Goal: Information Seeking & Learning: Learn about a topic

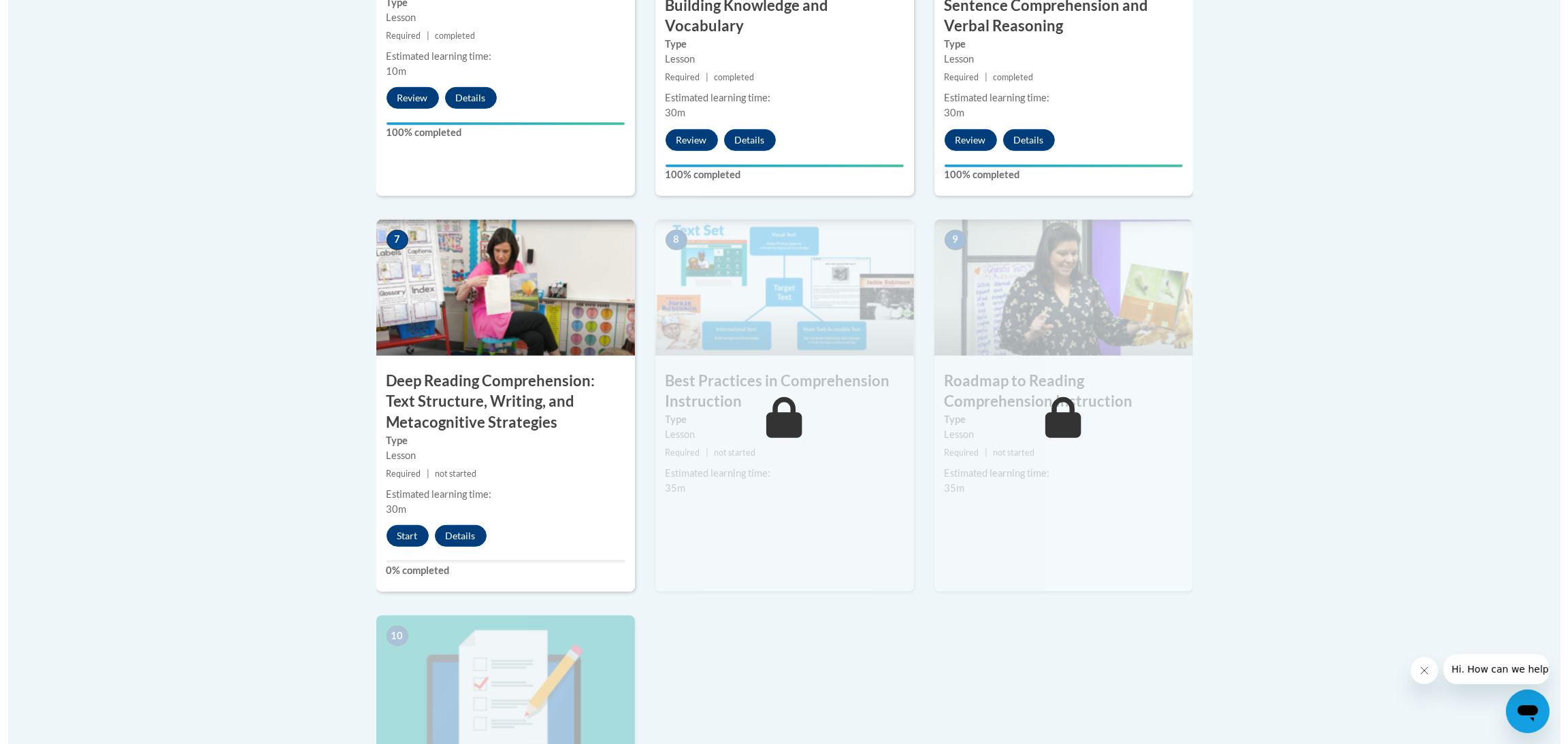
scroll to position [1020, 0]
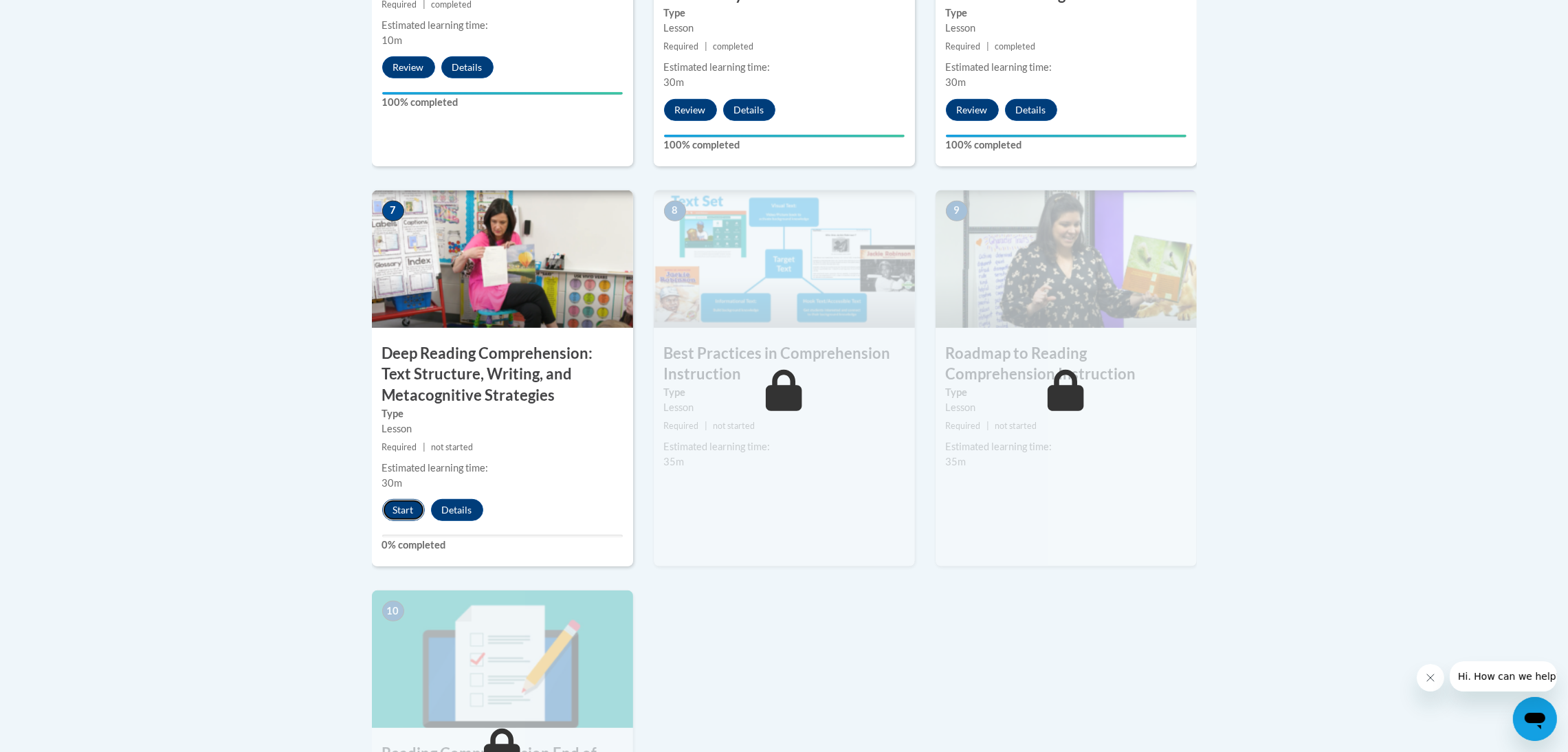
click at [403, 509] on button "Start" at bounding box center [404, 510] width 43 height 22
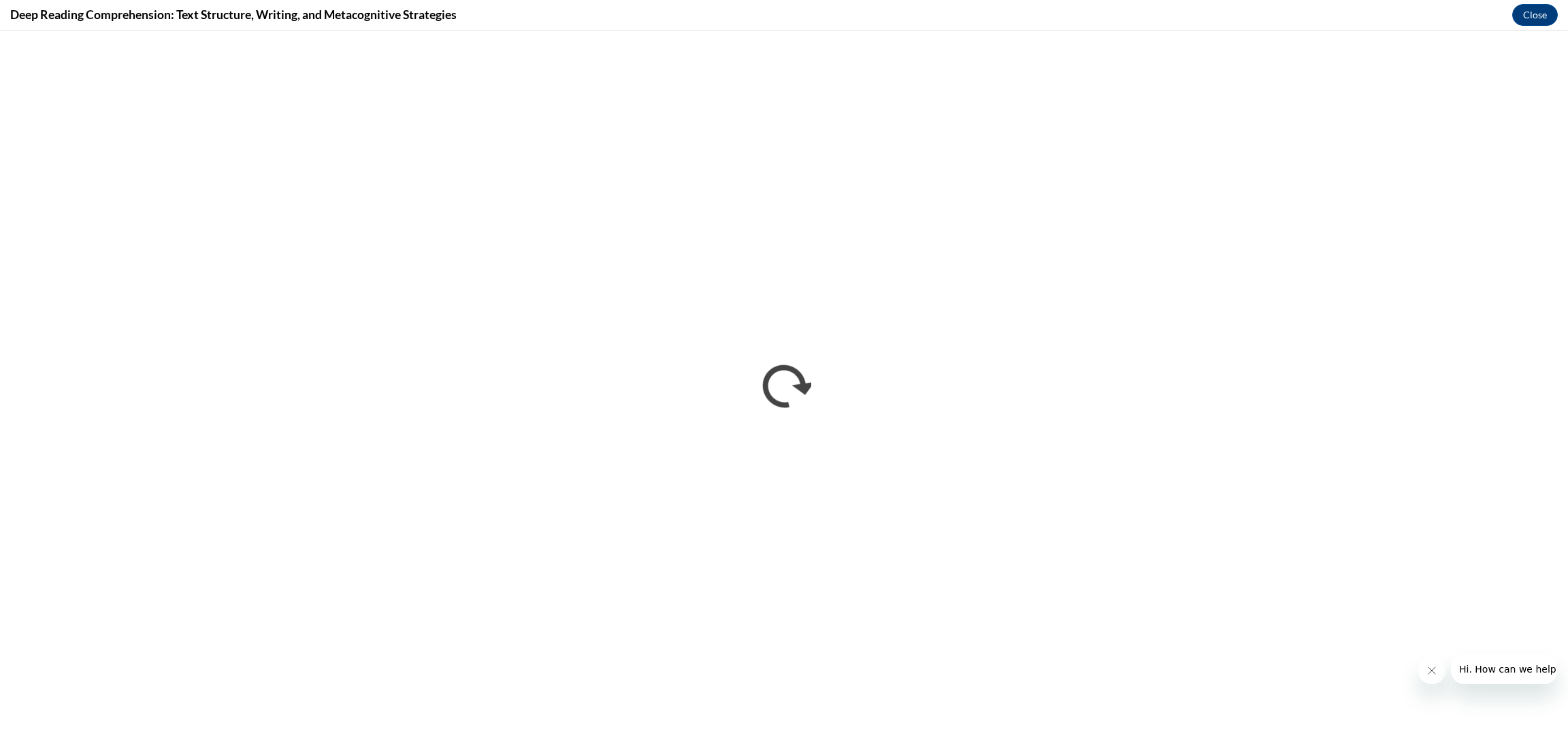
scroll to position [0, 0]
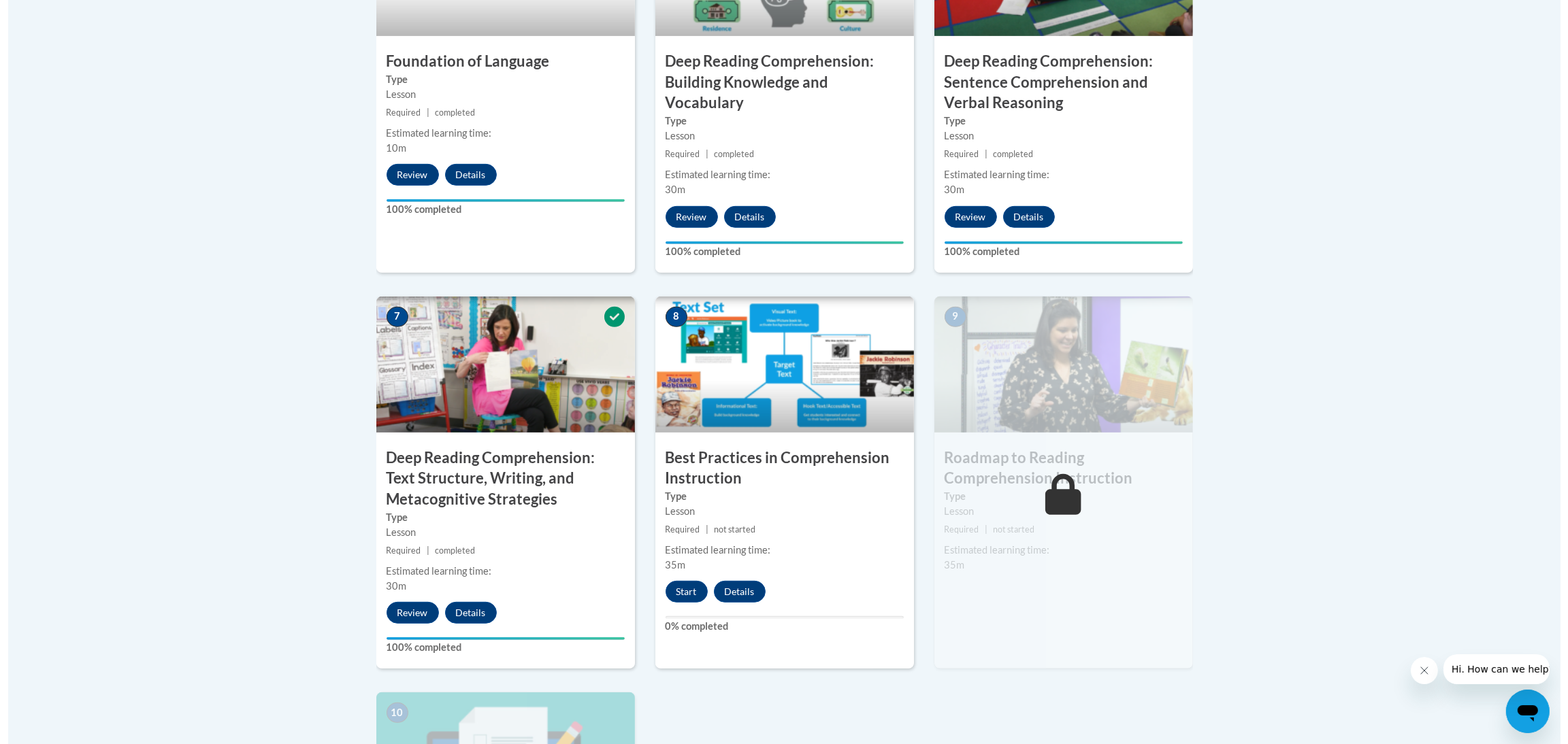
scroll to position [1122, 0]
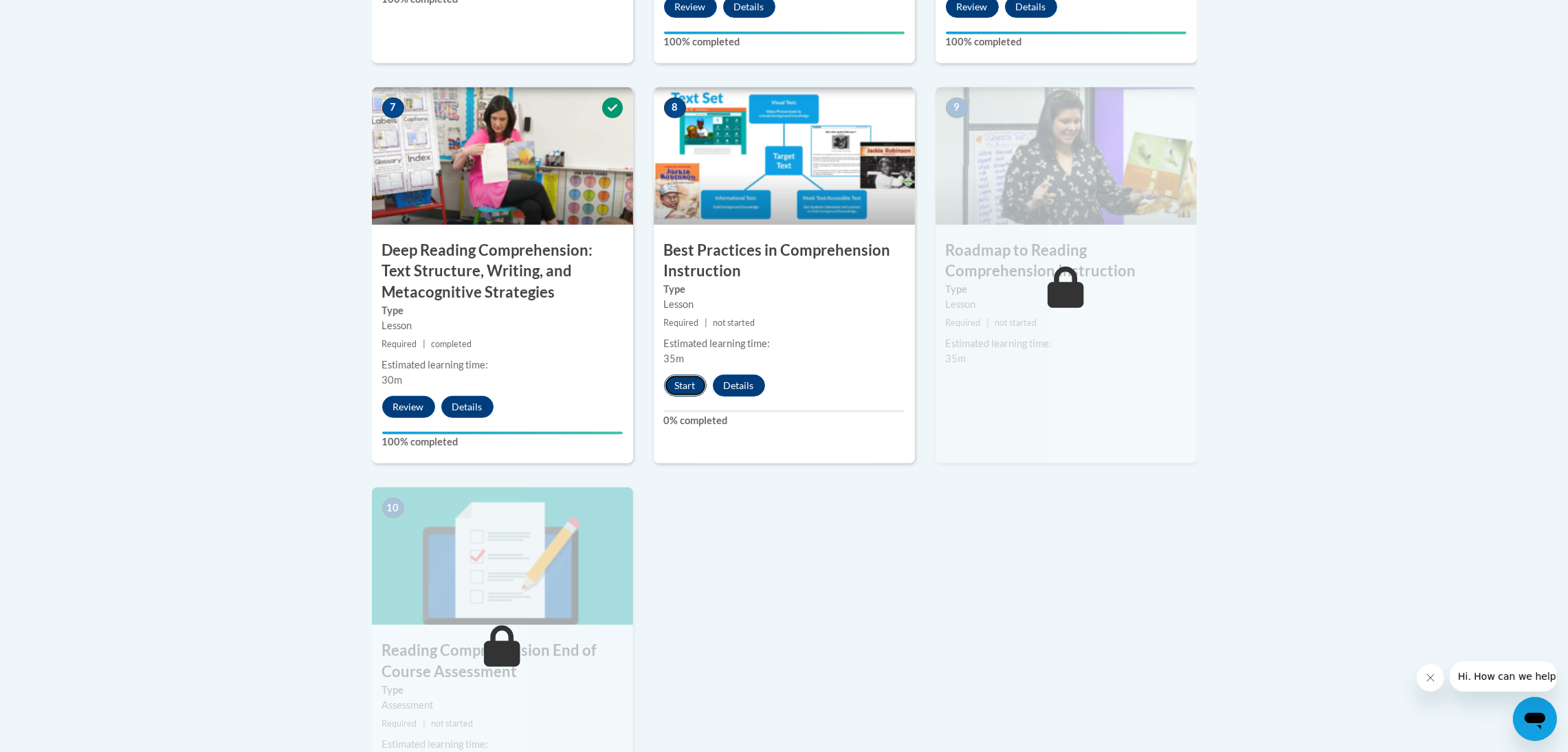
click at [680, 384] on button "Start" at bounding box center [685, 385] width 43 height 22
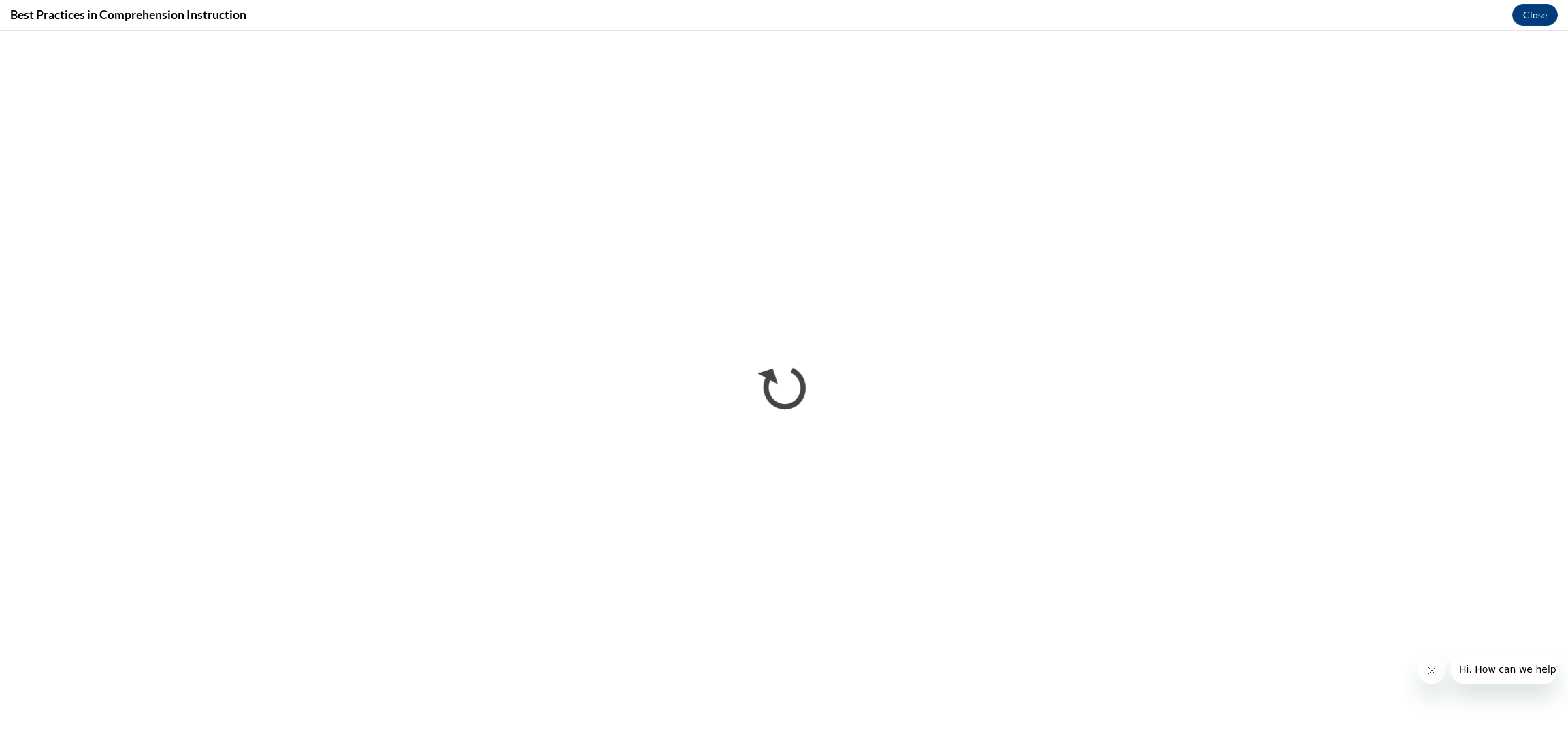
scroll to position [0, 0]
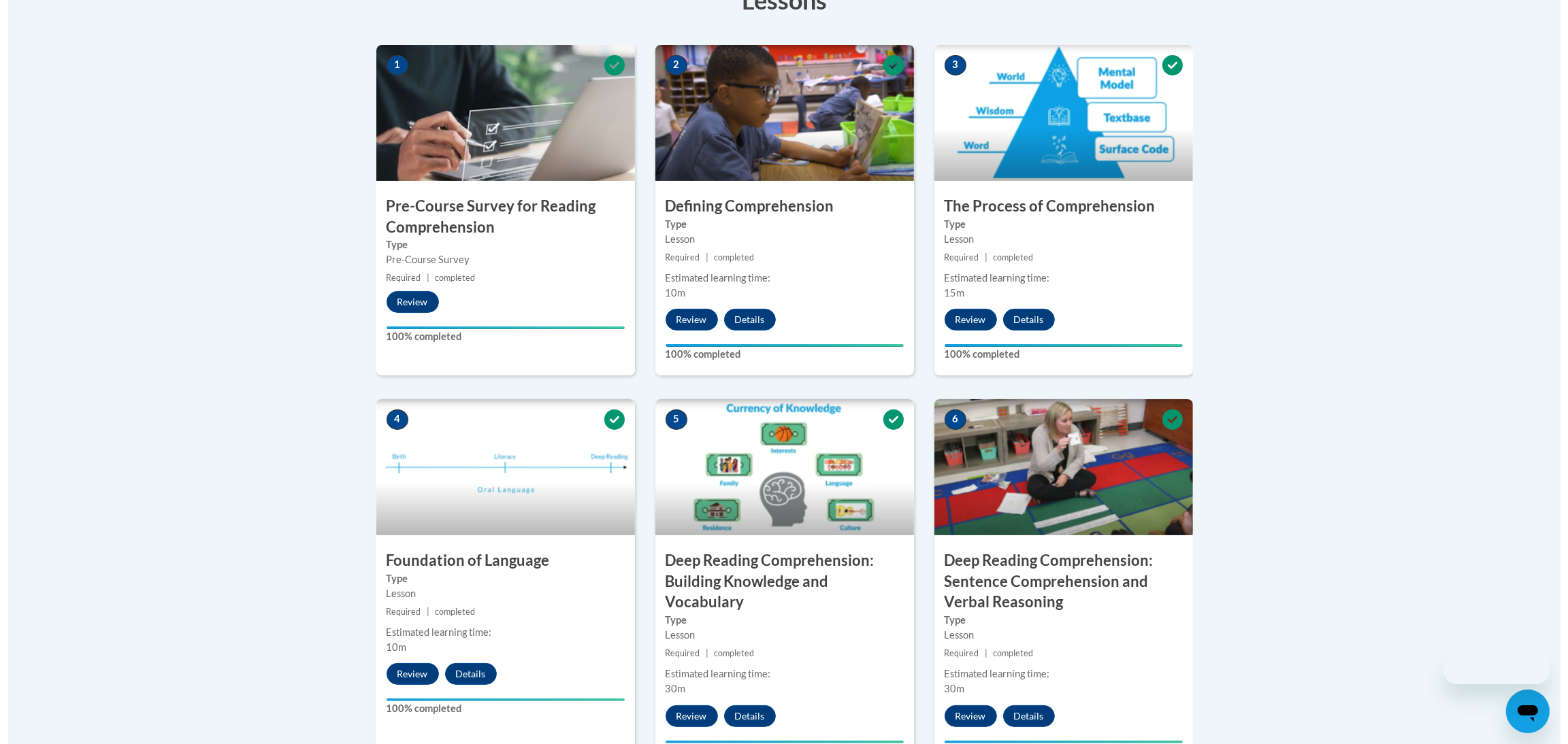
scroll to position [1122, 0]
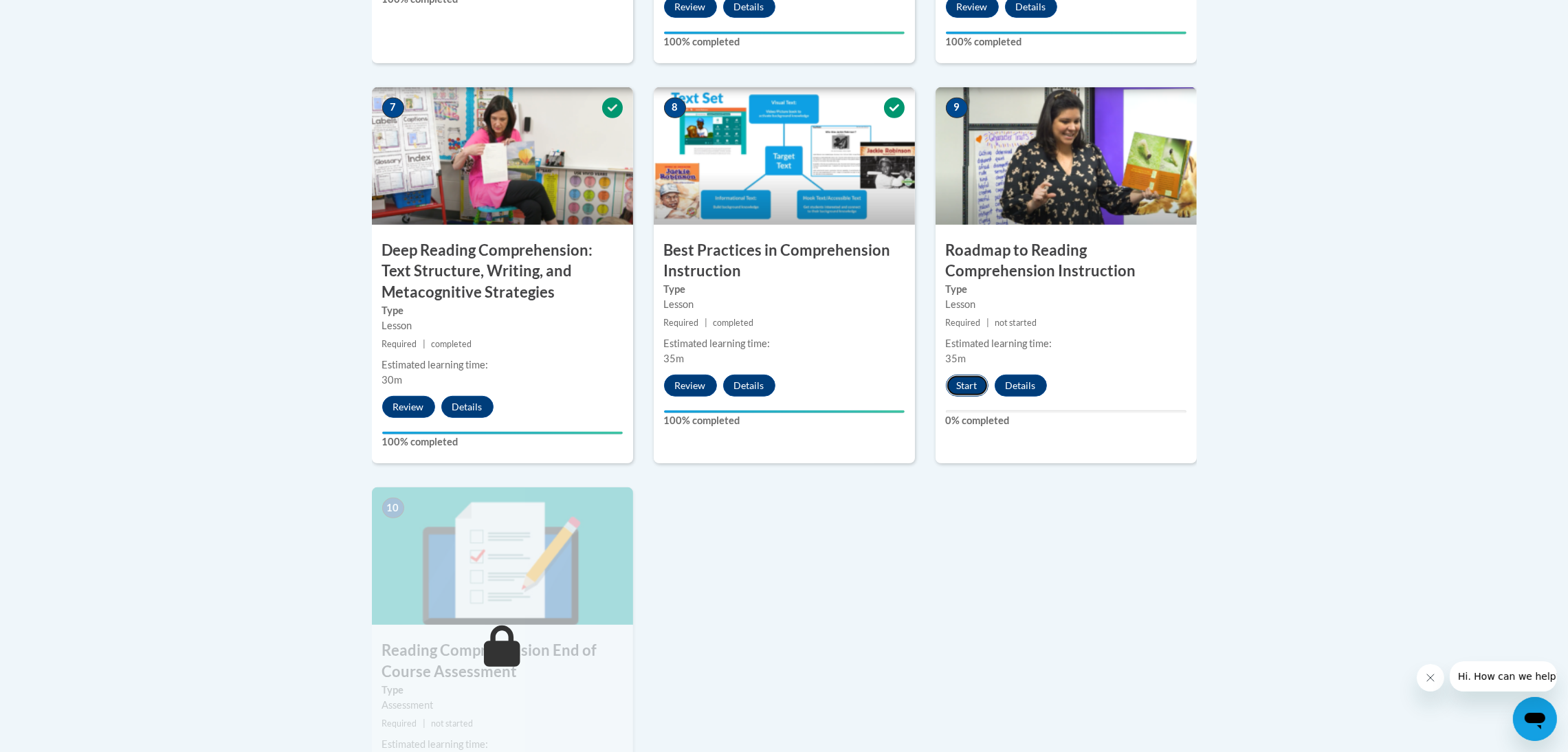
click at [972, 385] on button "Start" at bounding box center [967, 385] width 43 height 22
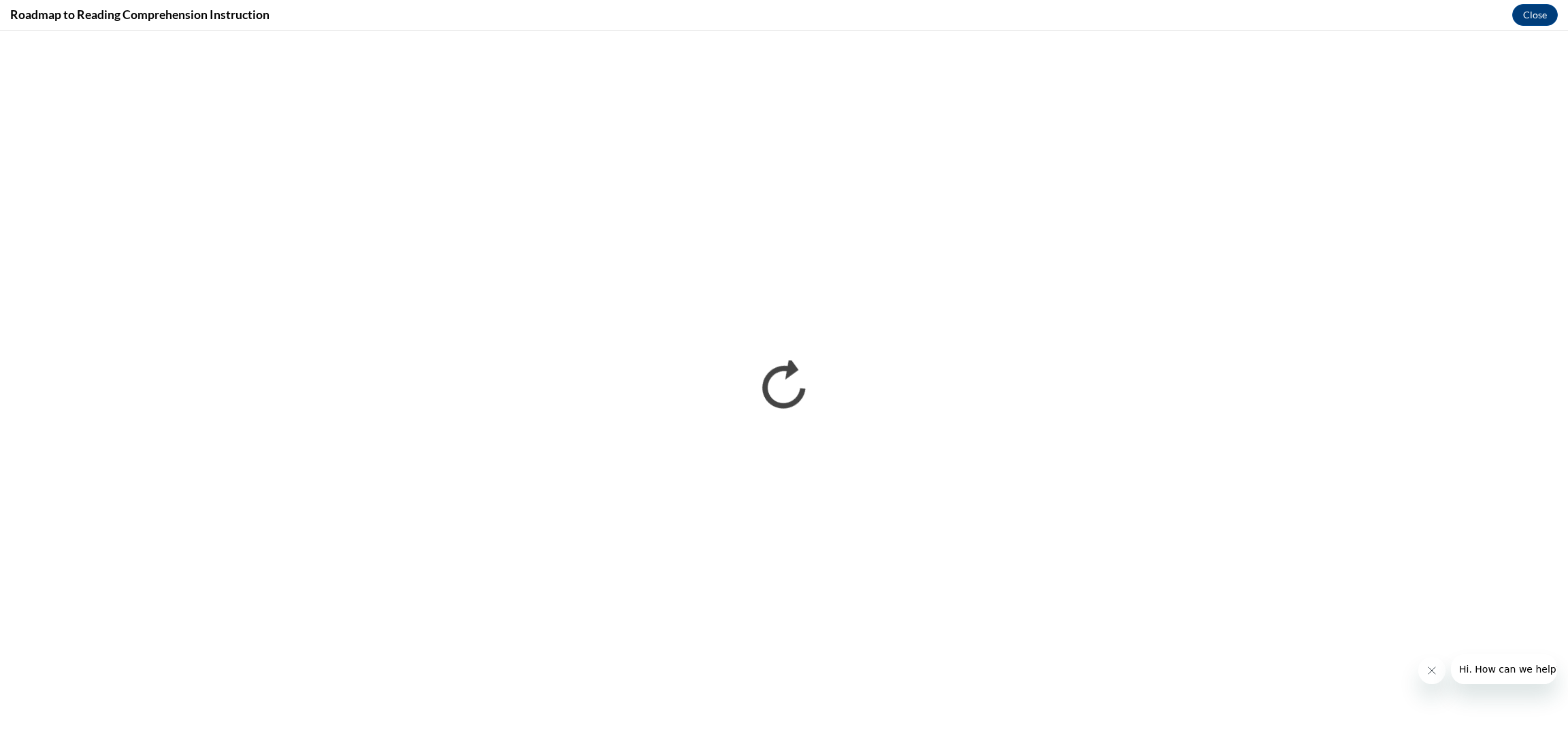
scroll to position [0, 0]
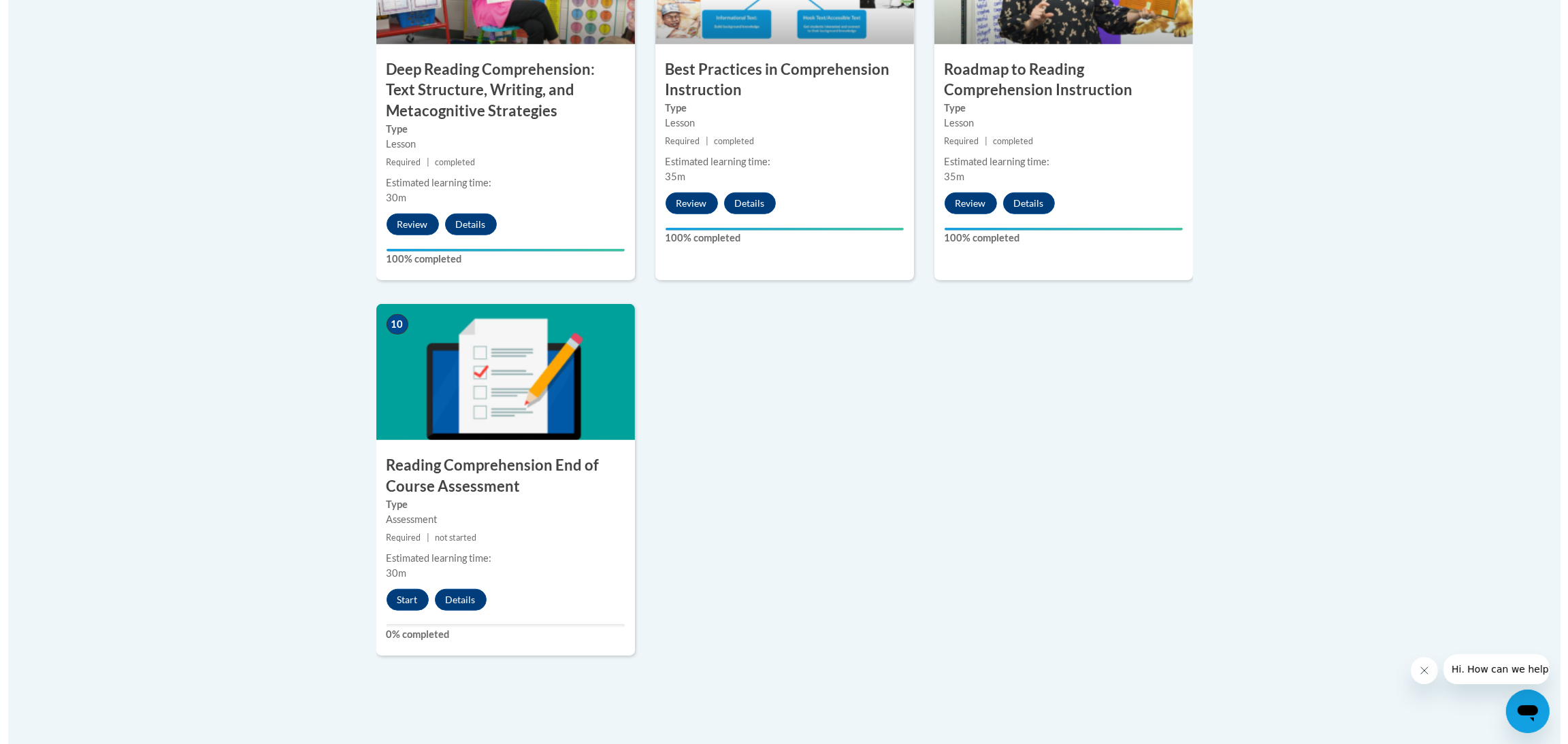
scroll to position [1429, 0]
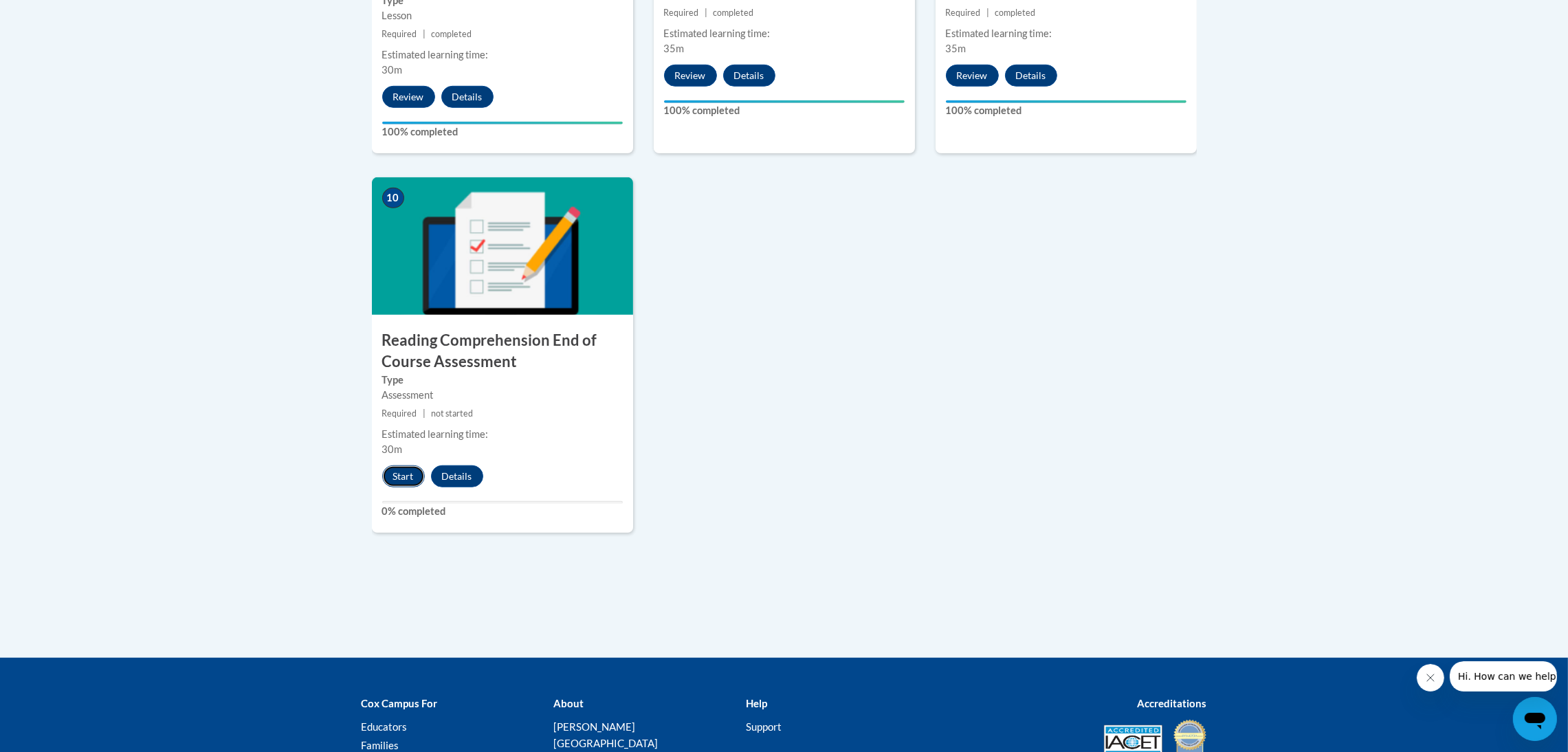
click at [398, 471] on button "Start" at bounding box center [404, 476] width 43 height 22
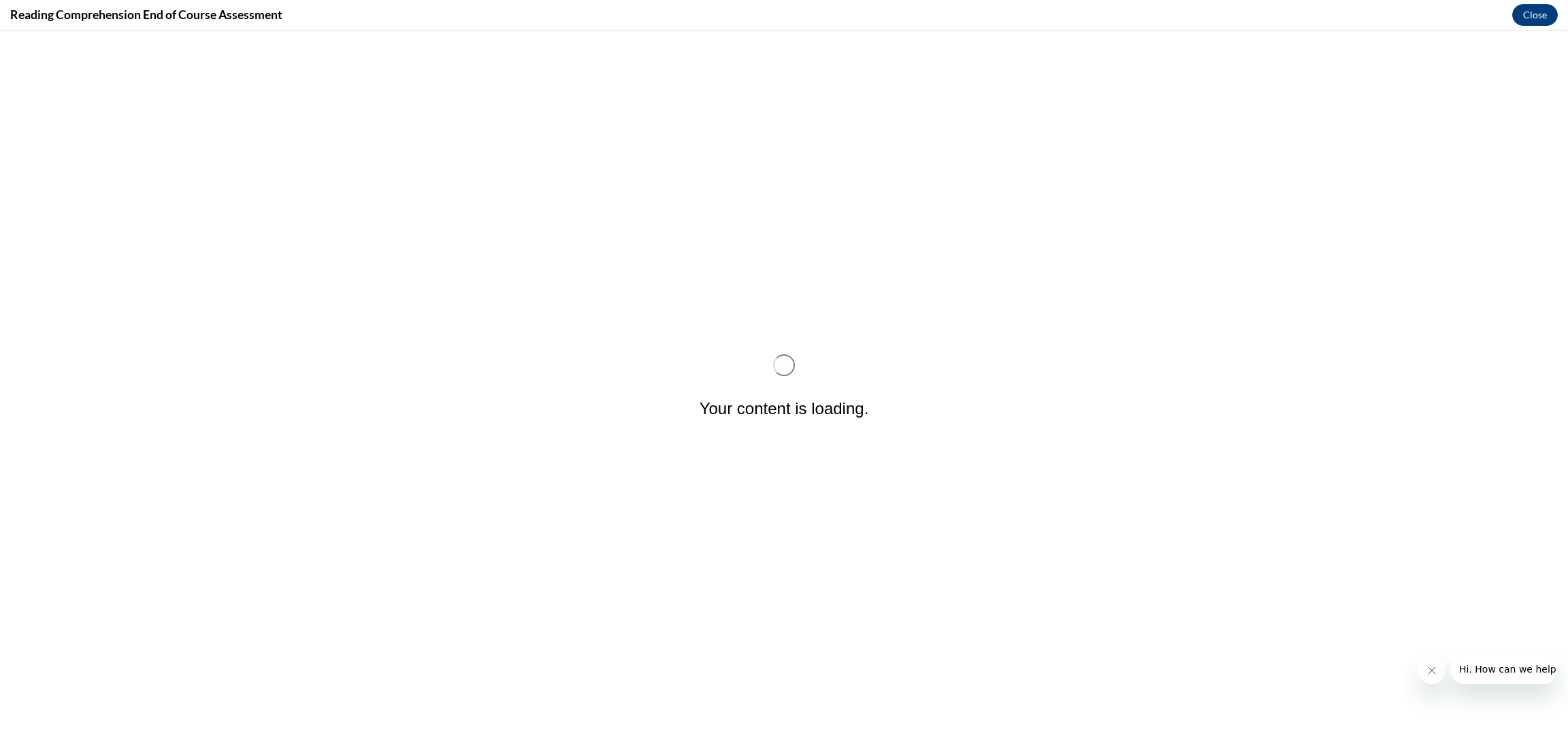
scroll to position [0, 0]
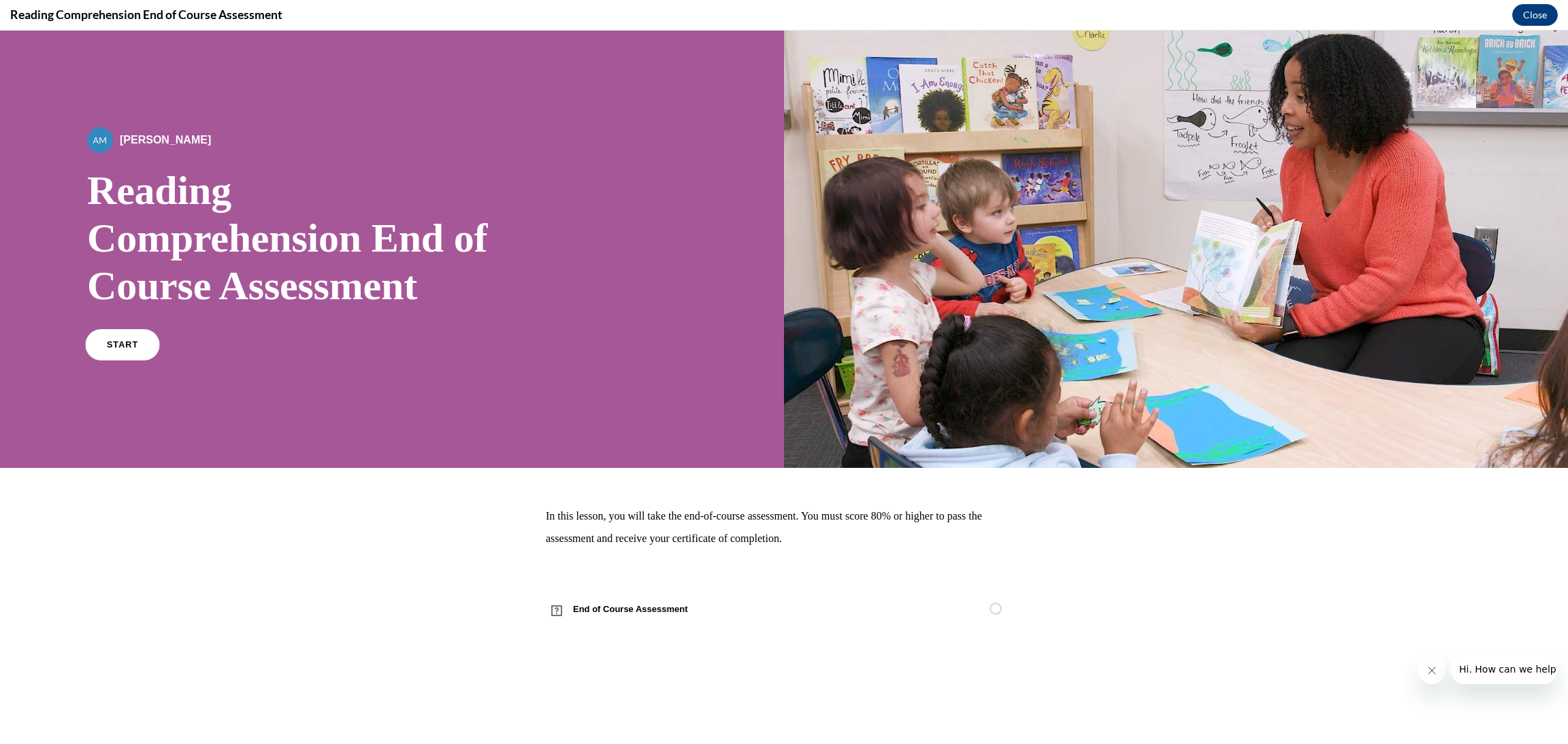
click at [107, 348] on span "START" at bounding box center [122, 345] width 32 height 11
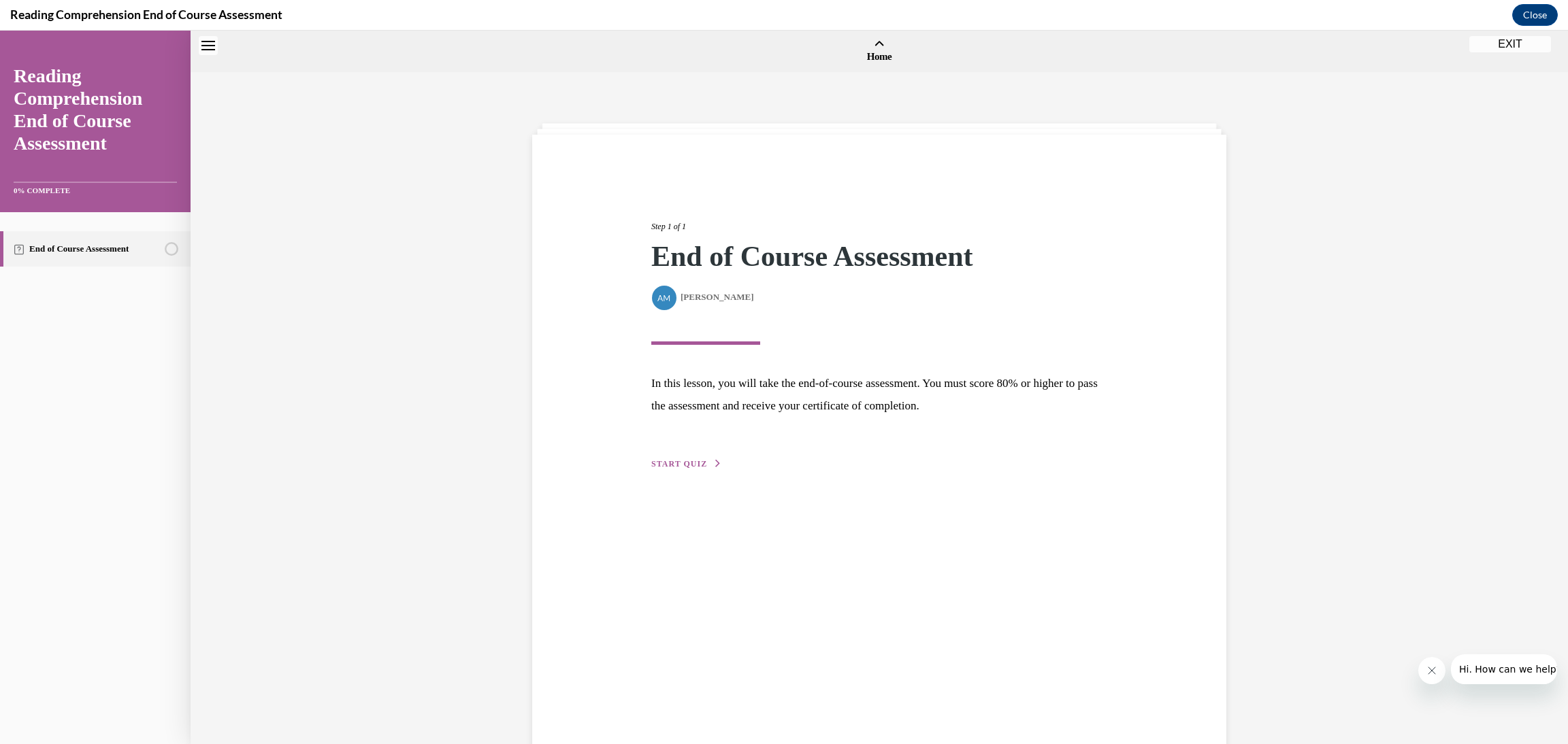
scroll to position [42, 0]
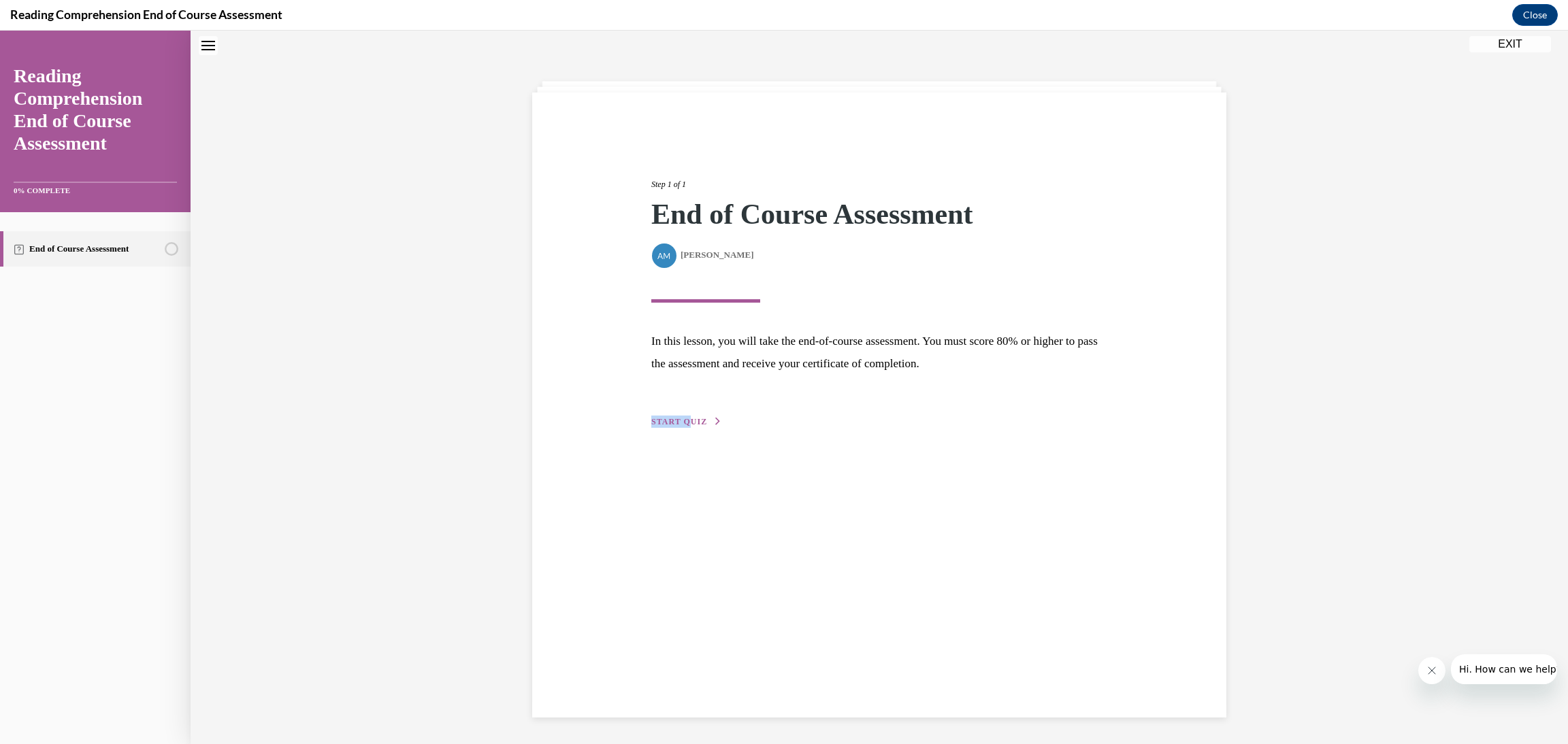
drag, startPoint x: 683, startPoint y: 417, endPoint x: 677, endPoint y: 422, distance: 7.8
click at [679, 422] on div "Step 1 of 1 End of Course Assessment By Alexander Mackey Alexander Mackey In th…" at bounding box center [879, 288] width 477 height 283
click at [677, 422] on span "START QUIZ" at bounding box center [678, 422] width 55 height 10
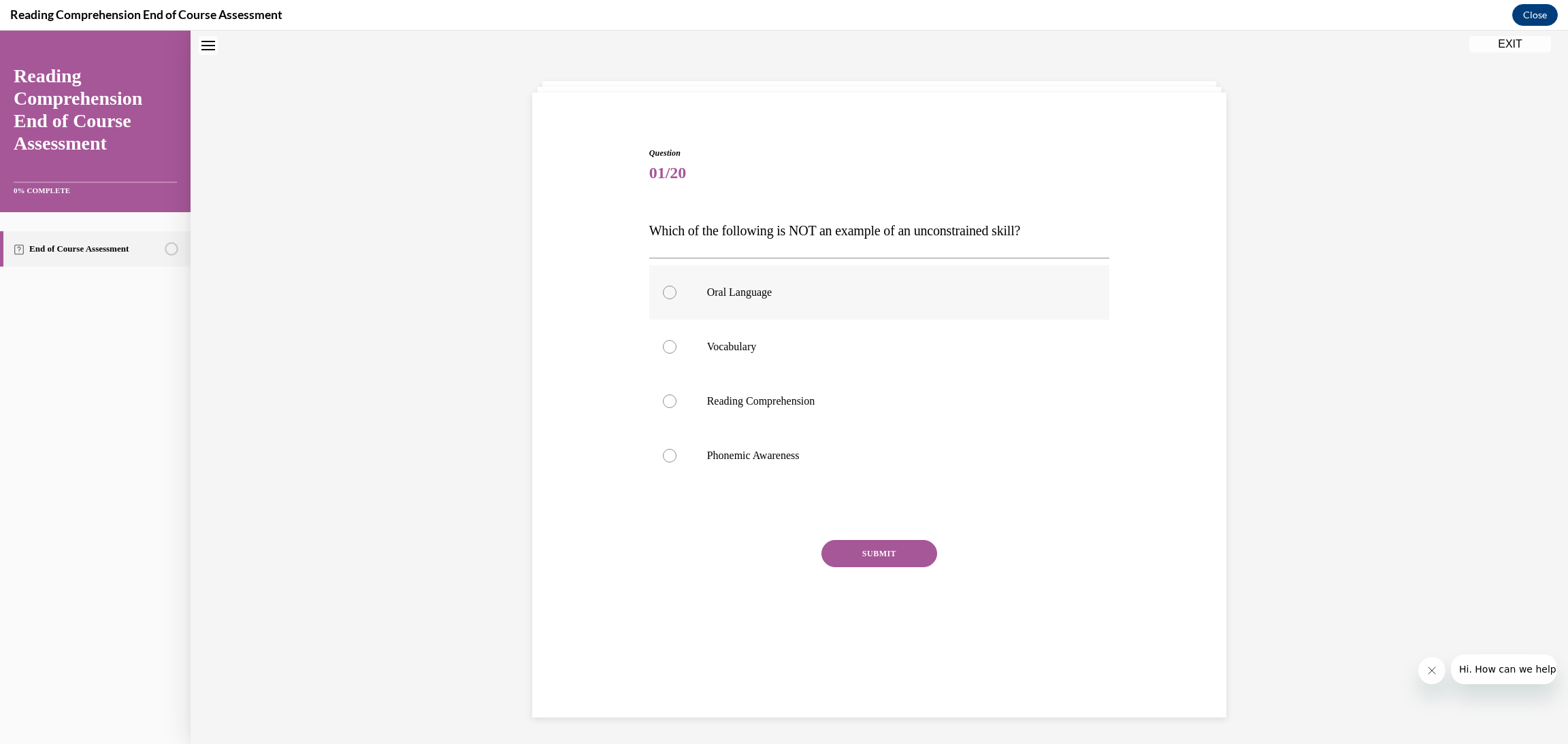
click at [765, 293] on p "Oral Language" at bounding box center [891, 292] width 369 height 13
click at [677, 293] on input "Oral Language" at bounding box center [669, 292] width 13 height 13
radio input "true"
click at [867, 558] on button "SUBMIT" at bounding box center [879, 553] width 115 height 27
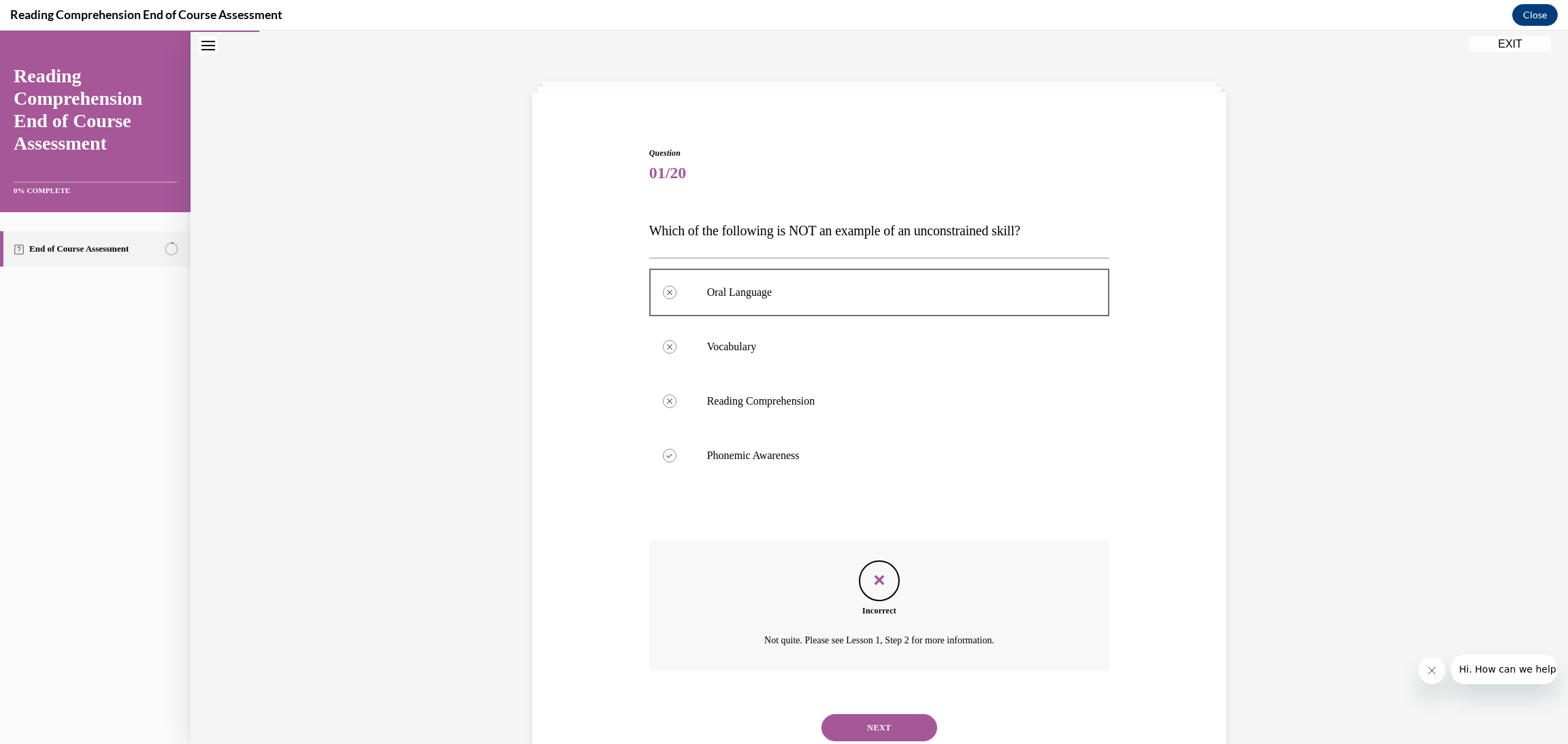
scroll to position [86, 0]
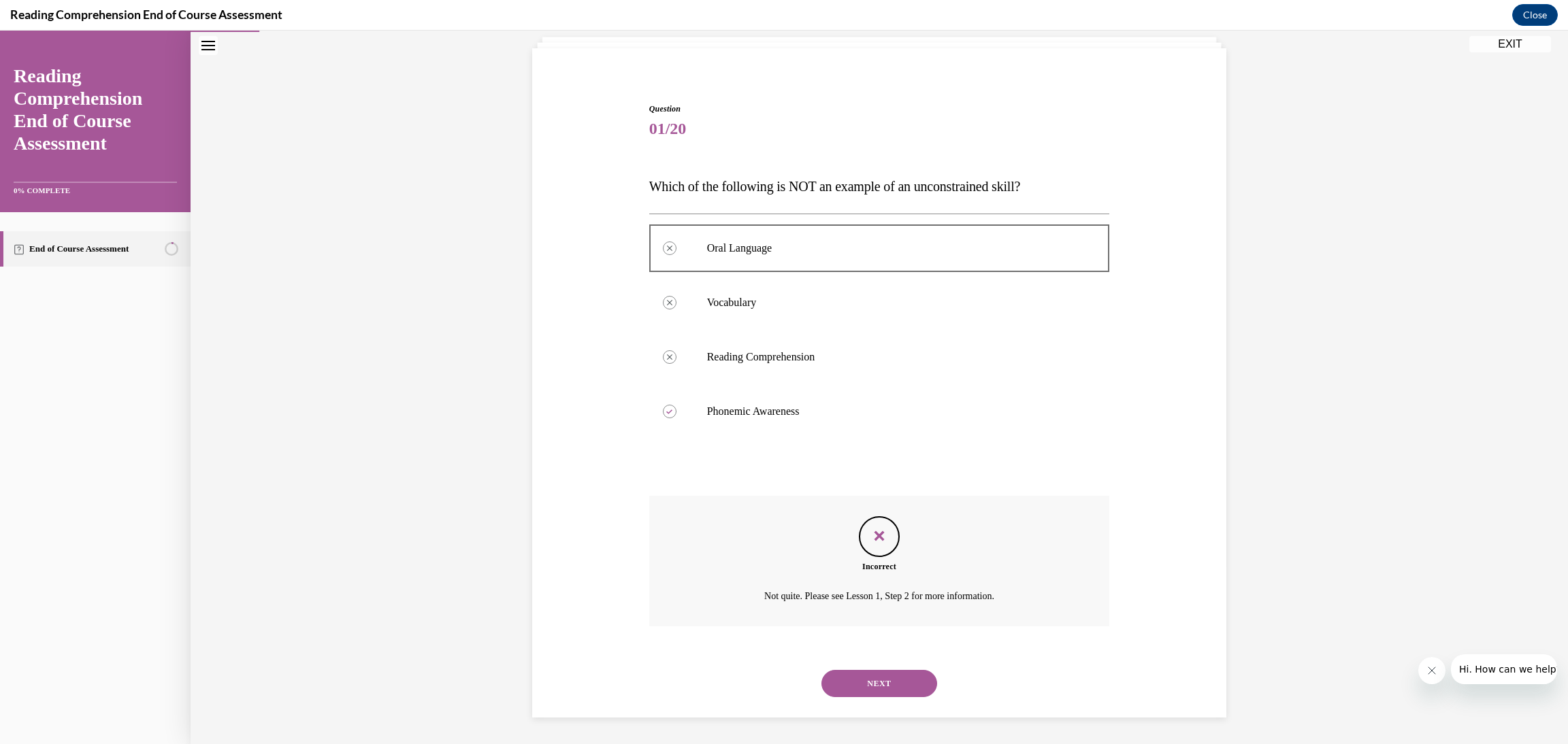
click at [891, 681] on button "NEXT" at bounding box center [879, 683] width 115 height 27
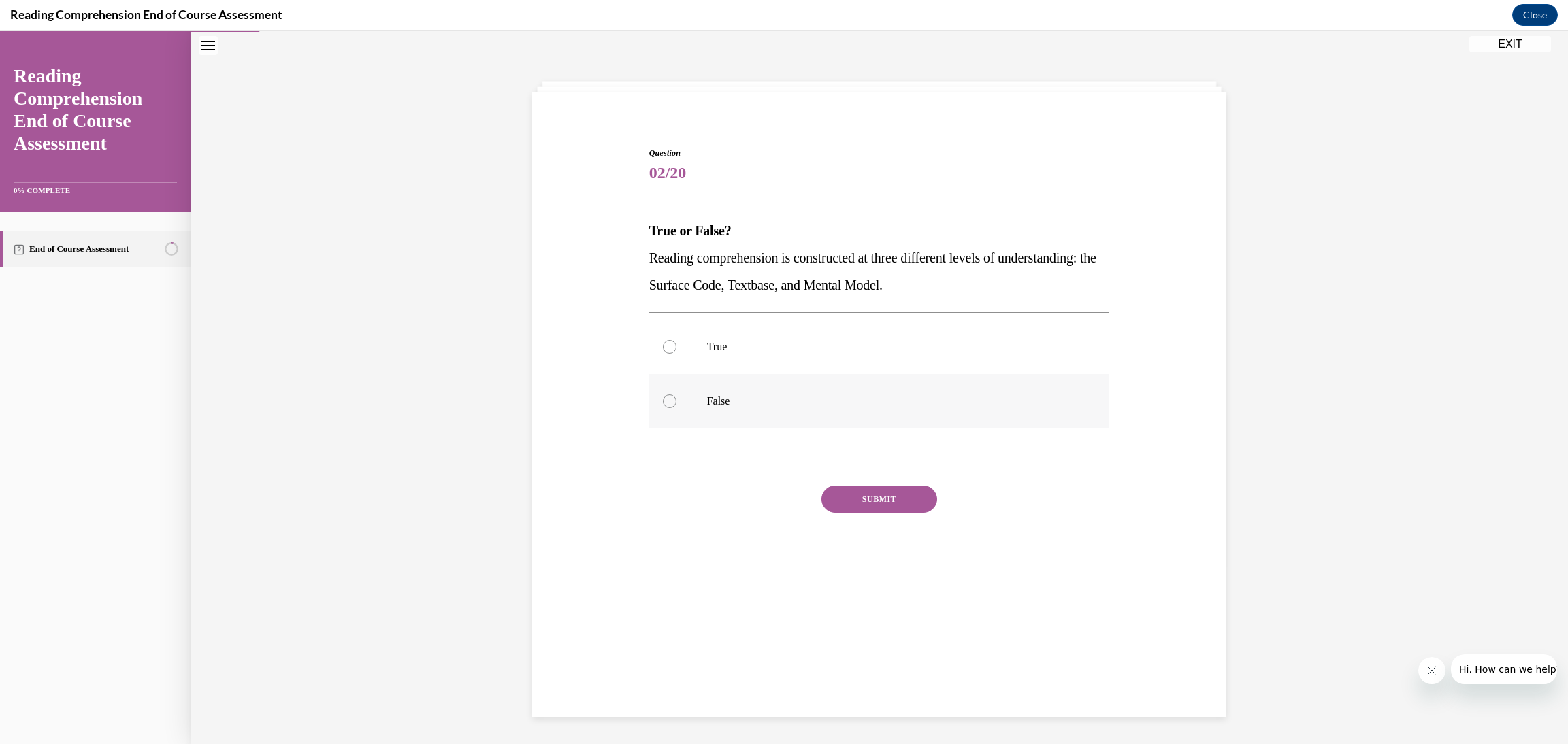
click at [803, 409] on label "False" at bounding box center [879, 401] width 461 height 55
click at [677, 409] on input "False" at bounding box center [669, 401] width 13 height 13
radio input "true"
click at [791, 349] on p "True" at bounding box center [891, 346] width 369 height 13
click at [677, 349] on input "True" at bounding box center [669, 346] width 13 height 13
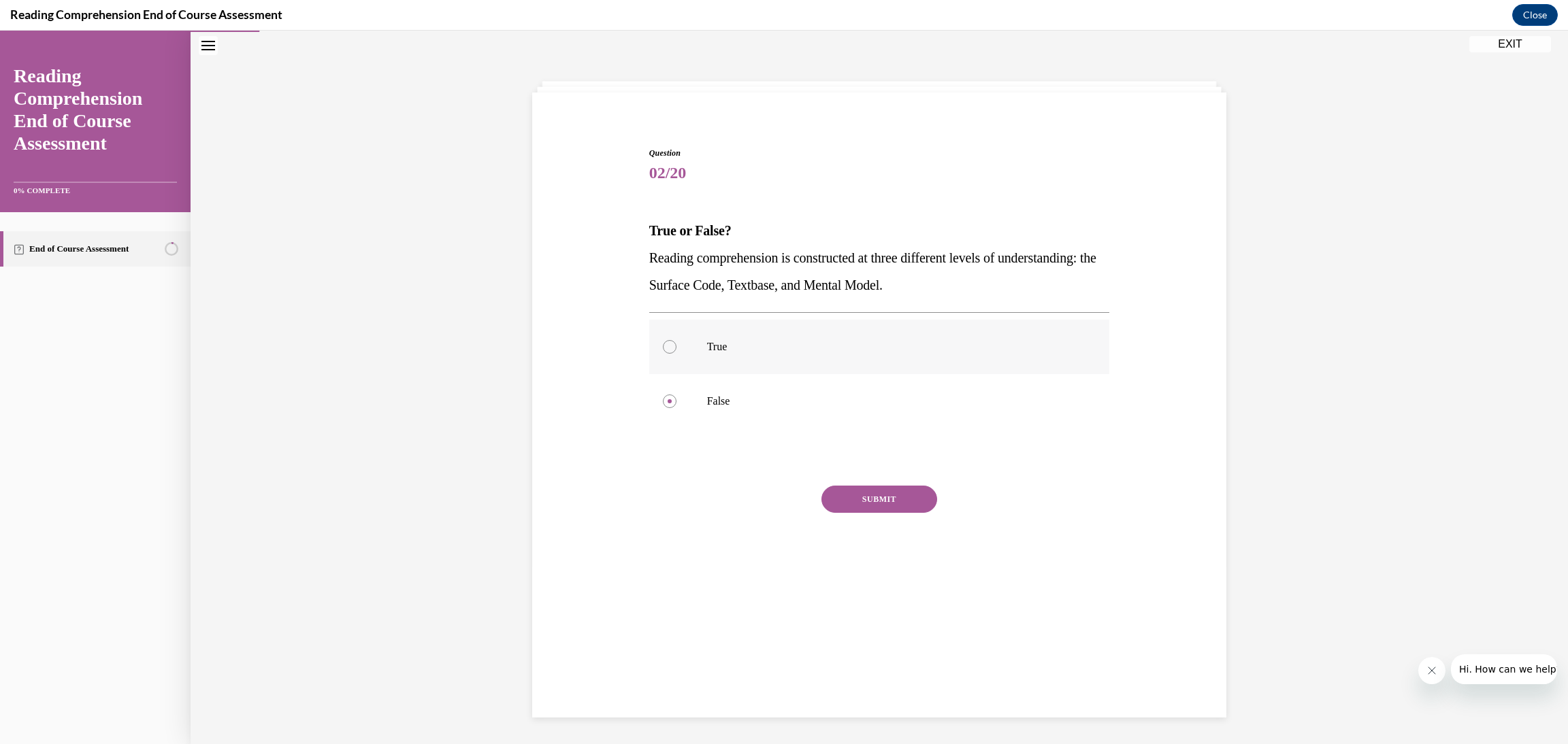
radio input "true"
click at [908, 494] on button "SUBMIT" at bounding box center [879, 499] width 115 height 27
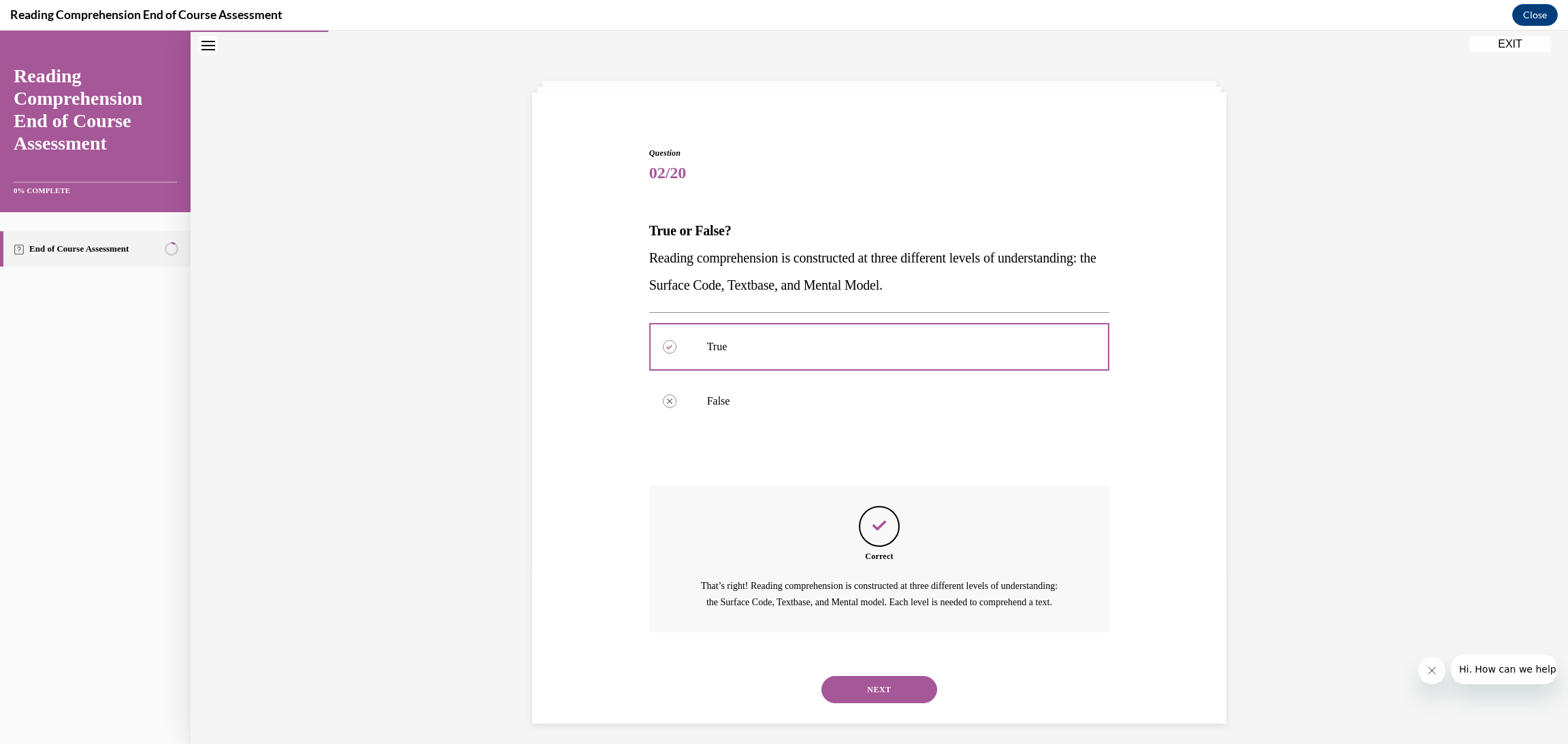
scroll to position [64, 0]
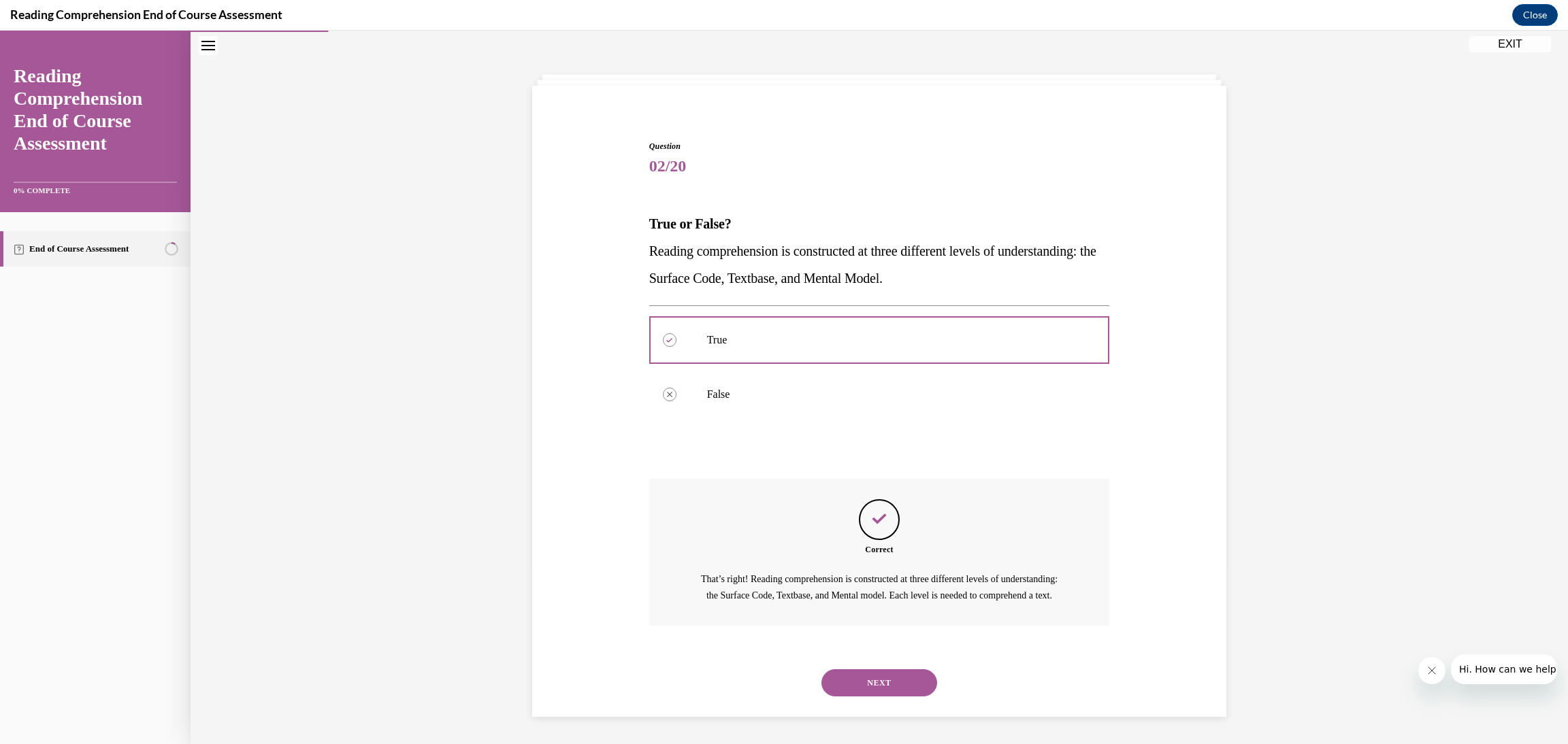
click at [884, 691] on button "NEXT" at bounding box center [879, 682] width 115 height 27
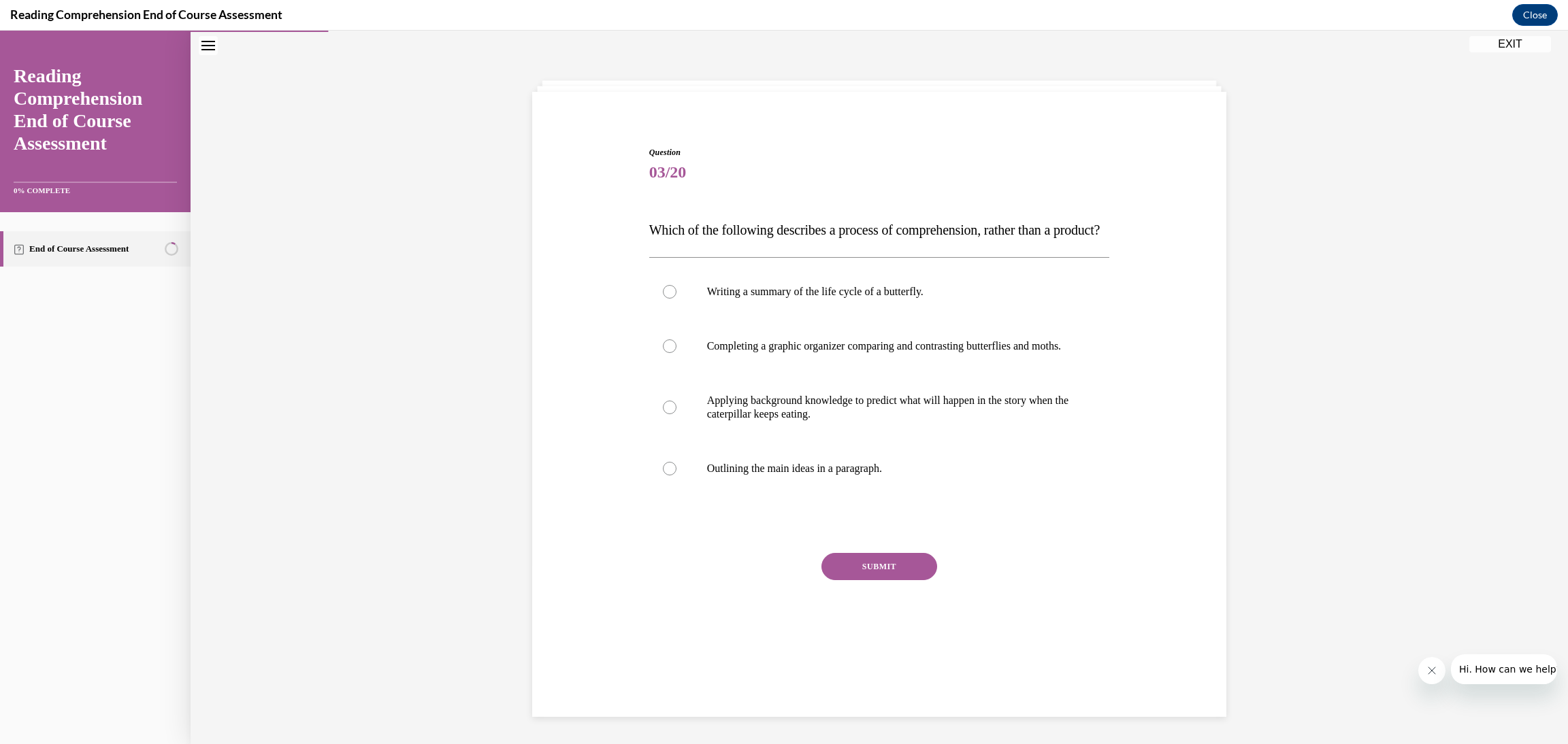
scroll to position [42, 0]
click at [839, 422] on p "Applying background knowledge to predict what will happen in the story when the…" at bounding box center [891, 408] width 369 height 27
click at [677, 415] on input "Applying background knowledge to predict what will happen in the story when the…" at bounding box center [669, 408] width 13 height 13
radio input "true"
click at [892, 581] on button "SUBMIT" at bounding box center [879, 567] width 115 height 27
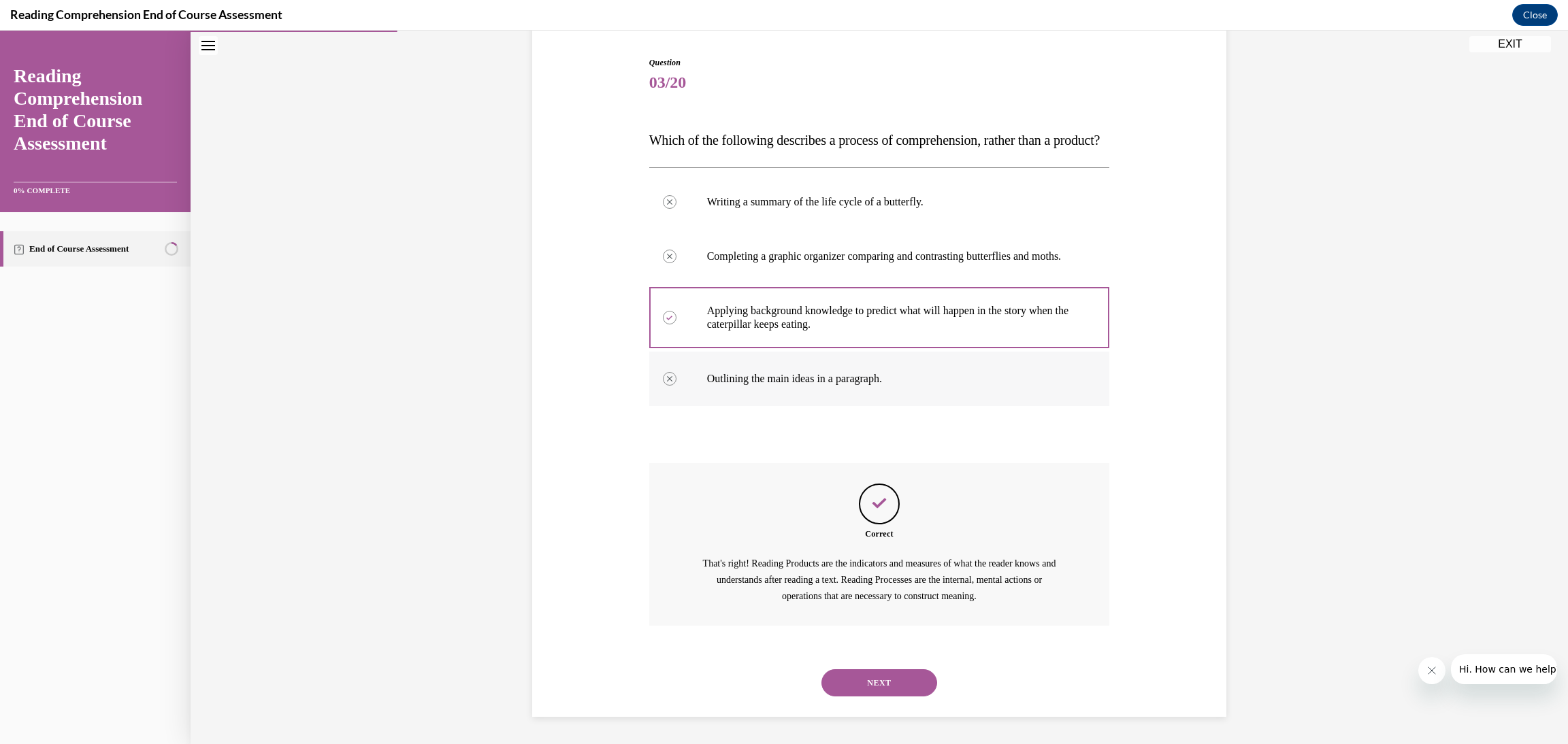
scroll to position [173, 0]
click at [882, 694] on button "NEXT" at bounding box center [879, 682] width 115 height 27
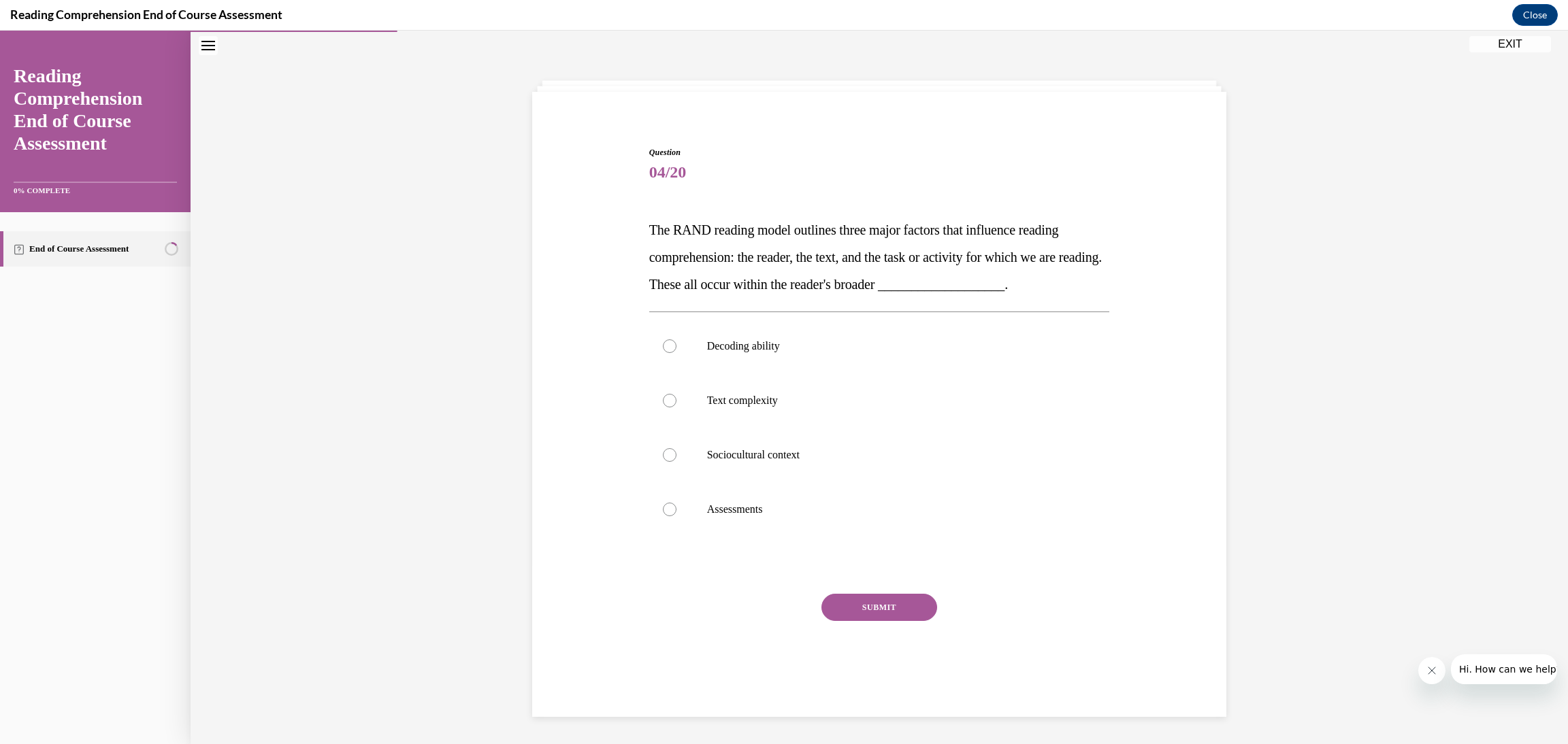
scroll to position [42, 0]
click at [859, 465] on label "Sociocultural context" at bounding box center [879, 456] width 461 height 55
click at [677, 462] on input "Sociocultural context" at bounding box center [669, 455] width 13 height 13
radio input "true"
click at [845, 612] on button "SUBMIT" at bounding box center [879, 608] width 115 height 27
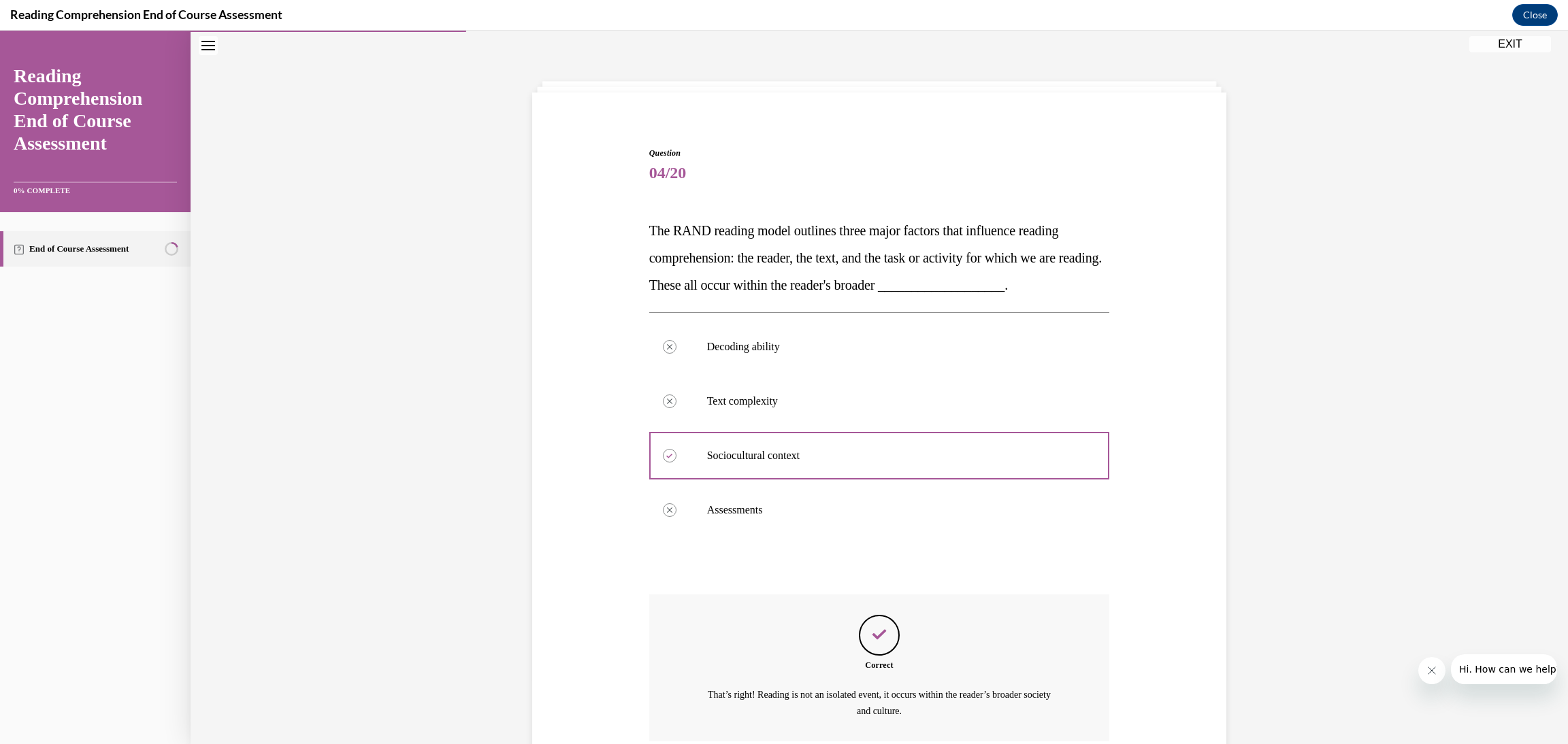
scroll to position [157, 0]
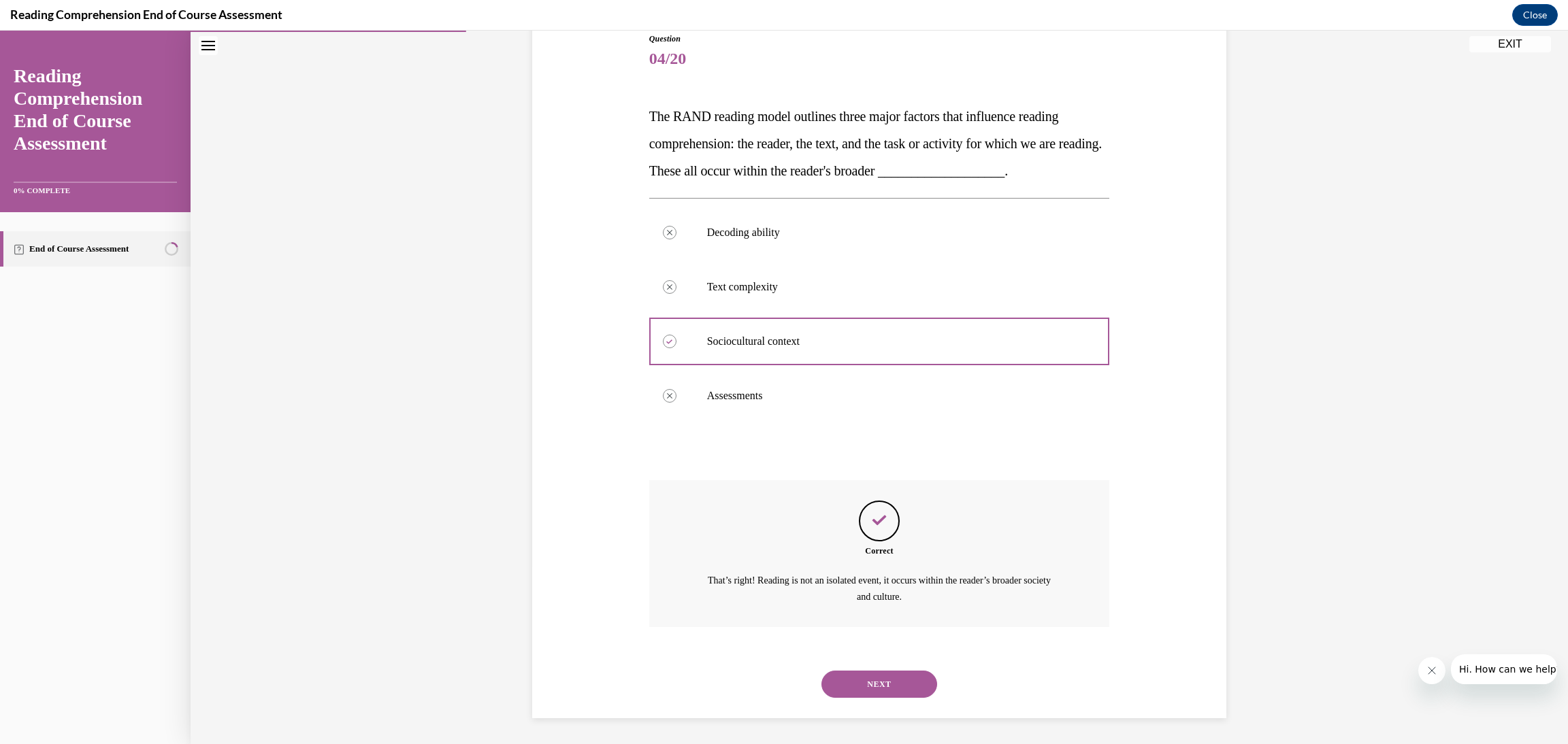
click at [884, 690] on button "NEXT" at bounding box center [879, 684] width 115 height 27
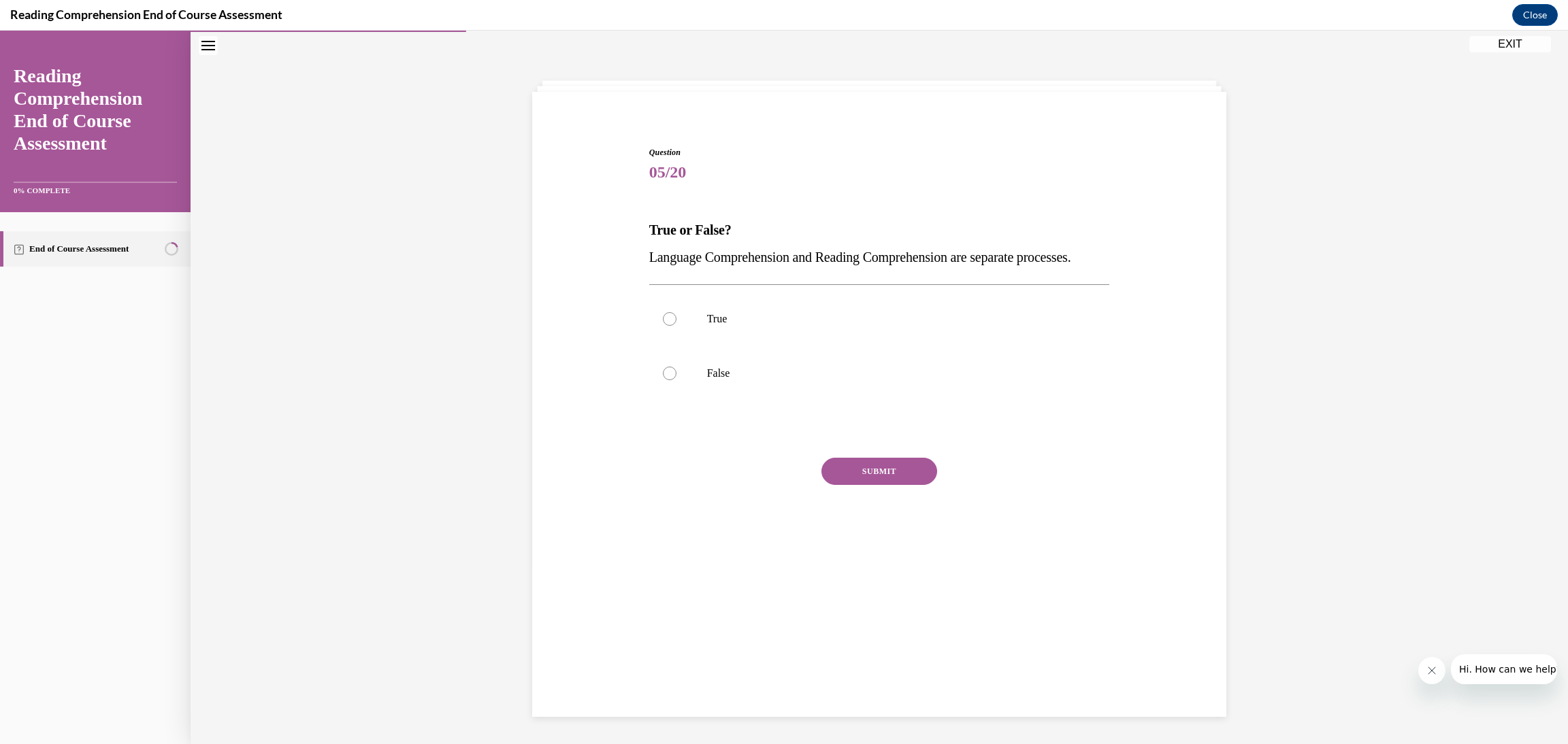
scroll to position [42, 0]
click at [867, 347] on label "True" at bounding box center [879, 320] width 461 height 55
click at [677, 327] on input "True" at bounding box center [669, 319] width 13 height 13
radio input "true"
click at [888, 486] on button "SUBMIT" at bounding box center [879, 472] width 115 height 27
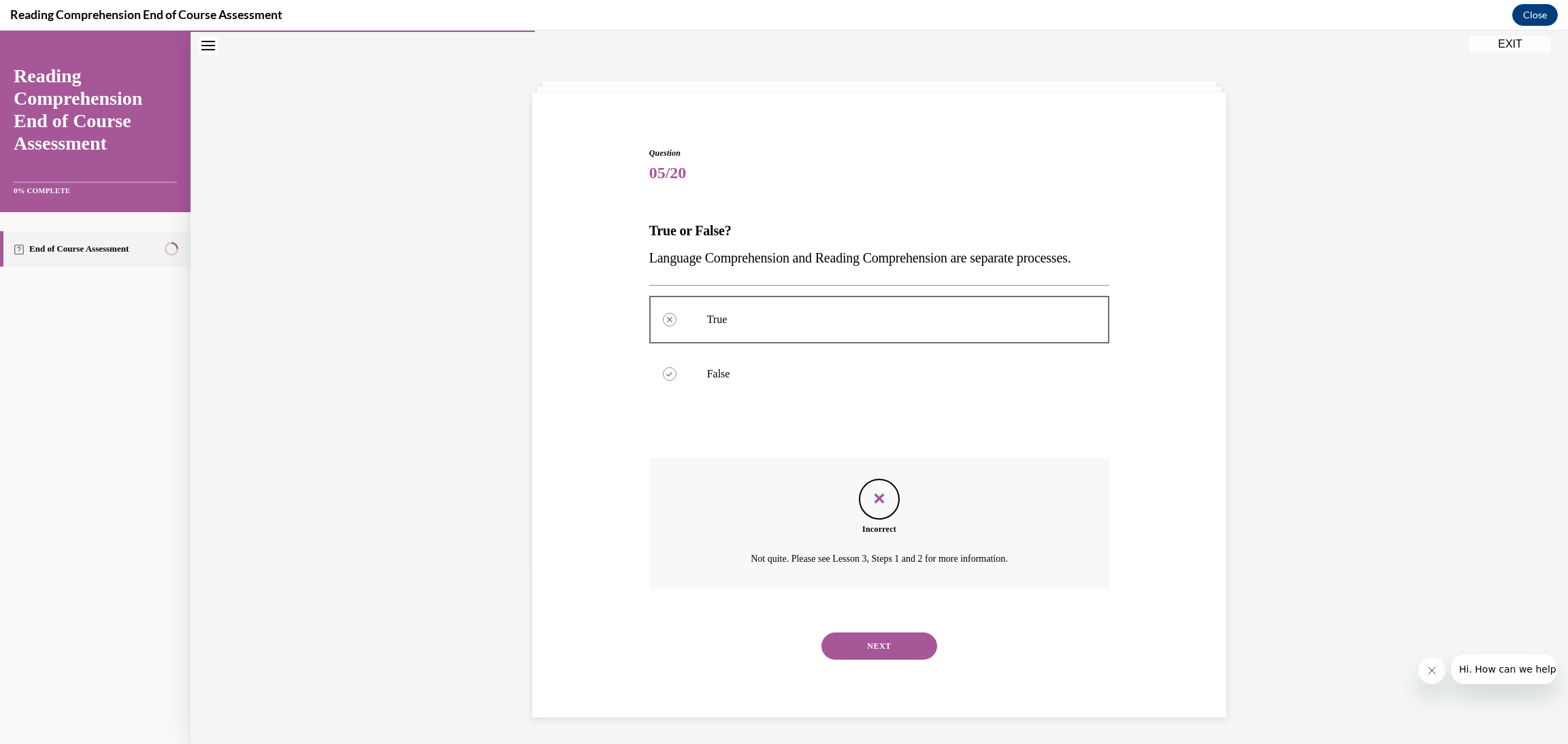
drag, startPoint x: 900, startPoint y: 666, endPoint x: 914, endPoint y: 638, distance: 31.3
click at [900, 659] on button "NEXT" at bounding box center [879, 646] width 115 height 27
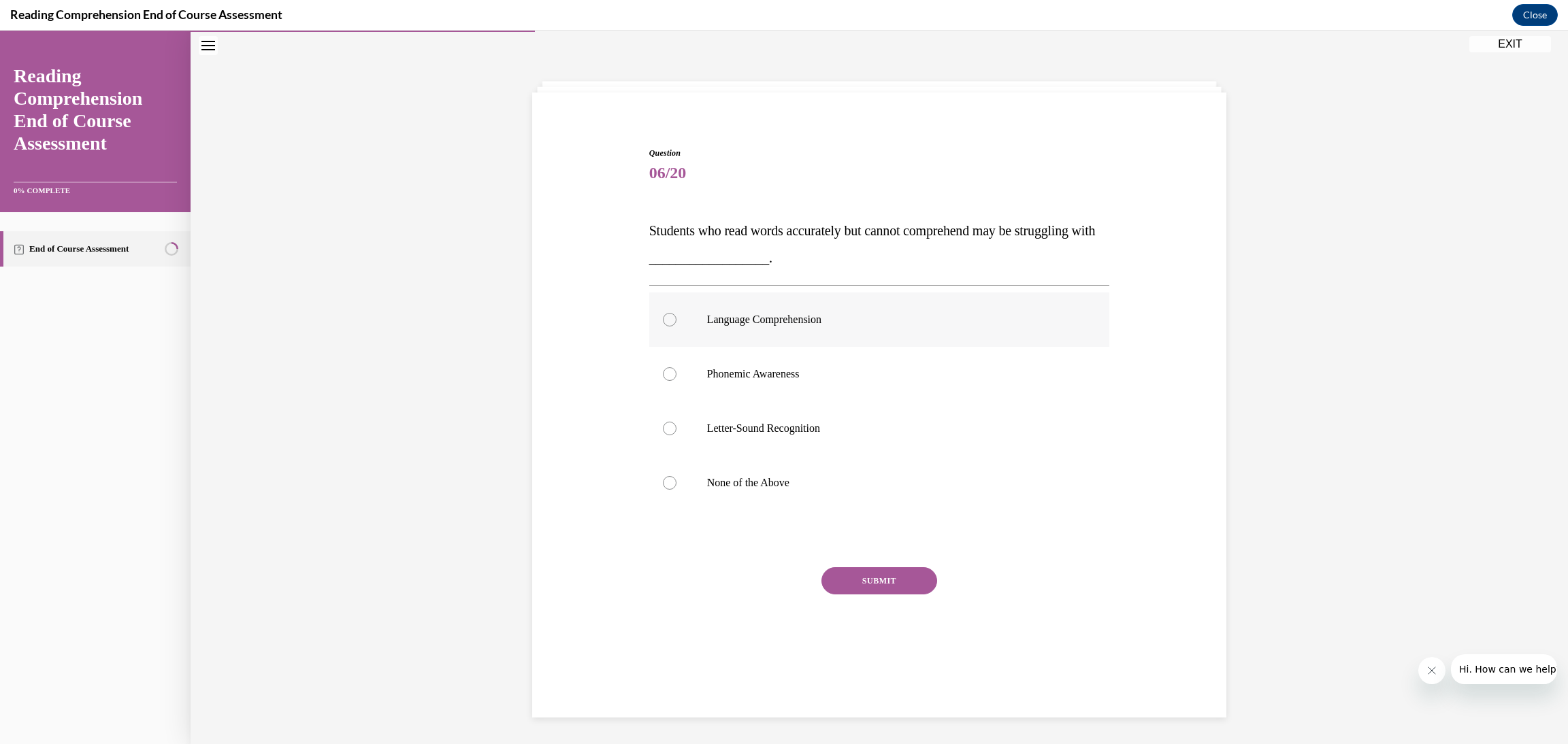
click at [834, 321] on p "Language Comprehension" at bounding box center [891, 319] width 369 height 13
click at [677, 321] on input "Language Comprehension" at bounding box center [669, 319] width 13 height 13
radio input "true"
click at [893, 578] on button "SUBMIT" at bounding box center [879, 580] width 115 height 27
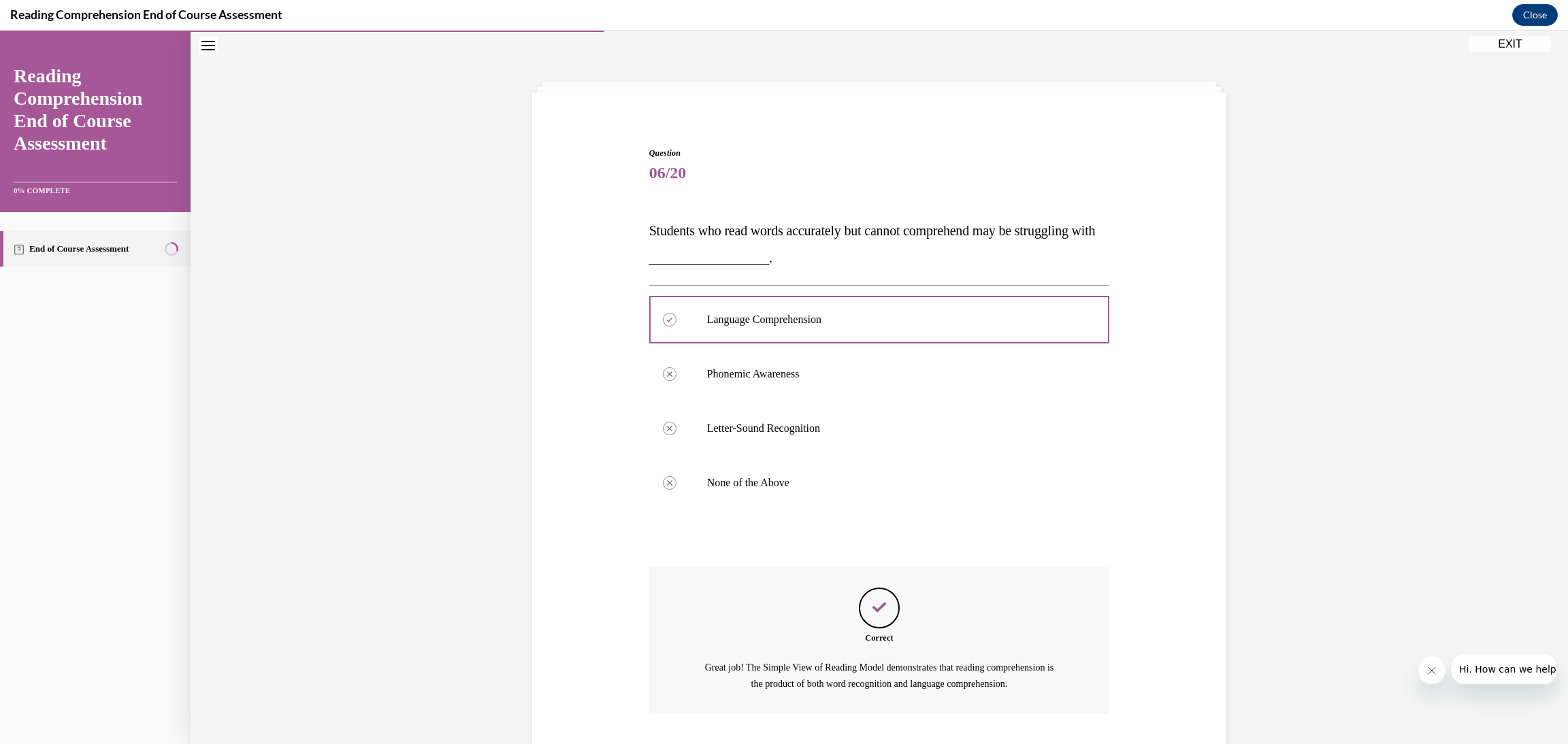
scroll to position [129, 0]
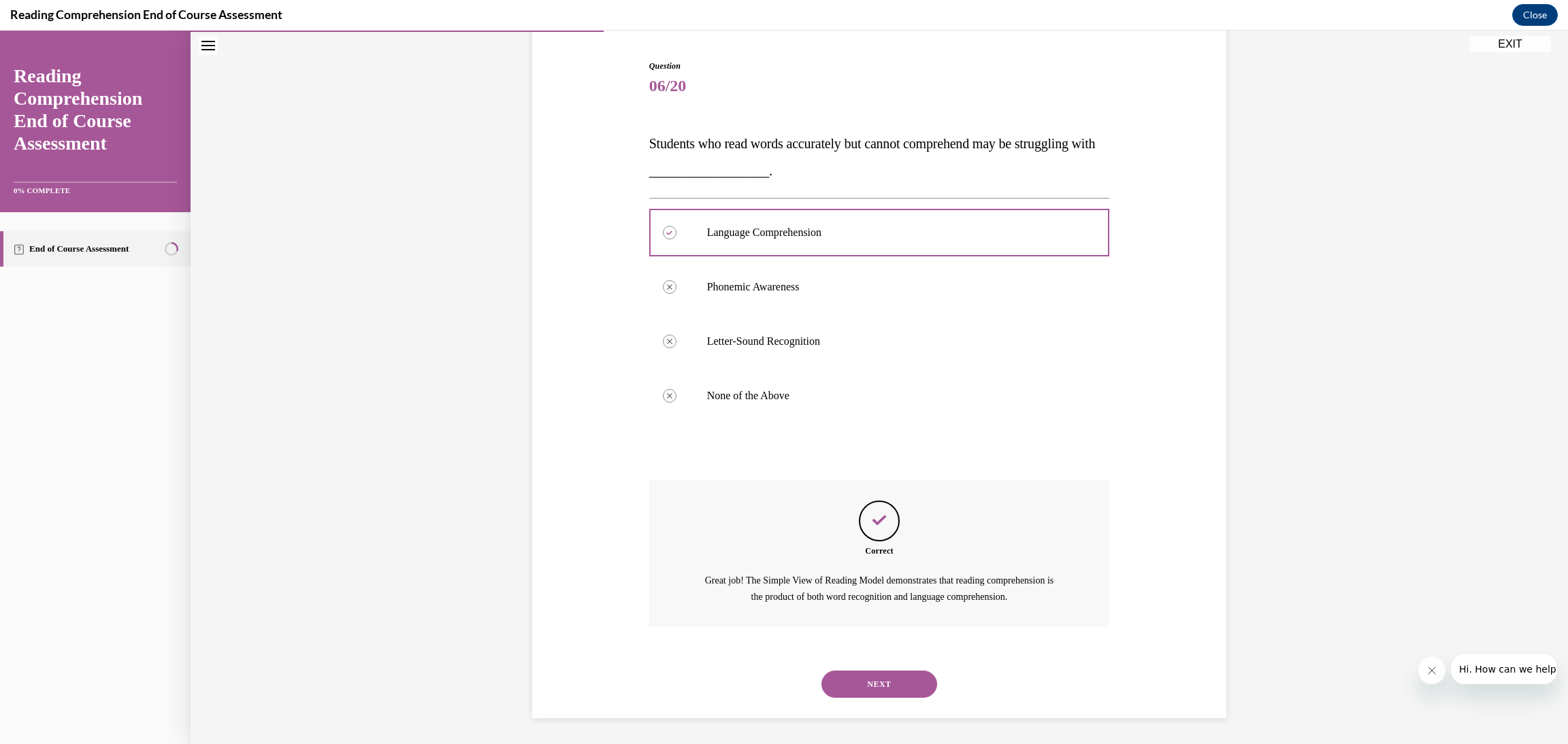
click at [872, 692] on button "NEXT" at bounding box center [879, 684] width 115 height 27
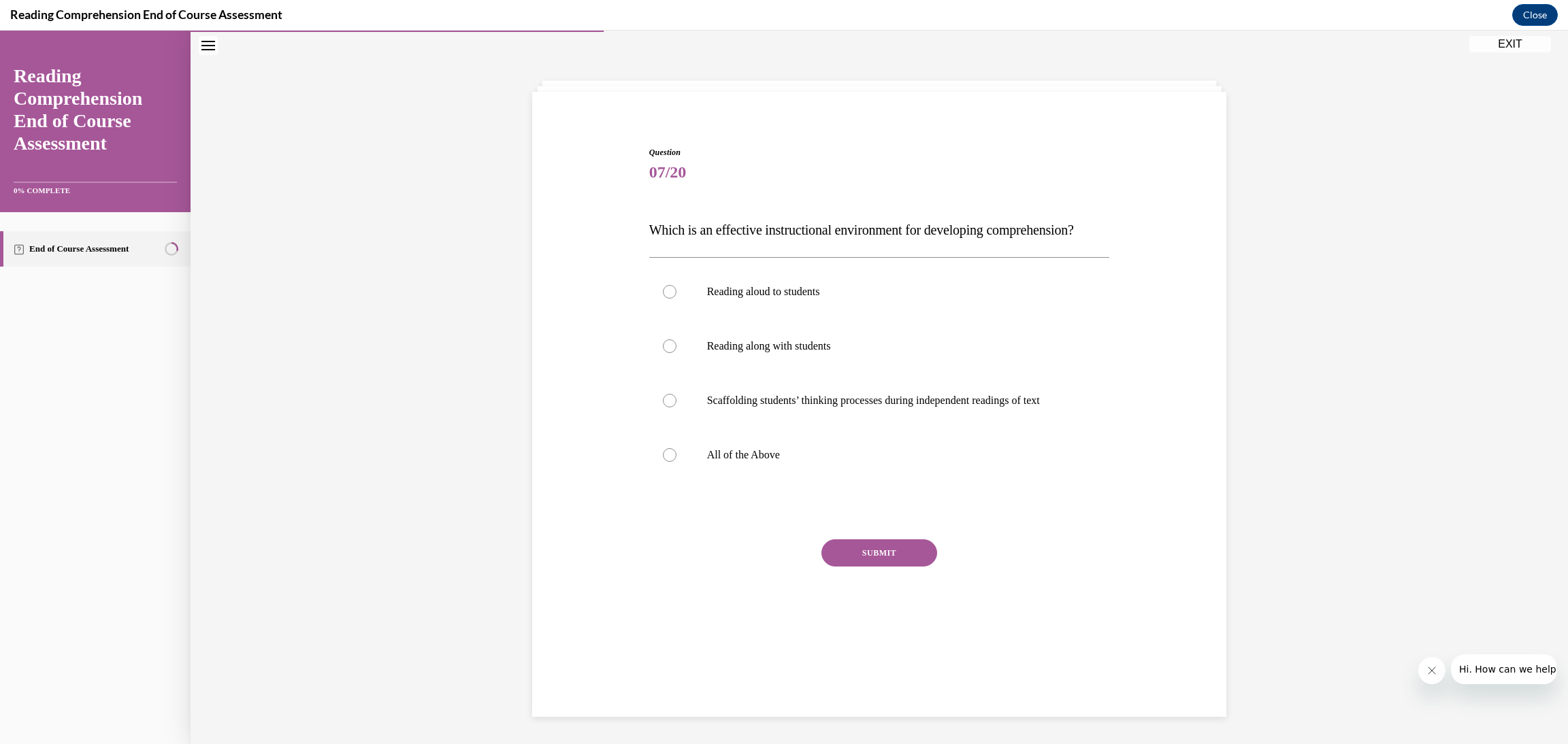
scroll to position [42, 0]
click at [769, 462] on p "All of the Above" at bounding box center [891, 455] width 369 height 13
click at [677, 462] on input "All of the Above" at bounding box center [669, 455] width 13 height 13
radio input "true"
click at [912, 567] on button "SUBMIT" at bounding box center [879, 553] width 115 height 27
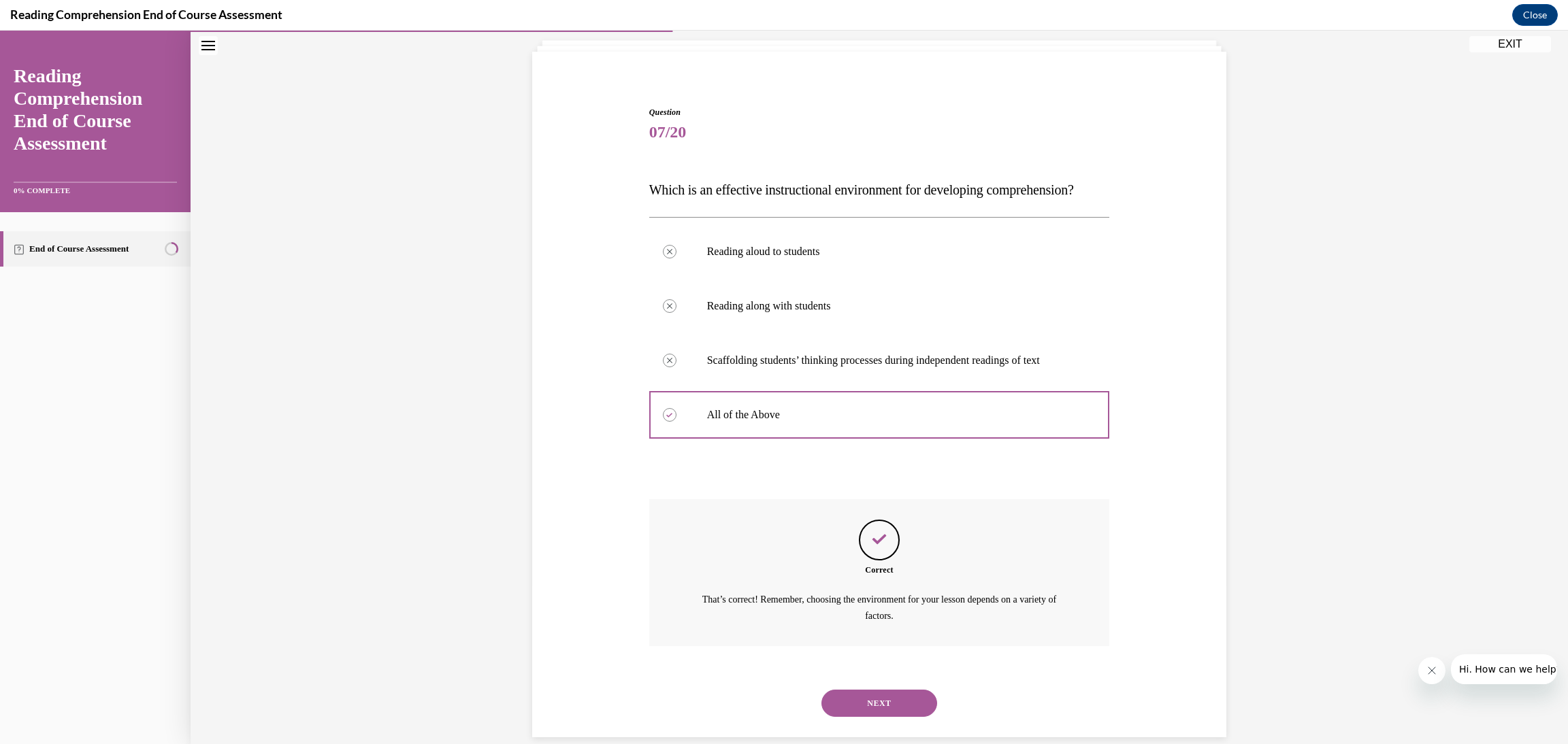
scroll to position [129, 0]
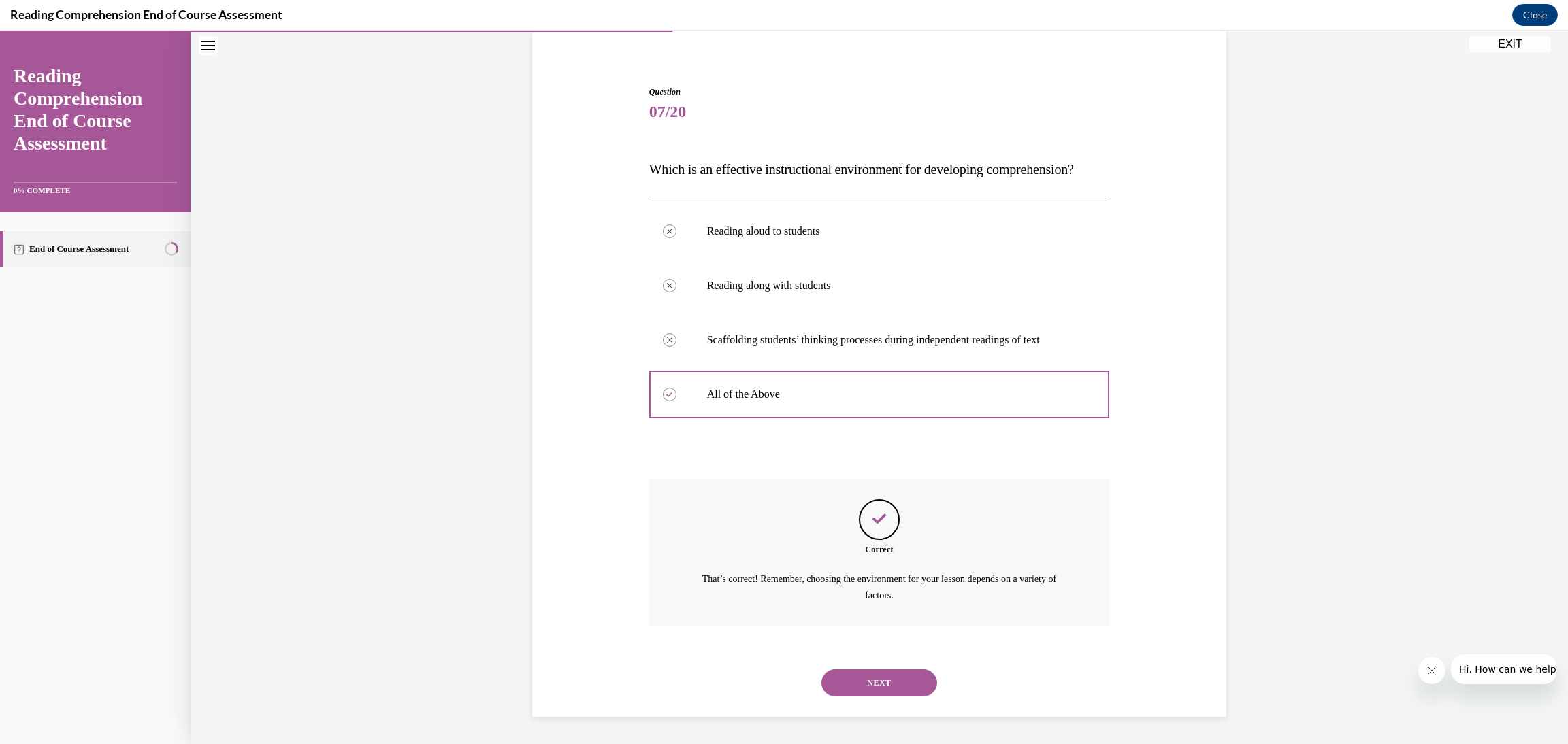
drag, startPoint x: 880, startPoint y: 681, endPoint x: 889, endPoint y: 653, distance: 29.4
click at [881, 678] on button "NEXT" at bounding box center [879, 682] width 115 height 27
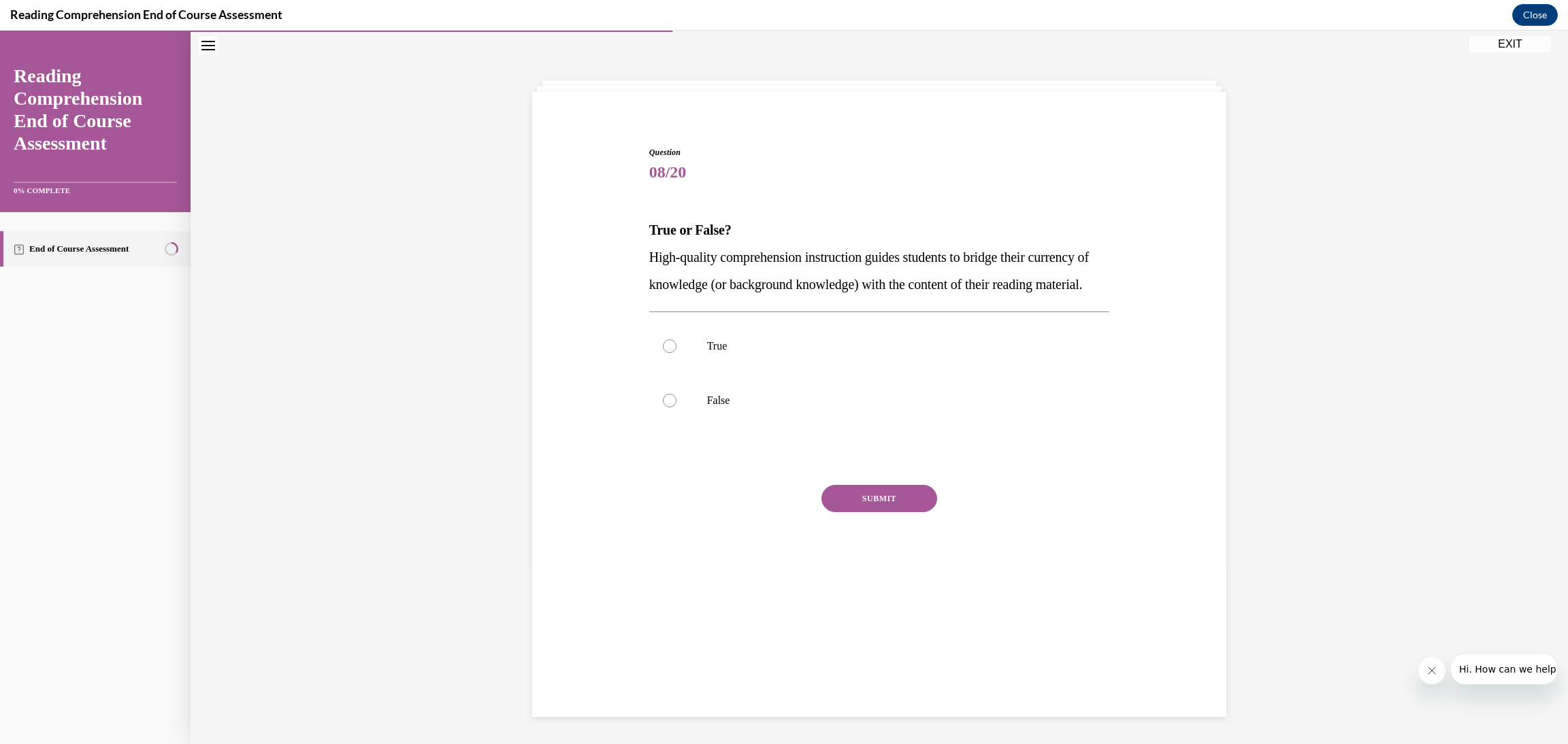
scroll to position [42, 0]
click at [838, 374] on label "True" at bounding box center [879, 347] width 461 height 55
click at [677, 354] on input "True" at bounding box center [669, 346] width 13 height 13
radio input "true"
click at [912, 513] on button "SUBMIT" at bounding box center [879, 499] width 115 height 27
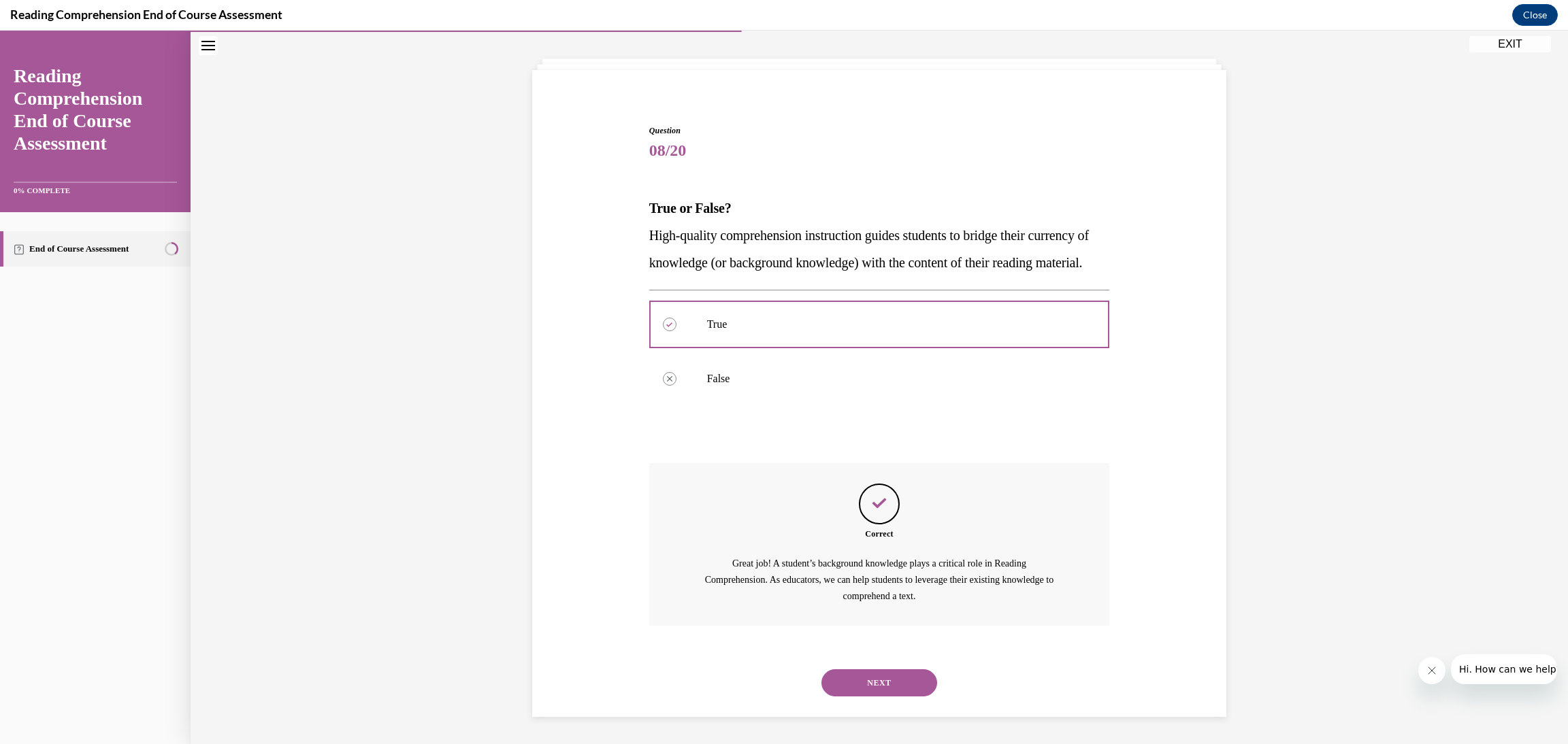
scroll to position [92, 0]
click at [891, 690] on button "NEXT" at bounding box center [879, 682] width 115 height 27
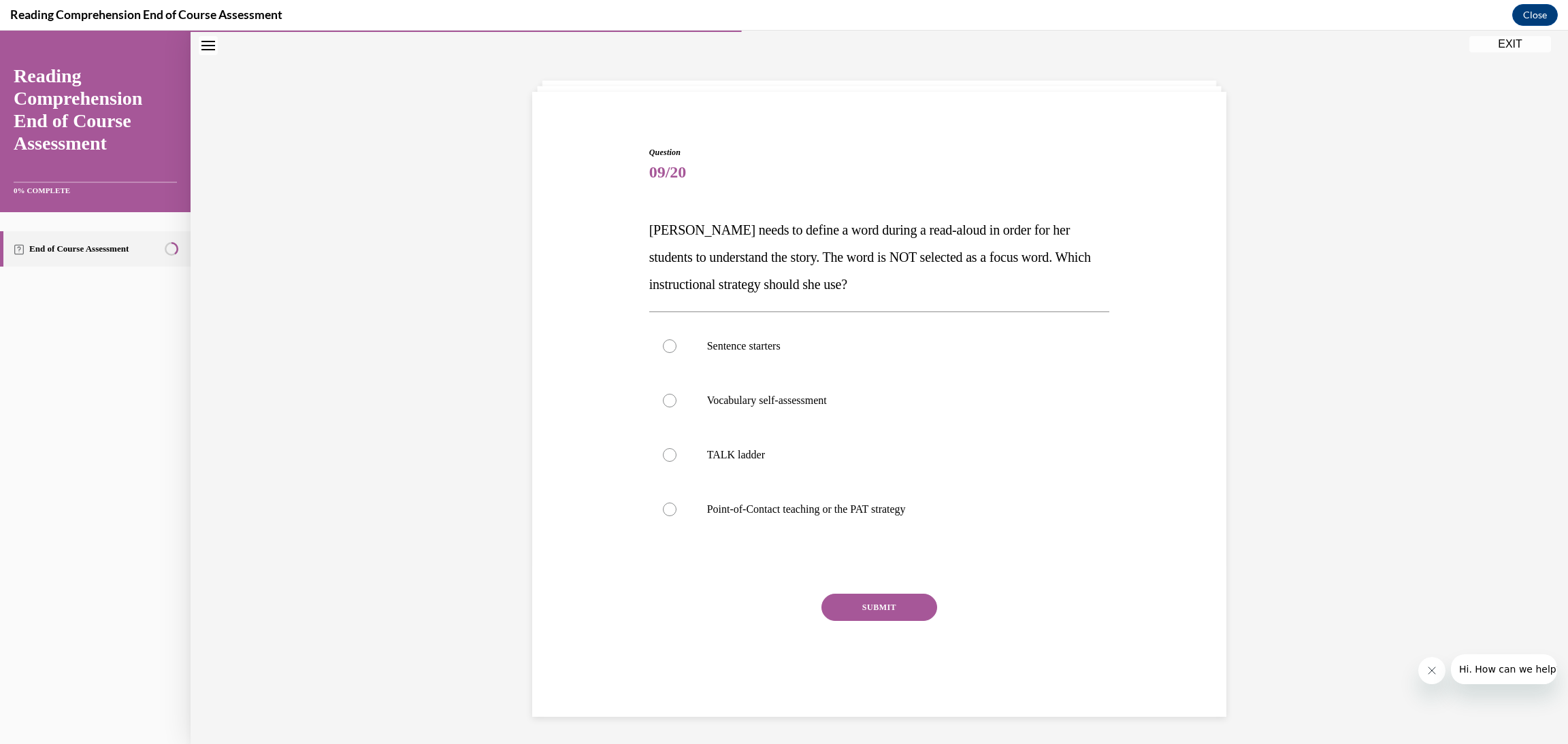
scroll to position [42, 0]
click at [884, 507] on p "Point-of-Contact teaching or the PAT strategy" at bounding box center [891, 510] width 369 height 13
click at [677, 507] on input "Point-of-Contact teaching or the PAT strategy" at bounding box center [669, 510] width 13 height 13
radio input "true"
click at [901, 610] on button "SUBMIT" at bounding box center [879, 608] width 115 height 27
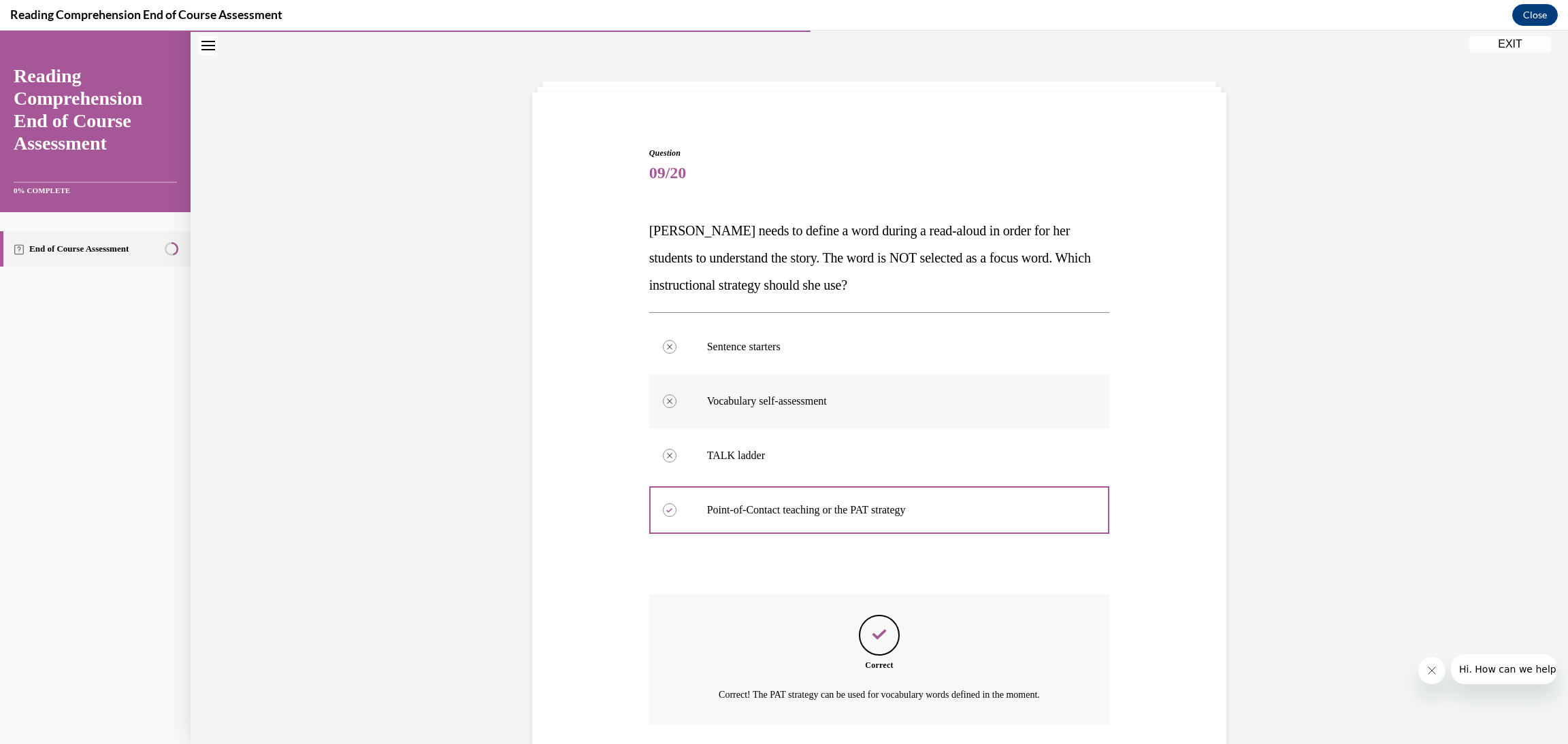
scroll to position [140, 0]
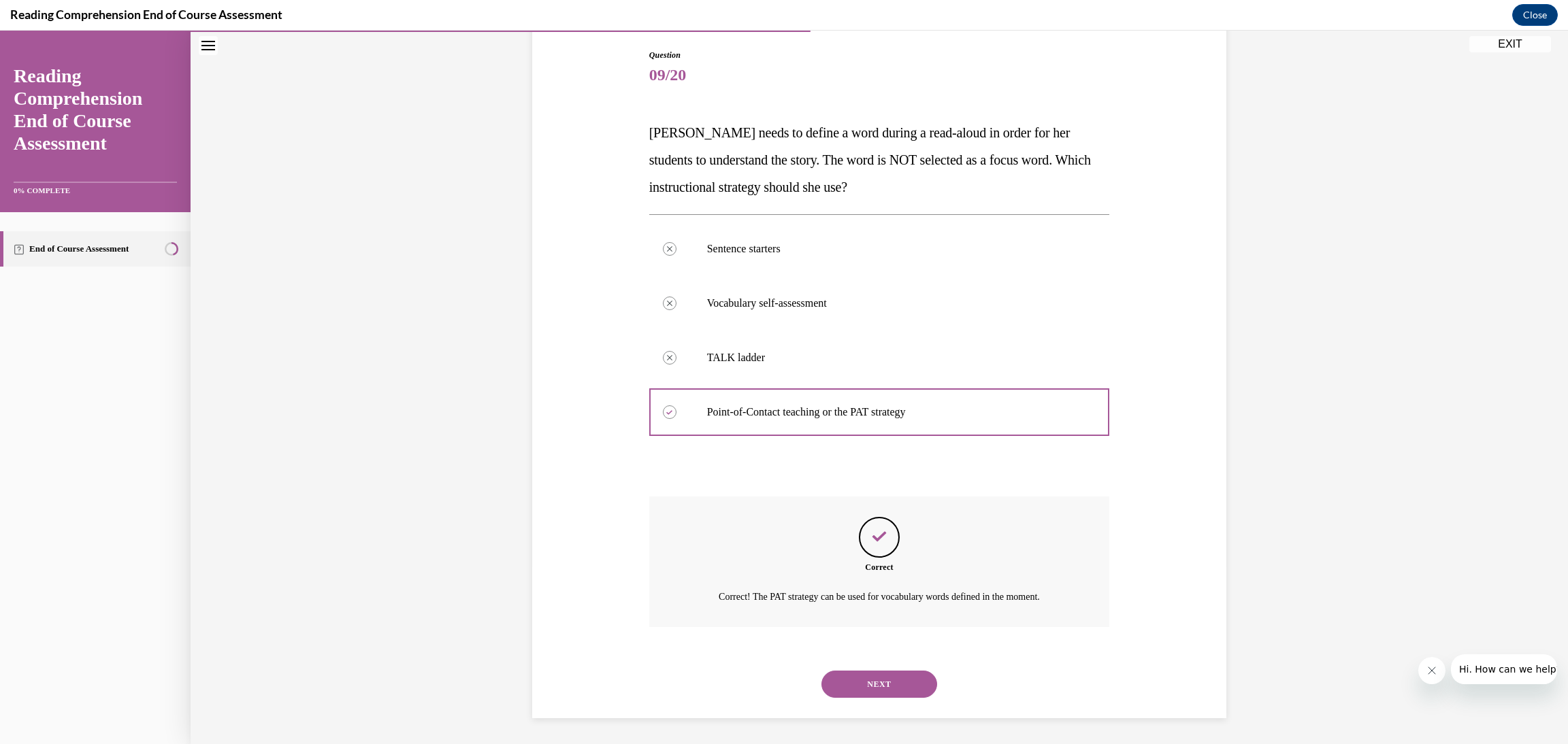
click at [900, 678] on button "NEXT" at bounding box center [879, 684] width 115 height 27
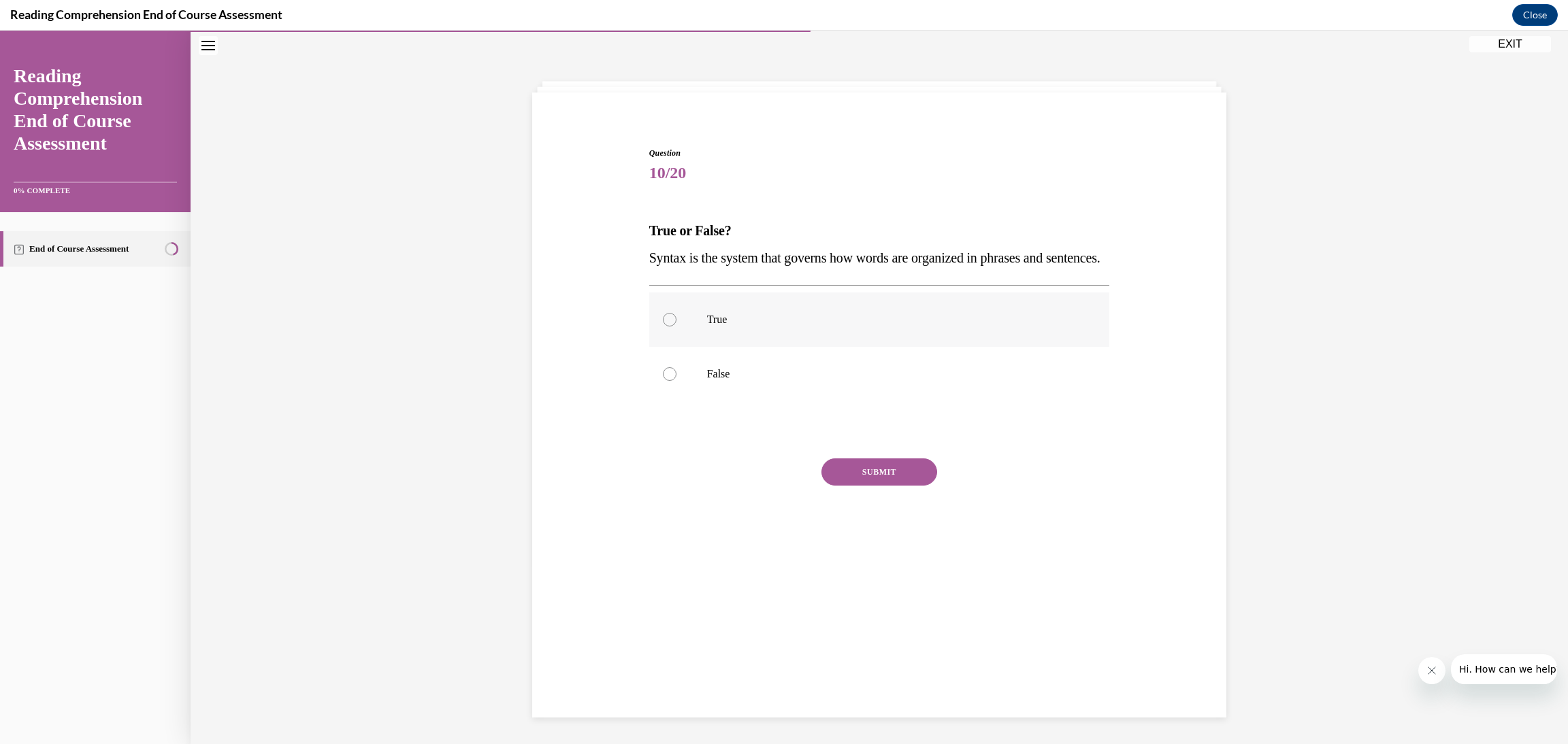
click at [818, 327] on p "True" at bounding box center [891, 319] width 369 height 13
click at [677, 327] on input "True" at bounding box center [669, 319] width 13 height 13
radio input "true"
click at [892, 486] on button "SUBMIT" at bounding box center [879, 472] width 115 height 27
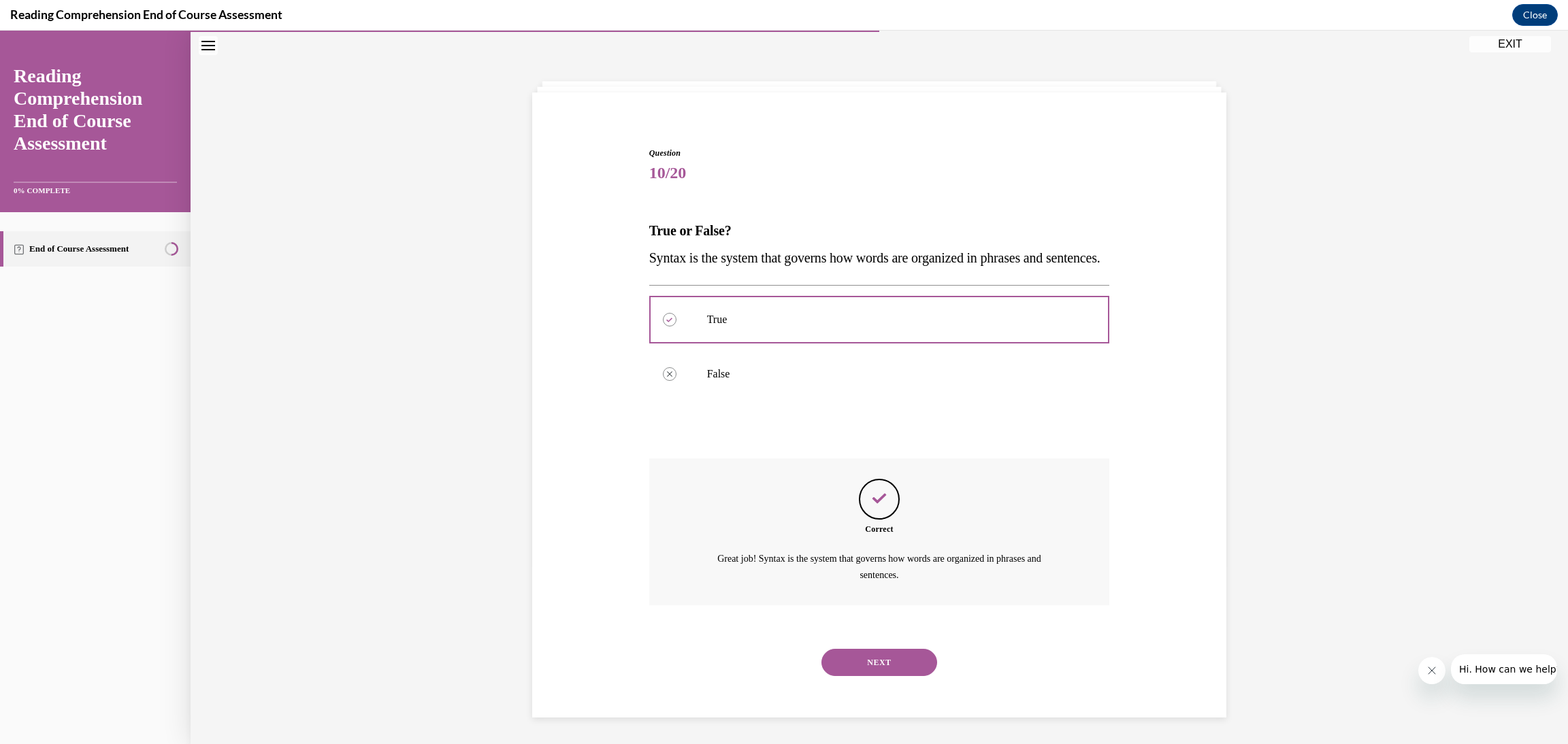
scroll to position [48, 0]
drag, startPoint x: 891, startPoint y: 686, endPoint x: 893, endPoint y: 659, distance: 27.1
click at [891, 675] on button "NEXT" at bounding box center [879, 661] width 115 height 27
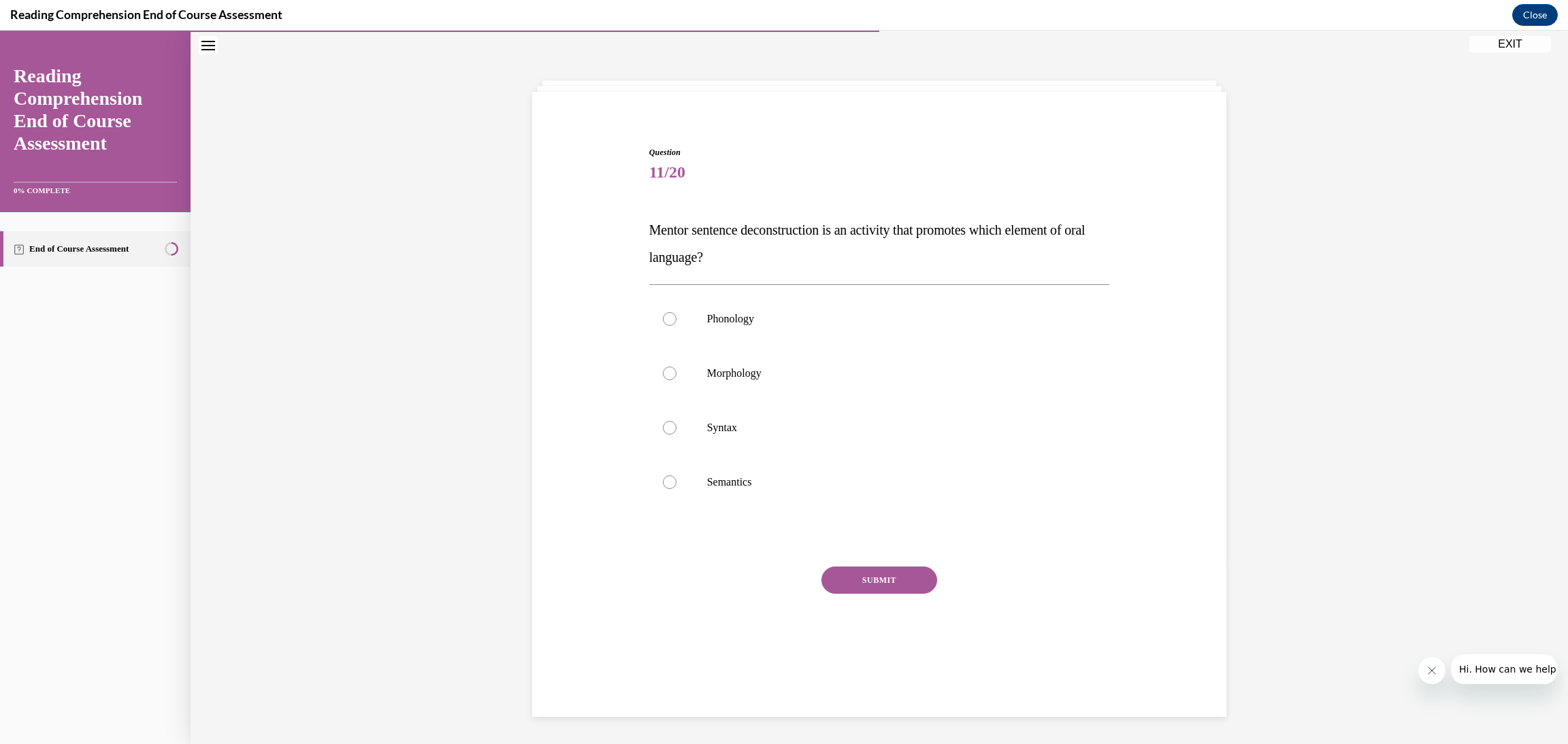
scroll to position [42, 0]
click at [861, 495] on label "Semantics" at bounding box center [879, 483] width 461 height 55
click at [677, 490] on input "Semantics" at bounding box center [669, 482] width 13 height 13
radio input "true"
click at [883, 585] on button "SUBMIT" at bounding box center [879, 580] width 115 height 27
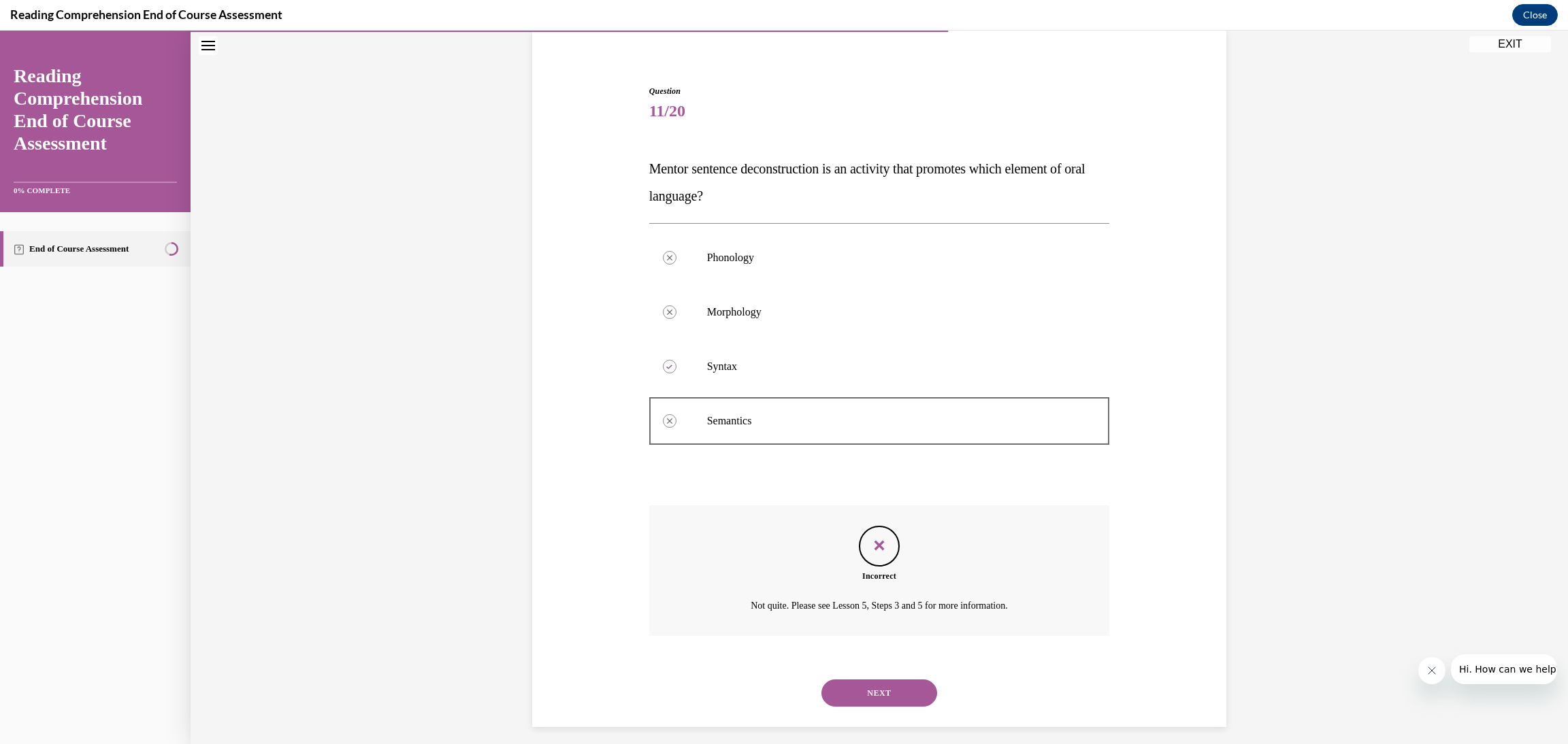
scroll to position [113, 0]
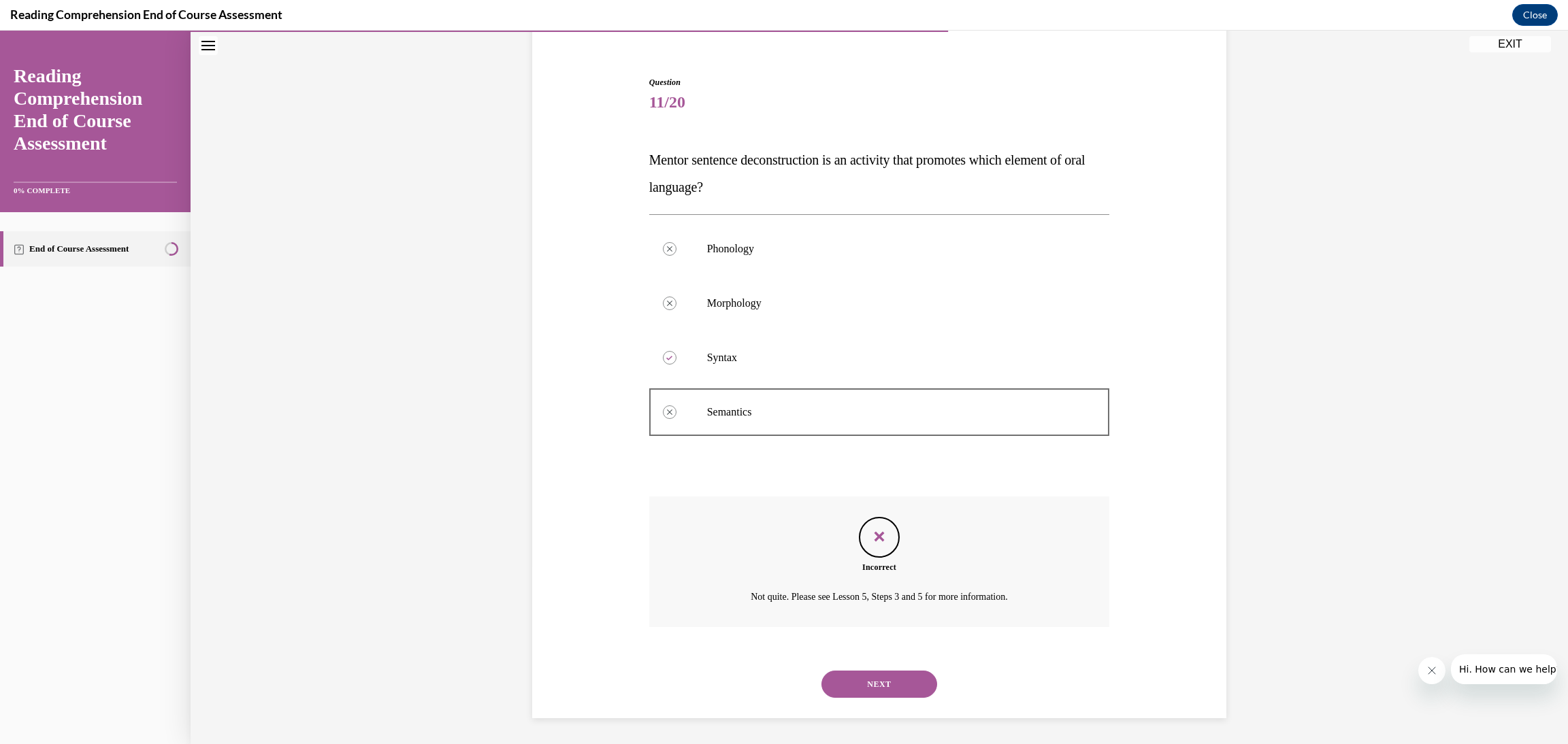
click at [904, 677] on button "NEXT" at bounding box center [879, 684] width 115 height 27
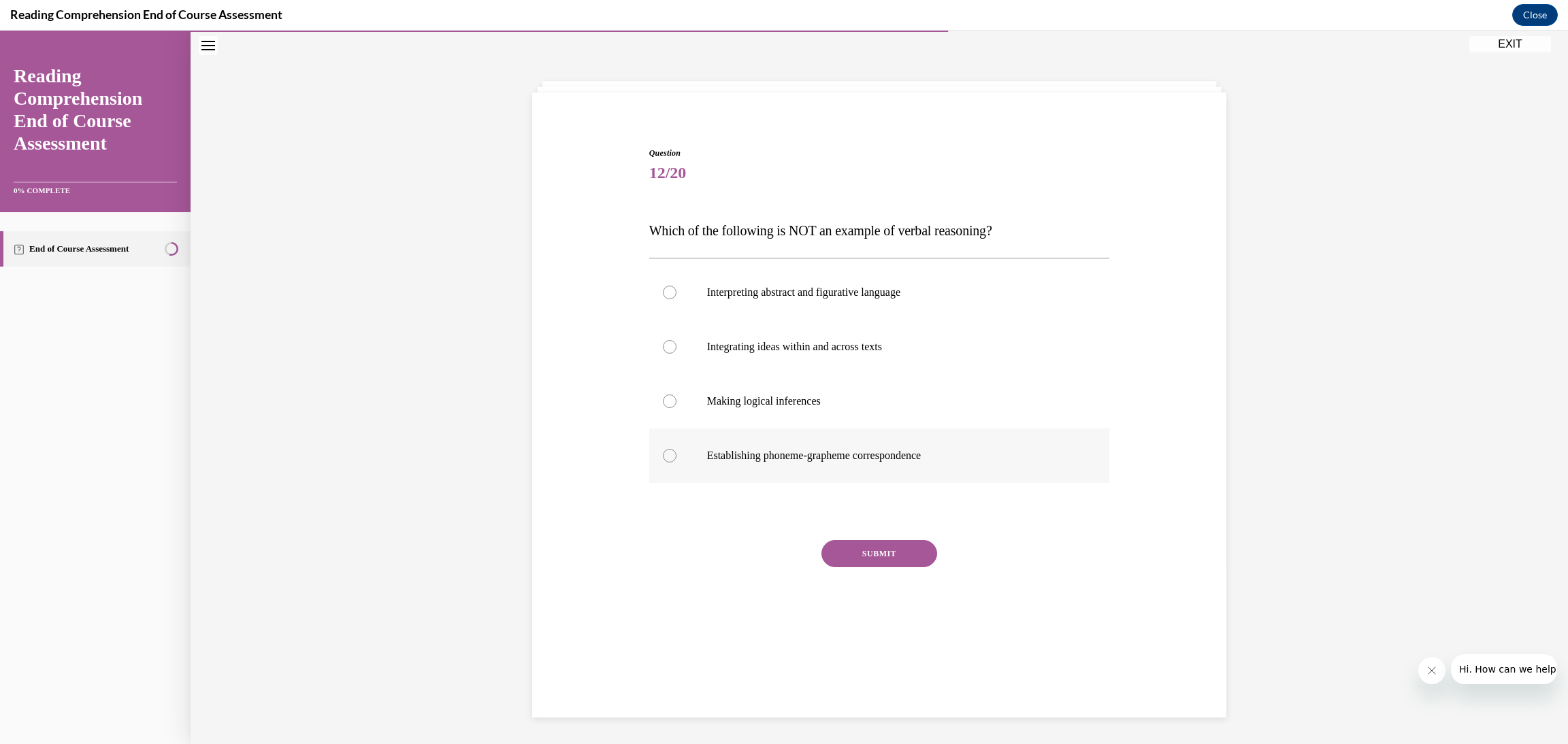
click at [828, 459] on p "Establishing phoneme-grapheme correspondence" at bounding box center [891, 455] width 369 height 13
click at [677, 459] on input "Establishing phoneme-grapheme correspondence" at bounding box center [669, 455] width 13 height 13
radio input "true"
click at [903, 571] on div "SUBMIT" at bounding box center [879, 573] width 461 height 68
click at [885, 545] on button "SUBMIT" at bounding box center [879, 553] width 115 height 27
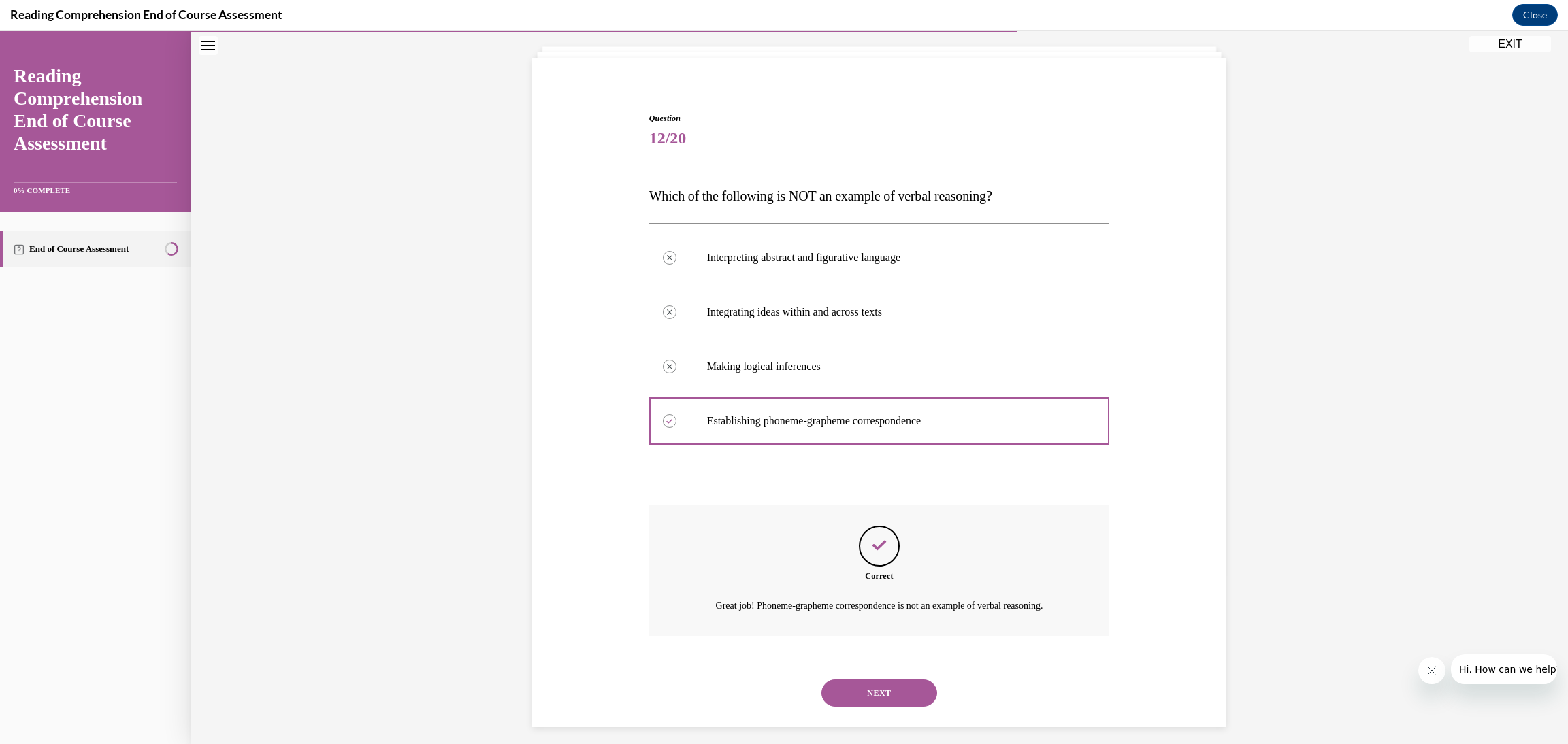
scroll to position [86, 0]
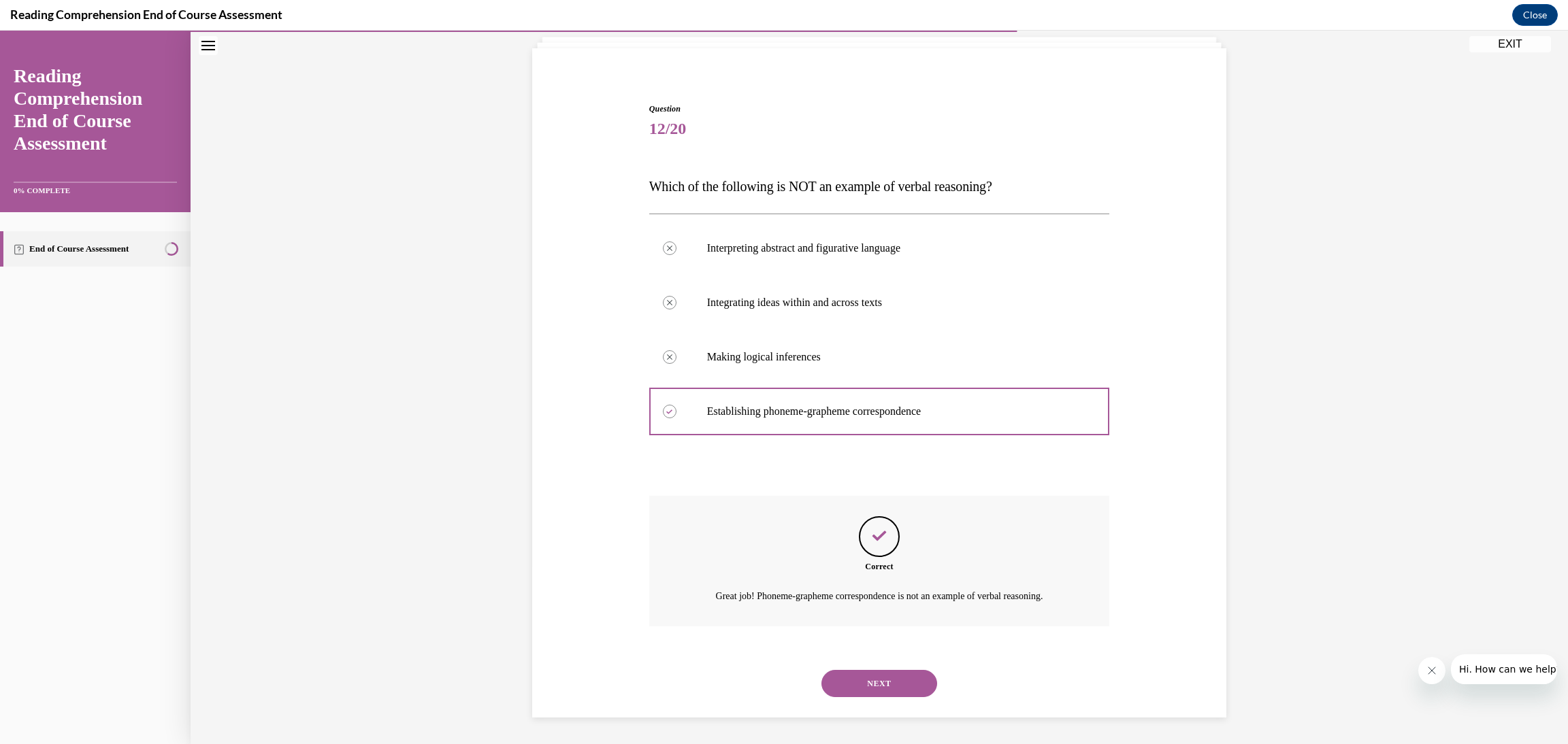
click at [901, 681] on button "NEXT" at bounding box center [879, 683] width 115 height 27
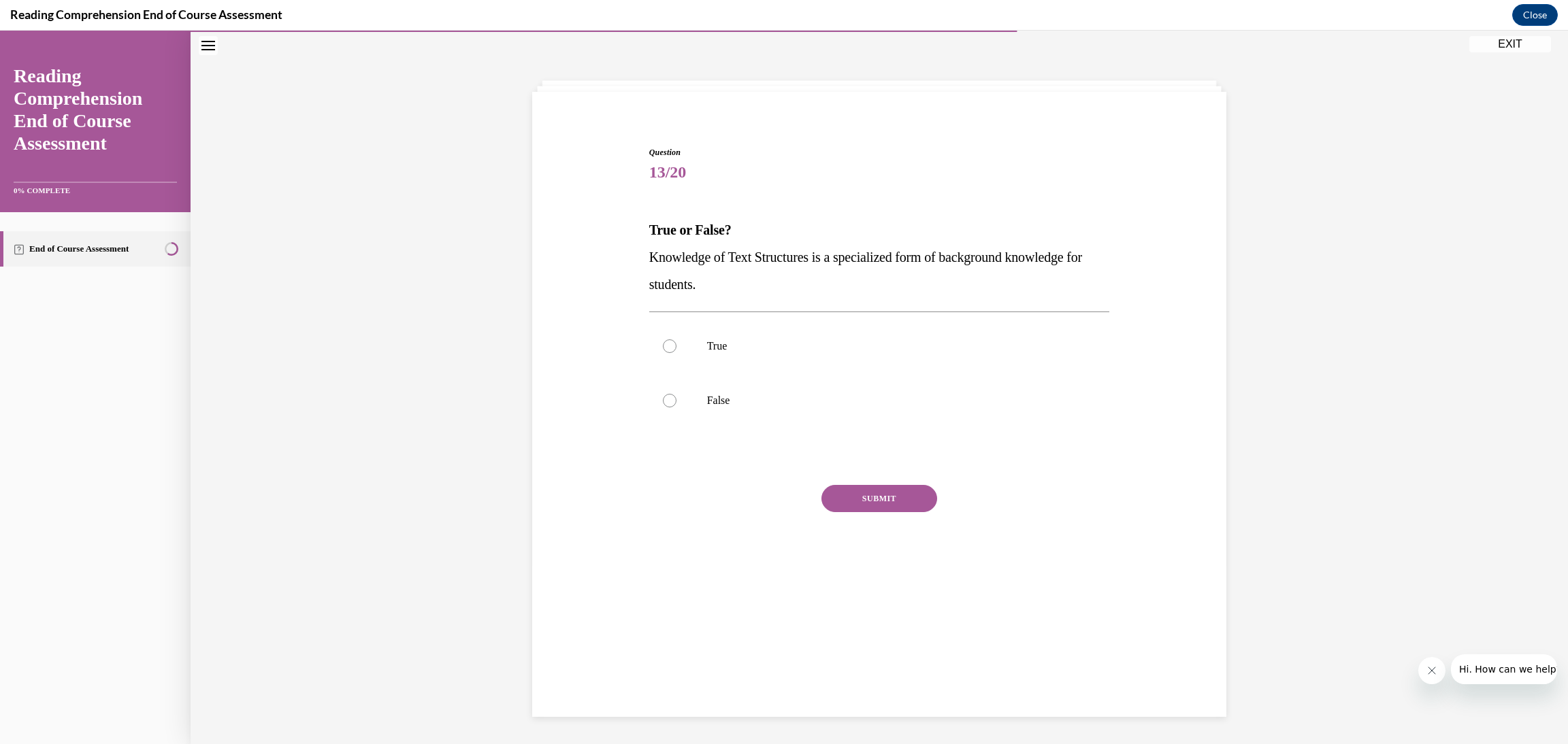
scroll to position [42, 0]
click at [910, 350] on p "True" at bounding box center [891, 346] width 369 height 13
click at [677, 350] on input "True" at bounding box center [669, 346] width 13 height 13
radio input "true"
click at [887, 497] on button "SUBMIT" at bounding box center [879, 499] width 115 height 27
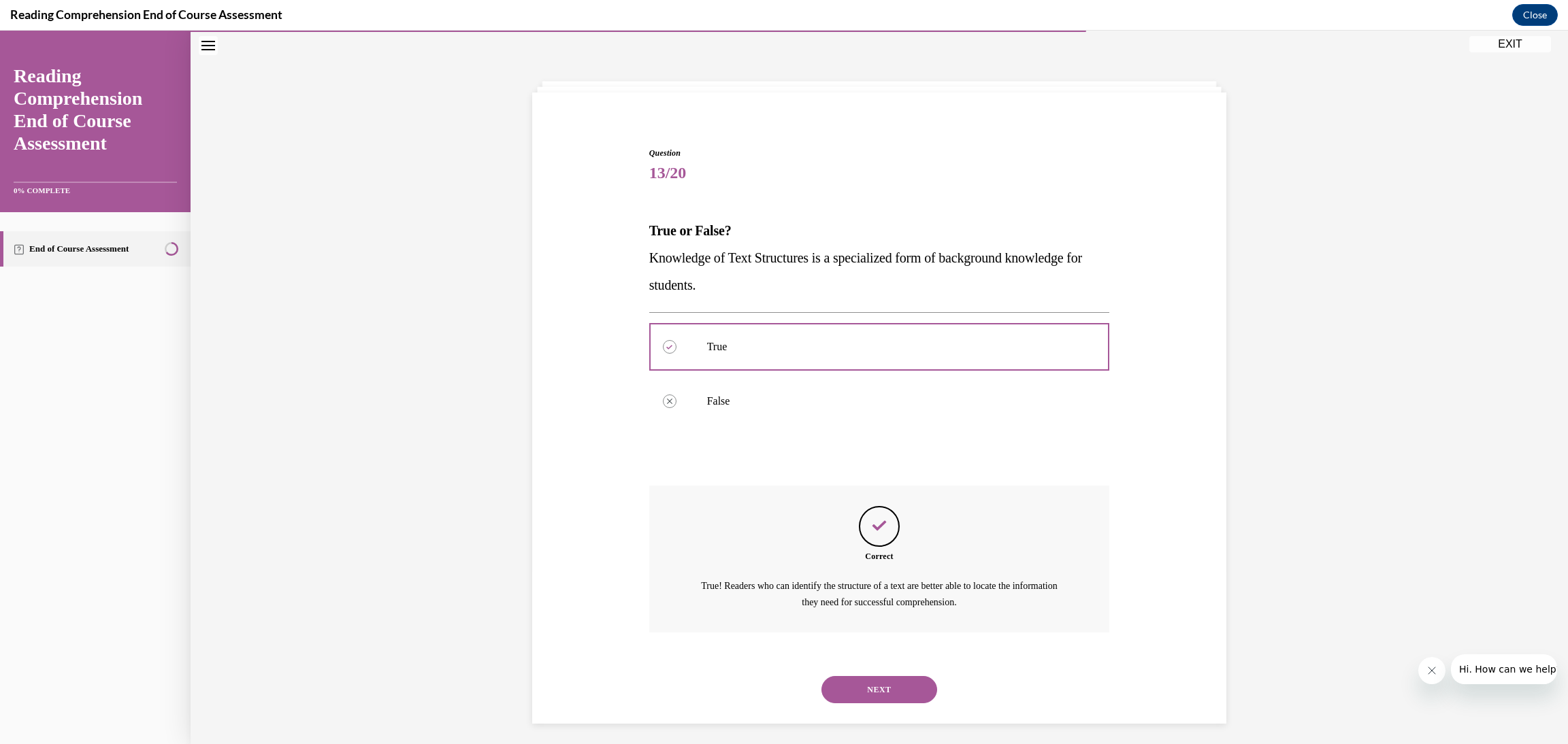
scroll to position [48, 0]
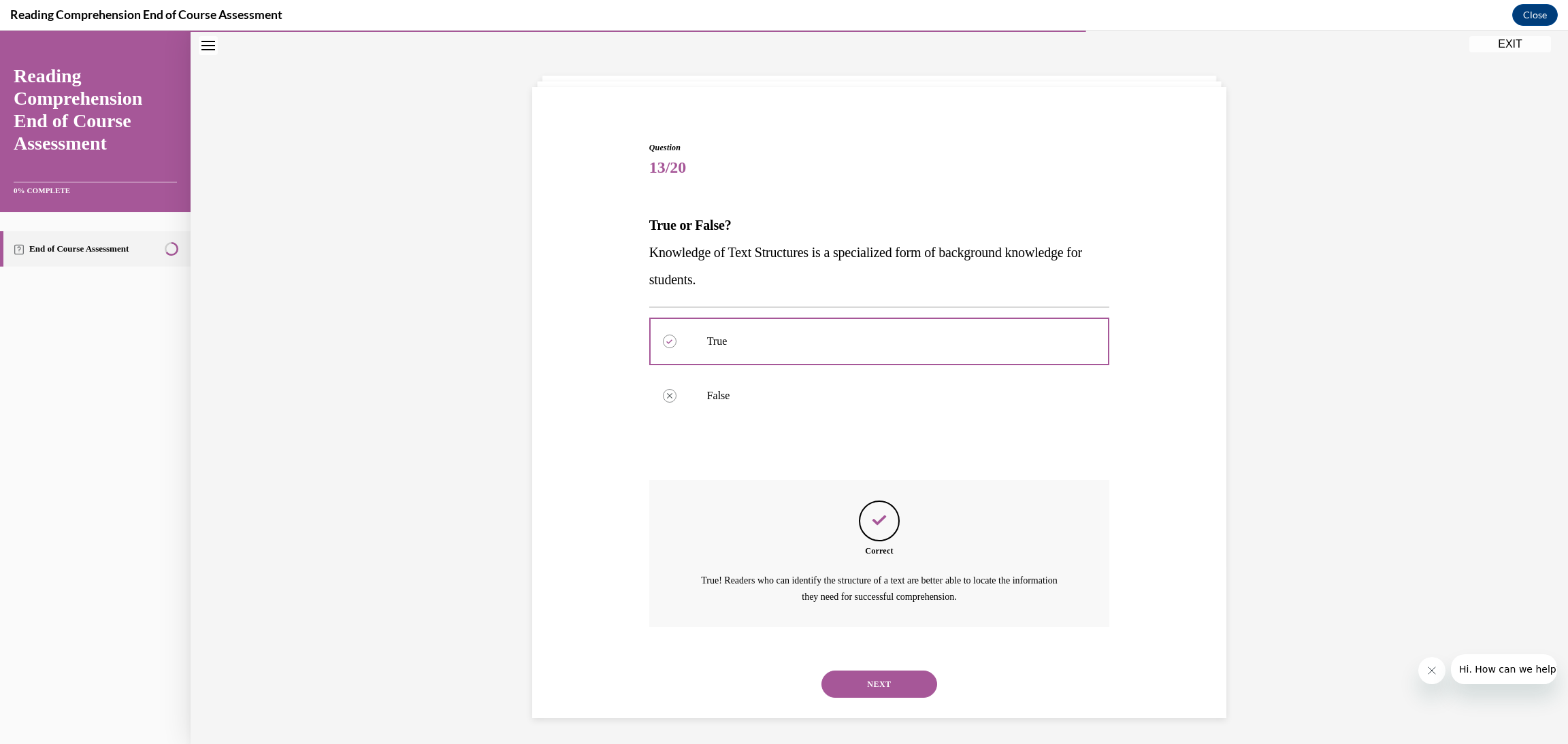
drag, startPoint x: 884, startPoint y: 681, endPoint x: 889, endPoint y: 660, distance: 21.6
click at [888, 671] on button "NEXT" at bounding box center [879, 684] width 115 height 27
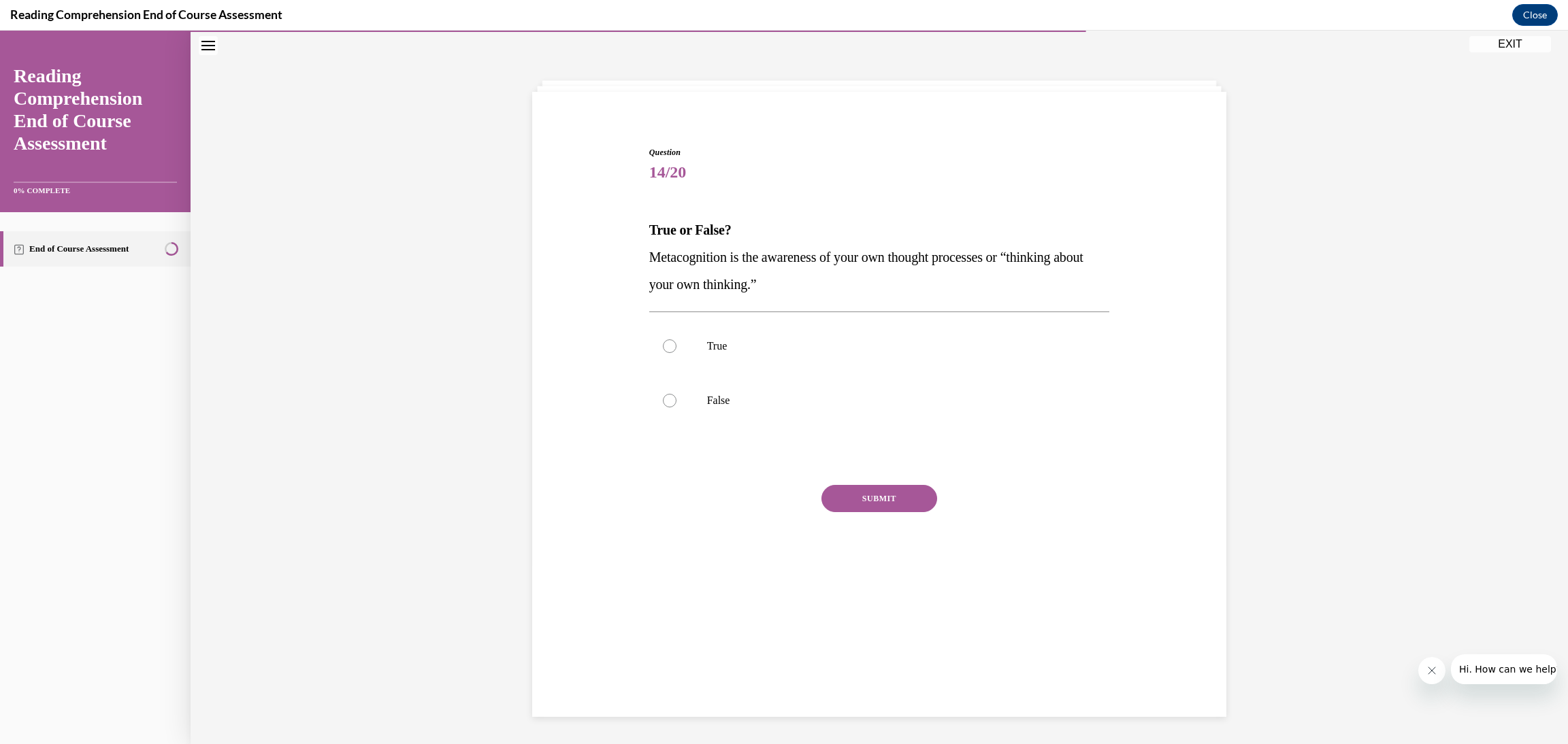
scroll to position [42, 0]
click at [872, 366] on label "True" at bounding box center [879, 347] width 461 height 55
click at [677, 354] on input "True" at bounding box center [669, 346] width 13 height 13
radio input "true"
drag, startPoint x: 877, startPoint y: 498, endPoint x: 876, endPoint y: 475, distance: 23.0
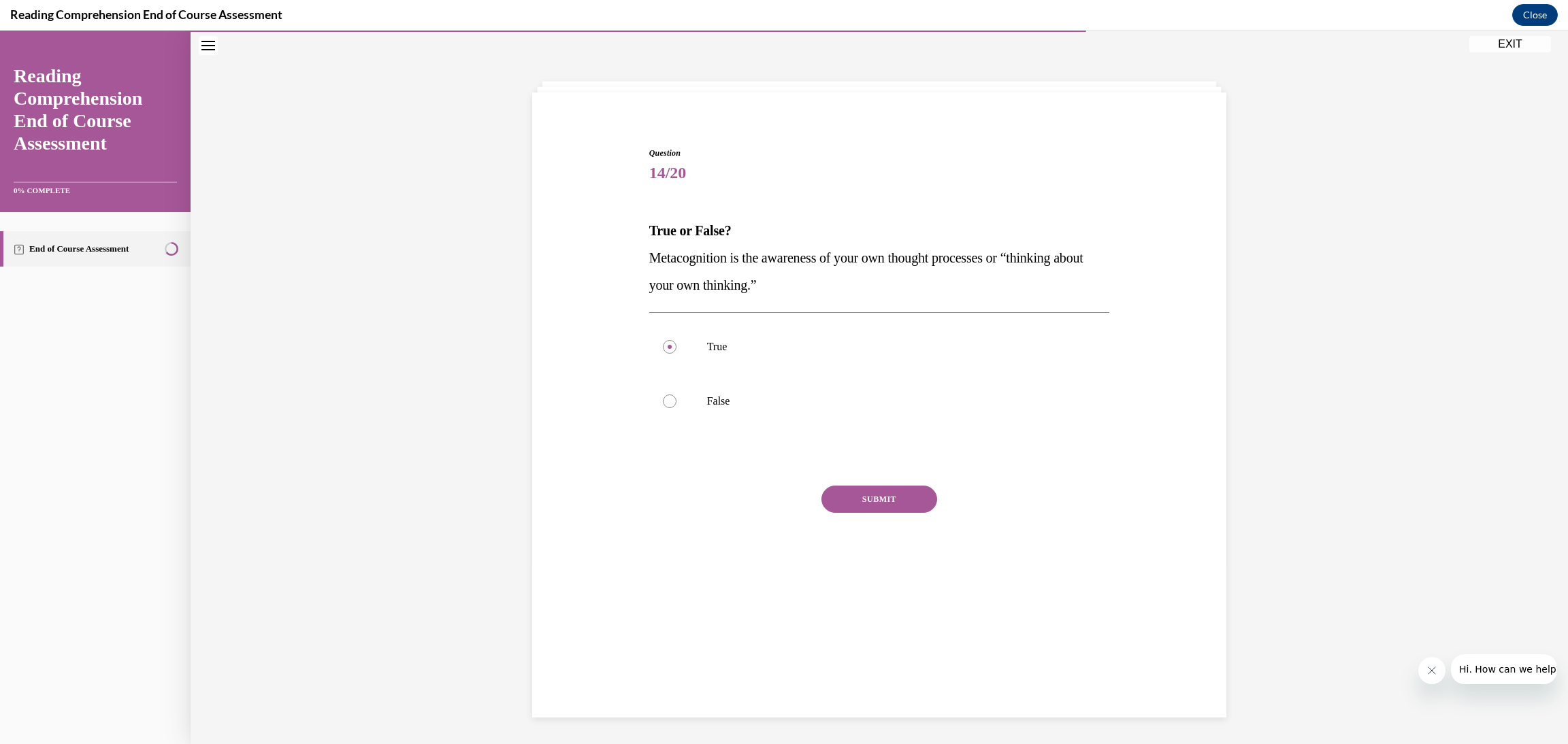
click at [876, 498] on button "SUBMIT" at bounding box center [879, 499] width 115 height 27
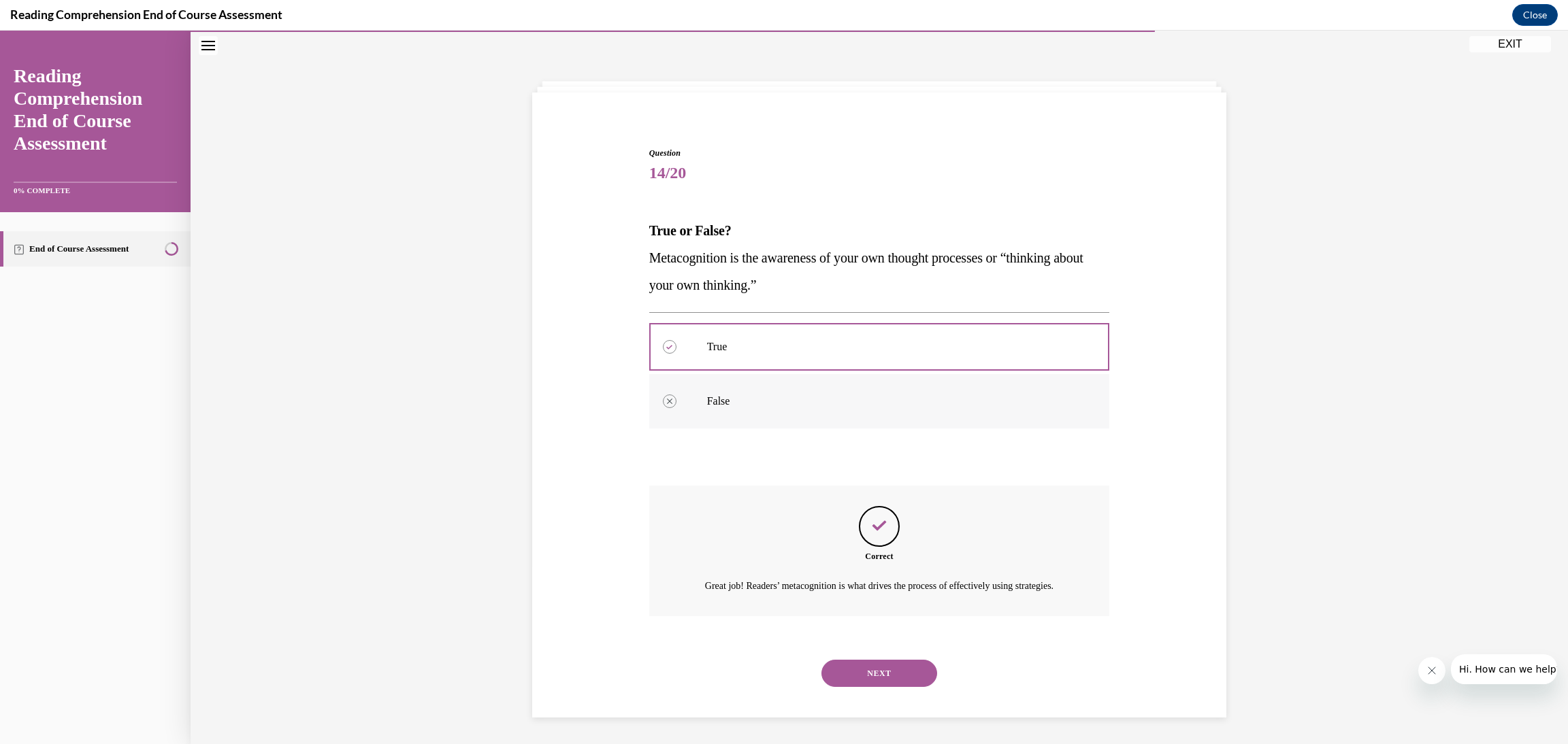
scroll to position [48, 0]
drag, startPoint x: 890, startPoint y: 683, endPoint x: 918, endPoint y: 602, distance: 85.7
click at [891, 678] on button "NEXT" at bounding box center [879, 673] width 115 height 27
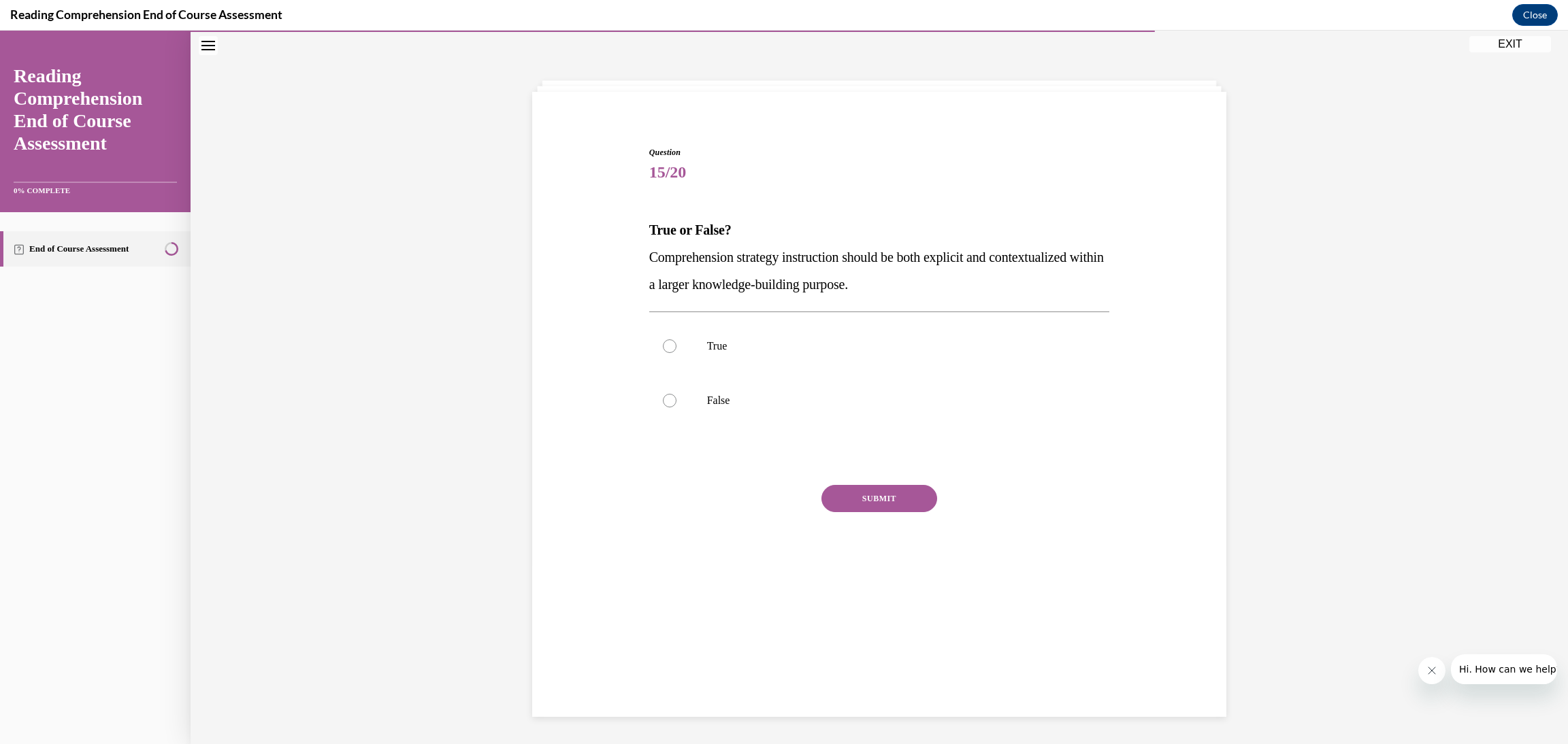
scroll to position [42, 0]
click at [860, 359] on label "True" at bounding box center [879, 347] width 461 height 55
click at [677, 354] on input "True" at bounding box center [669, 346] width 13 height 13
radio input "true"
click at [884, 487] on button "SUBMIT" at bounding box center [879, 499] width 115 height 27
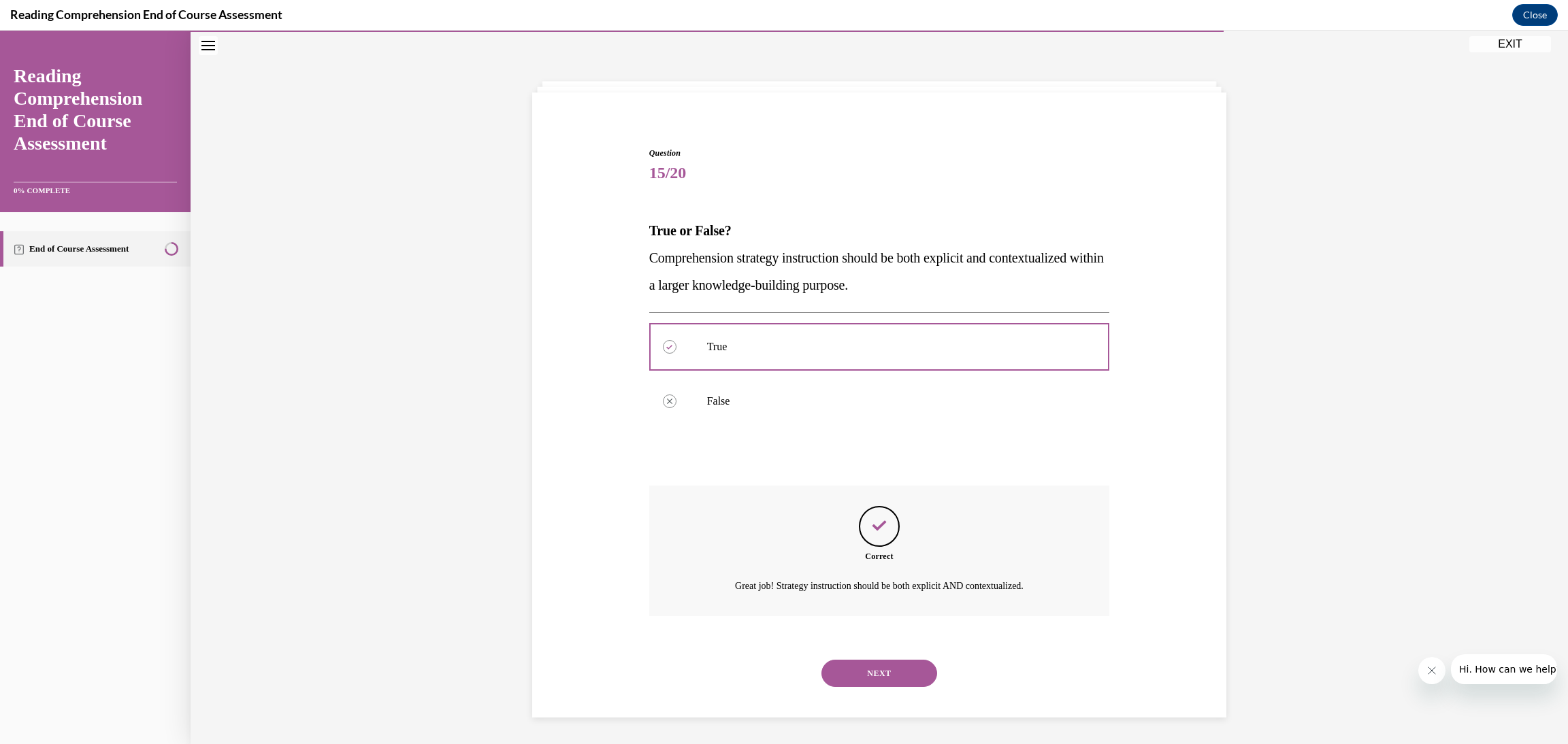
click at [865, 672] on button "NEXT" at bounding box center [879, 673] width 115 height 27
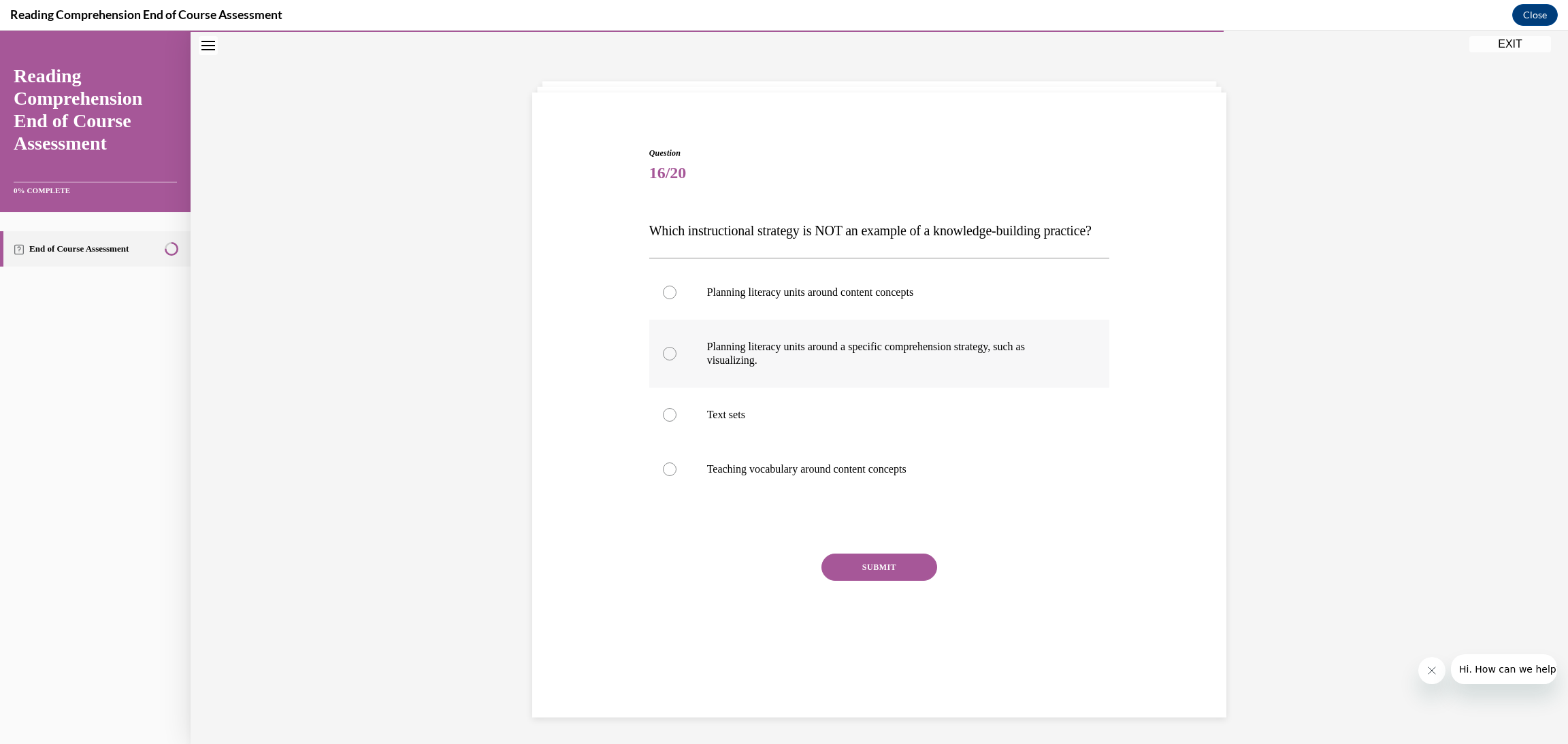
click at [895, 367] on p "Planning literacy units around a specific comprehension strategy, such as visua…" at bounding box center [891, 353] width 369 height 27
click at [677, 360] on input "Planning literacy units around a specific comprehension strategy, such as visua…" at bounding box center [669, 353] width 13 height 13
radio input "true"
click at [884, 581] on button "SUBMIT" at bounding box center [879, 567] width 115 height 27
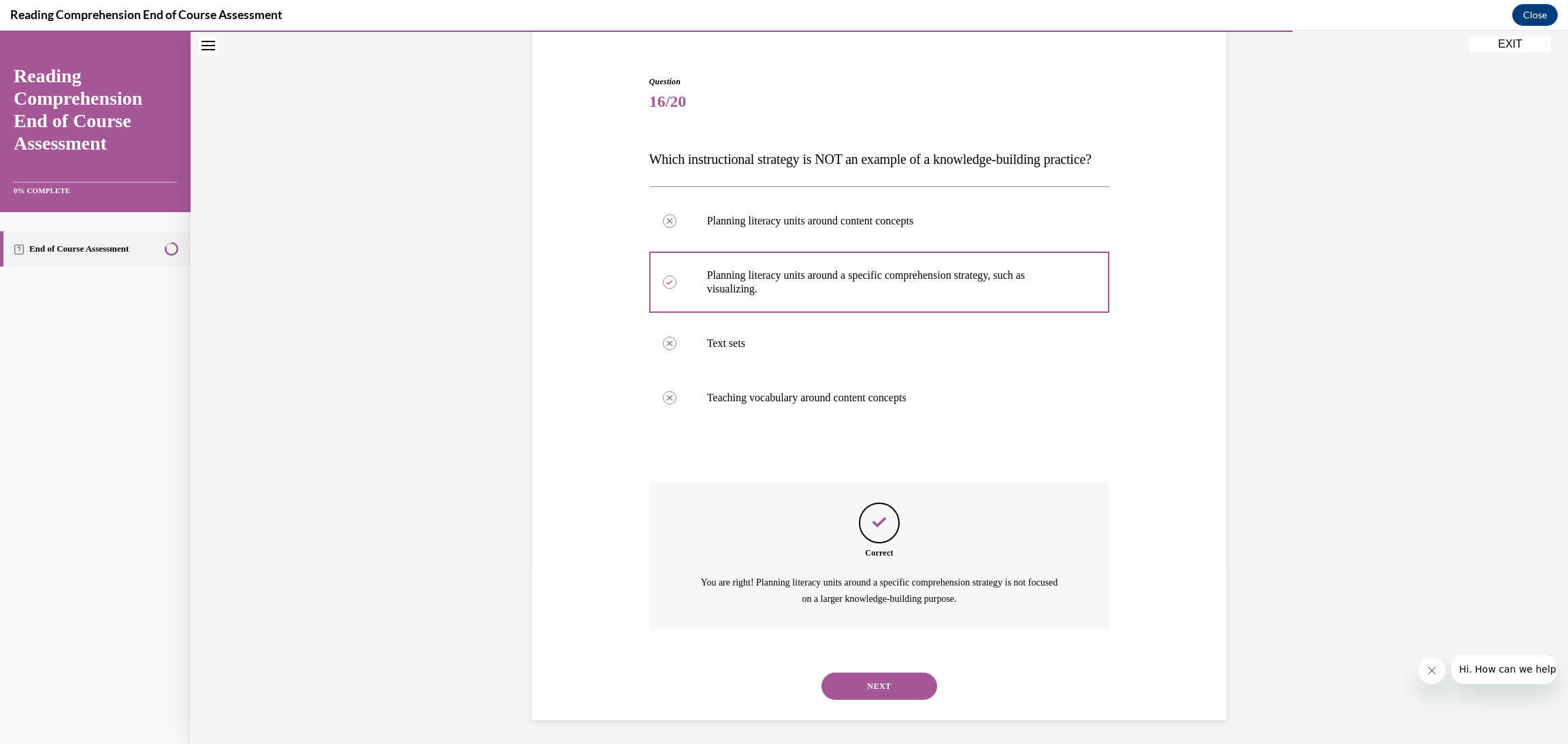
scroll to position [144, 0]
click at [887, 680] on button "NEXT" at bounding box center [879, 682] width 115 height 27
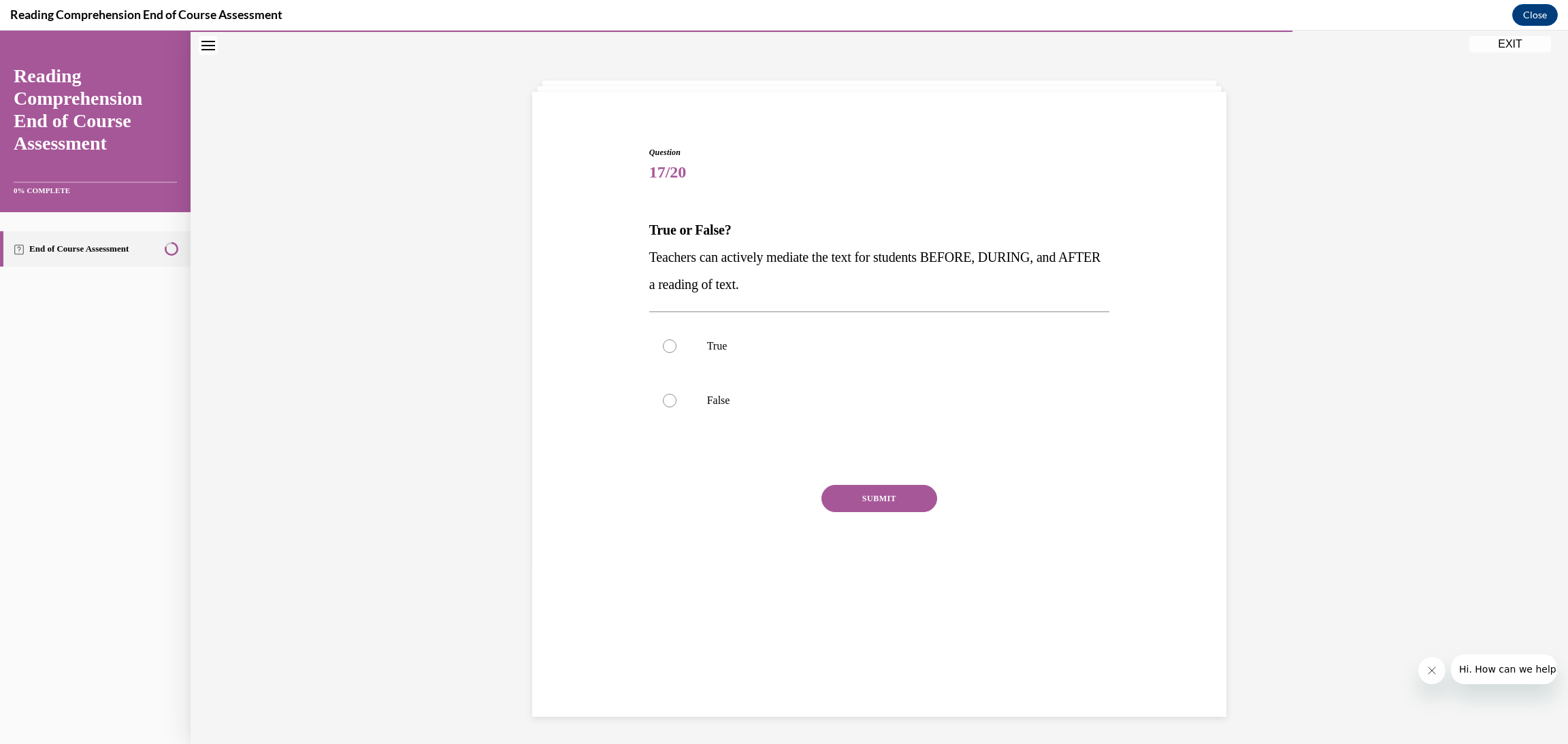
scroll to position [42, 0]
click at [803, 359] on label "True" at bounding box center [879, 347] width 461 height 55
click at [677, 354] on input "True" at bounding box center [669, 346] width 13 height 13
radio input "true"
click at [858, 494] on button "SUBMIT" at bounding box center [879, 499] width 115 height 27
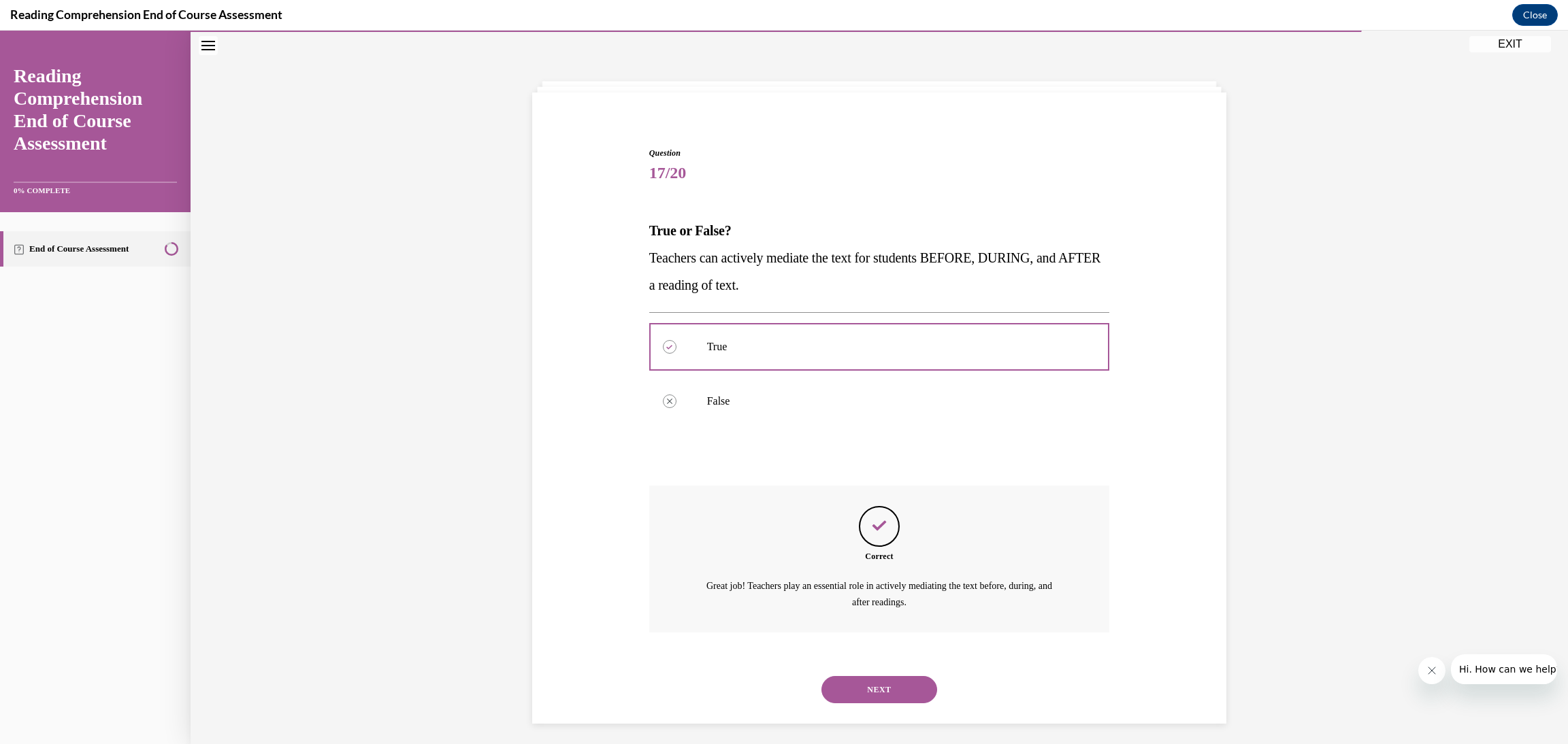
scroll to position [48, 0]
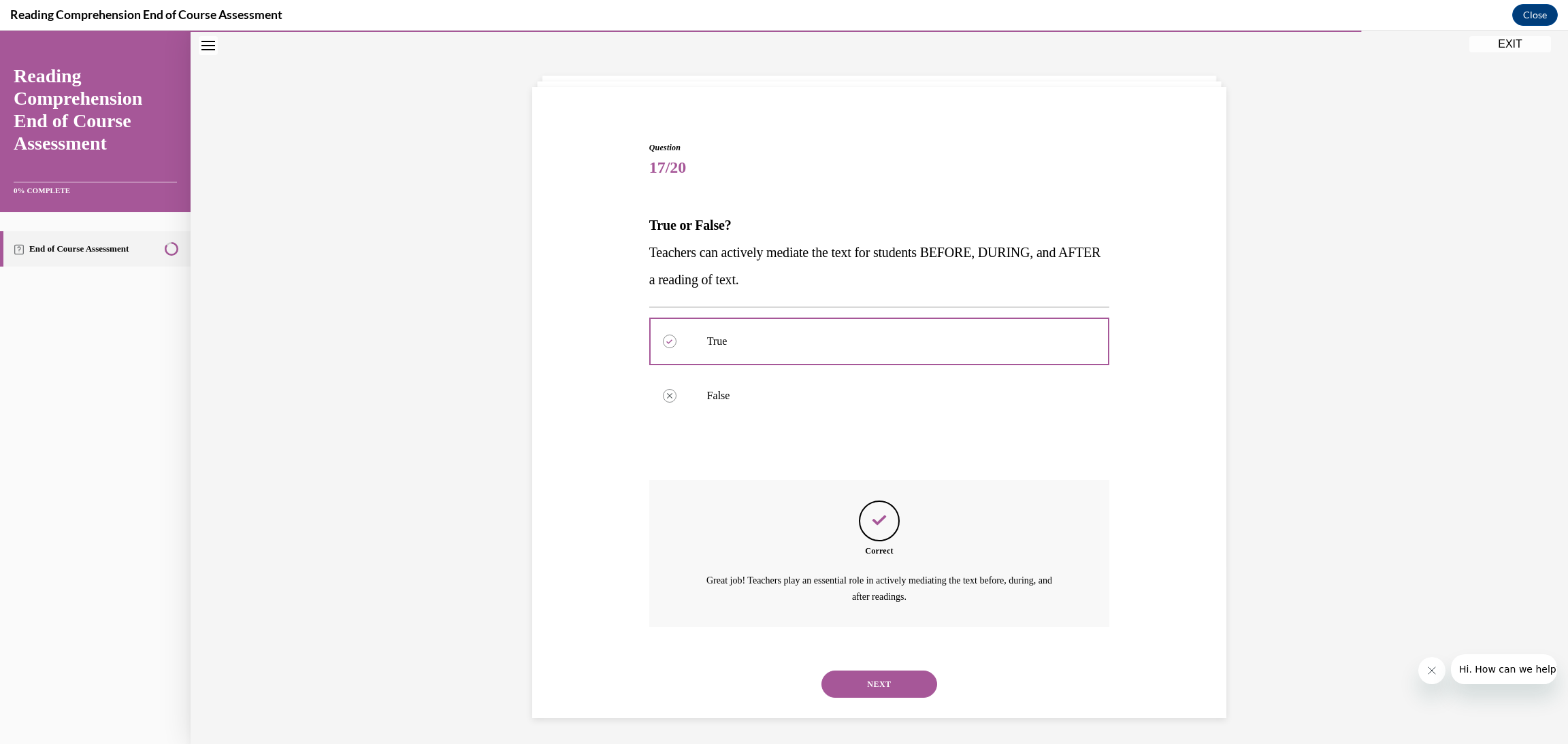
drag, startPoint x: 903, startPoint y: 686, endPoint x: 906, endPoint y: 672, distance: 14.3
click at [905, 680] on button "NEXT" at bounding box center [879, 684] width 115 height 27
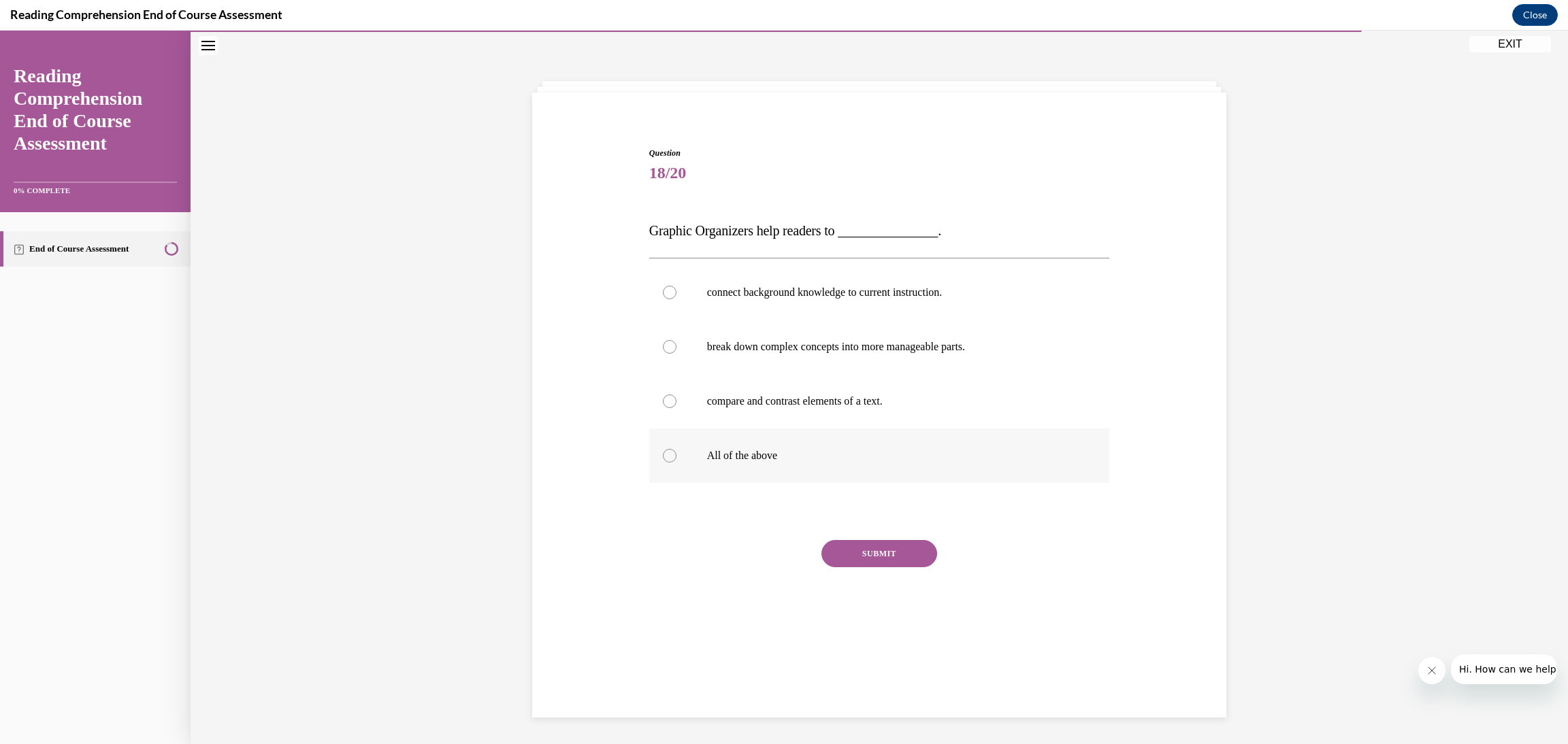
click at [797, 473] on label "All of the above" at bounding box center [879, 456] width 461 height 55
click at [677, 462] on input "All of the above" at bounding box center [669, 455] width 13 height 13
radio input "true"
click at [850, 563] on button "SUBMIT" at bounding box center [879, 553] width 115 height 27
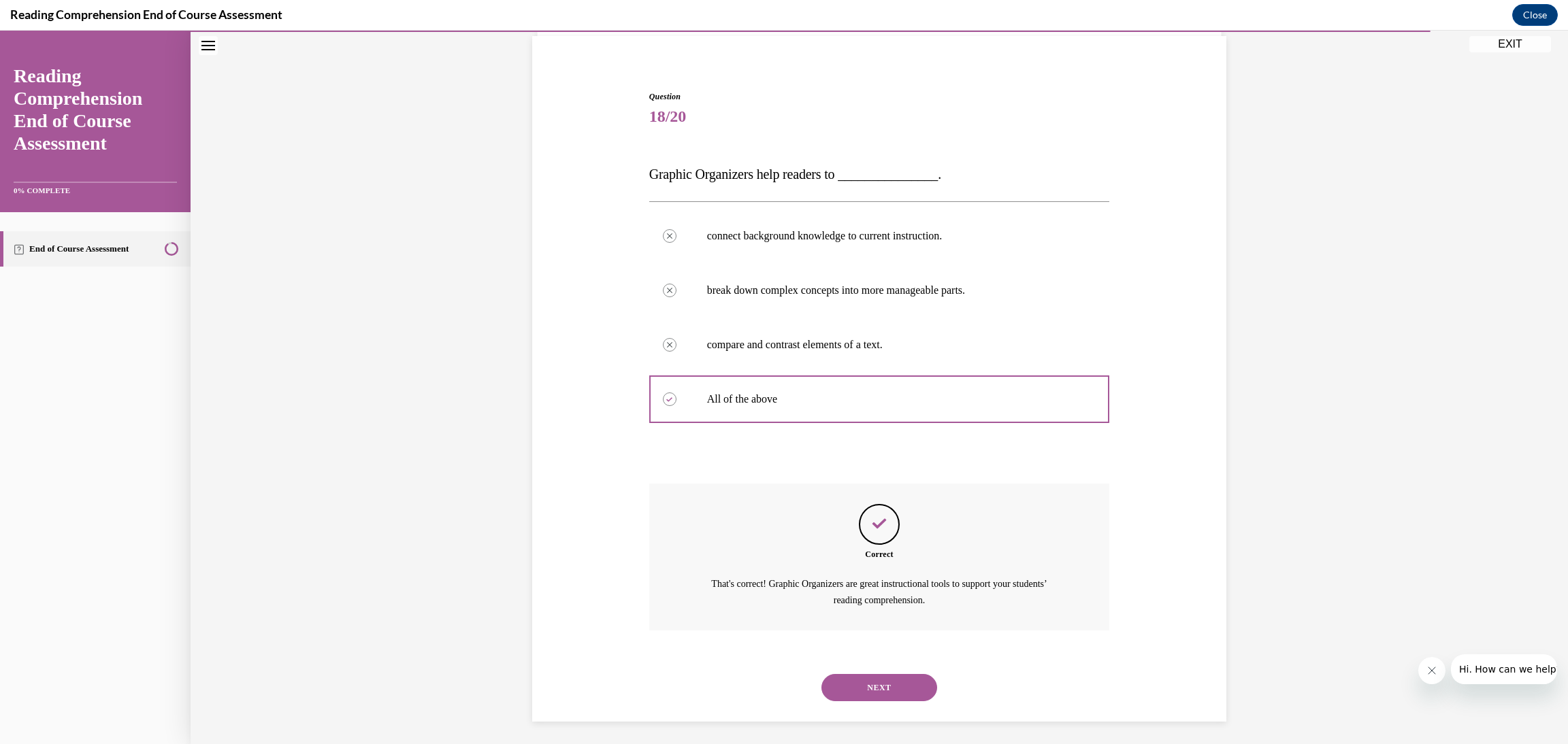
scroll to position [103, 0]
click at [876, 685] on button "NEXT" at bounding box center [879, 683] width 115 height 27
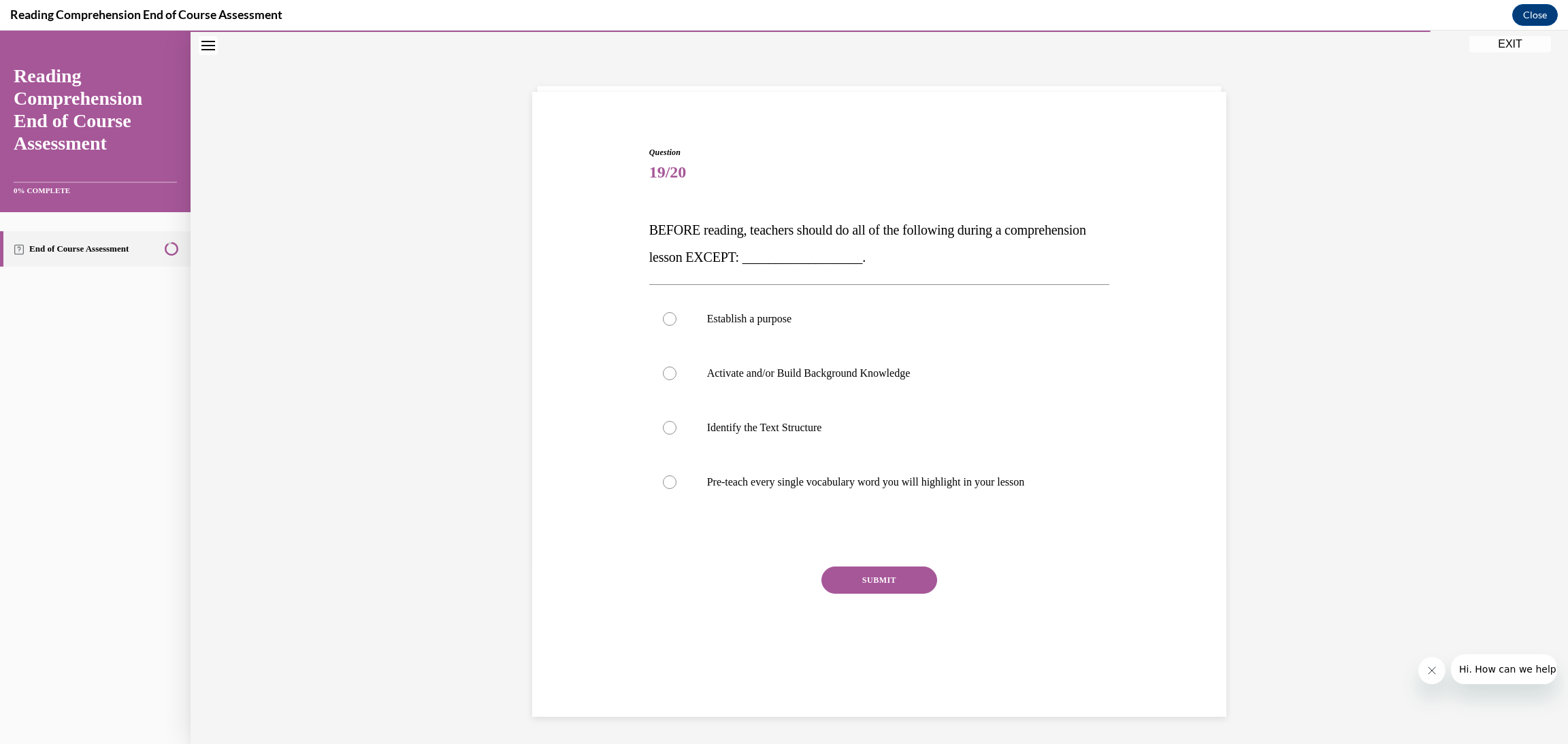
scroll to position [42, 0]
click at [890, 336] on label "Establish a purpose" at bounding box center [879, 320] width 461 height 55
click at [677, 327] on input "Establish a purpose" at bounding box center [669, 319] width 13 height 13
radio input "true"
click at [856, 487] on p "Pre-teach every single vocabulary word you will highlight in your lesson" at bounding box center [891, 482] width 369 height 13
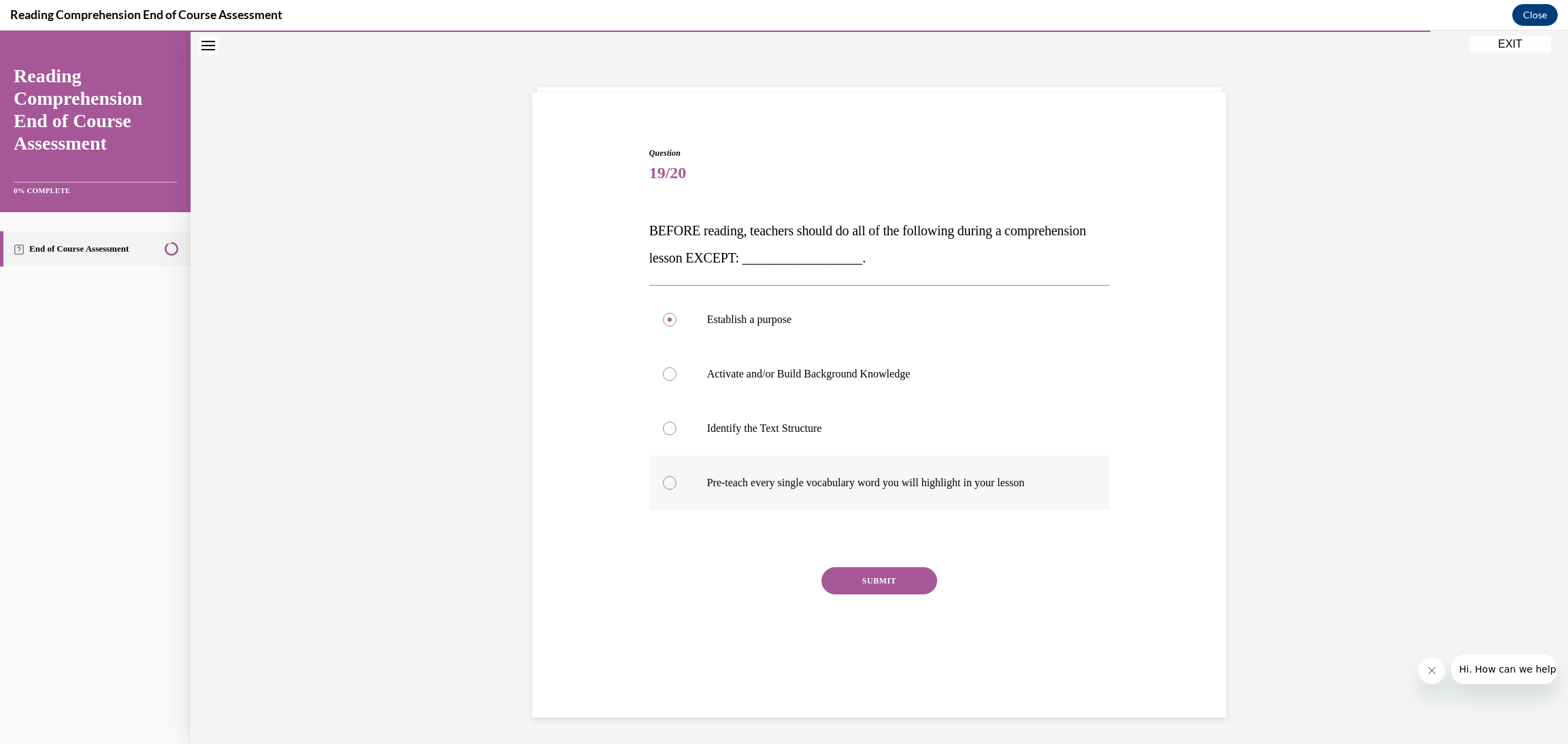
click at [677, 487] on input "Pre-teach every single vocabulary word you will highlight in your lesson" at bounding box center [669, 482] width 13 height 13
radio input "true"
click at [852, 576] on button "SUBMIT" at bounding box center [879, 580] width 115 height 27
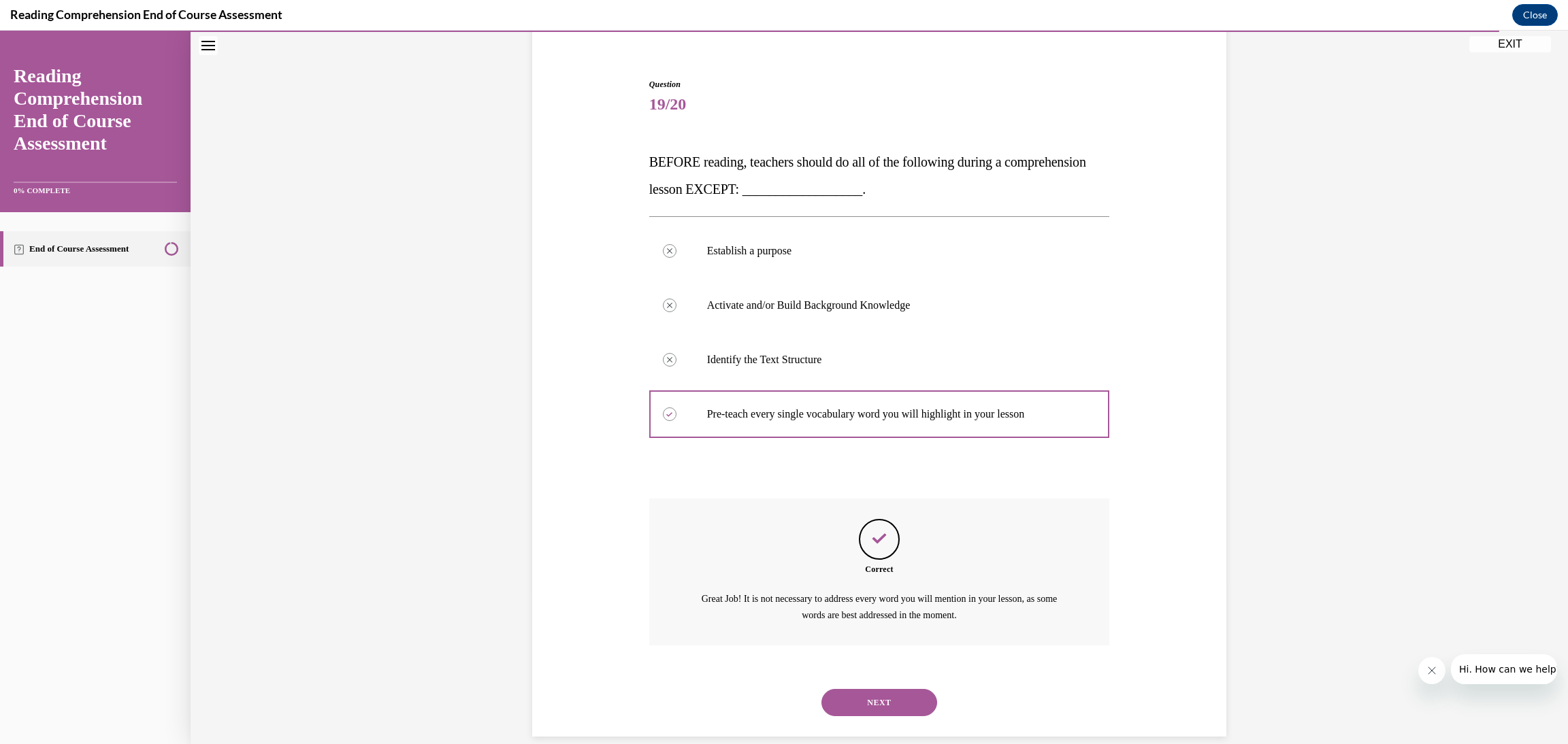
scroll to position [129, 0]
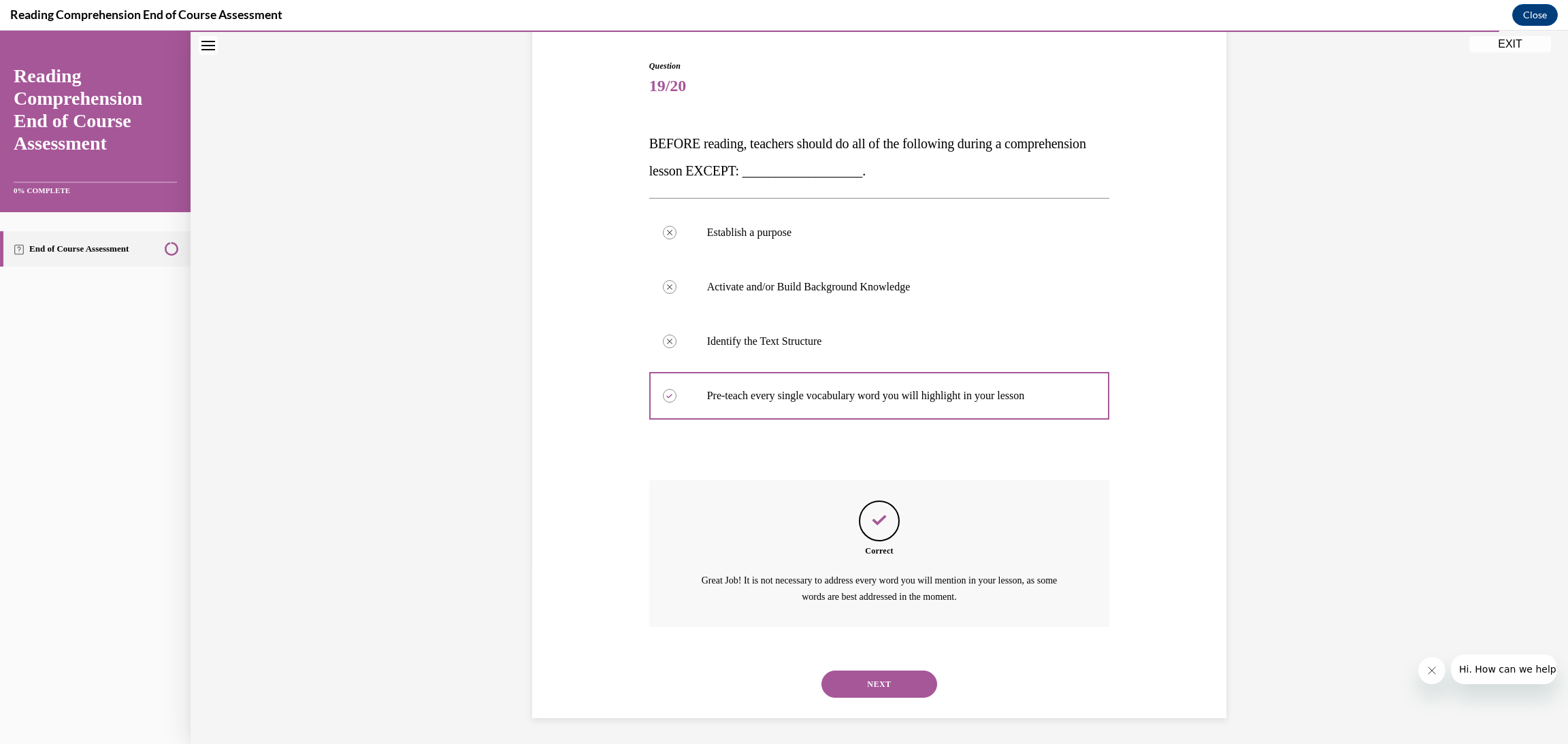
click at [875, 694] on button "NEXT" at bounding box center [879, 684] width 115 height 27
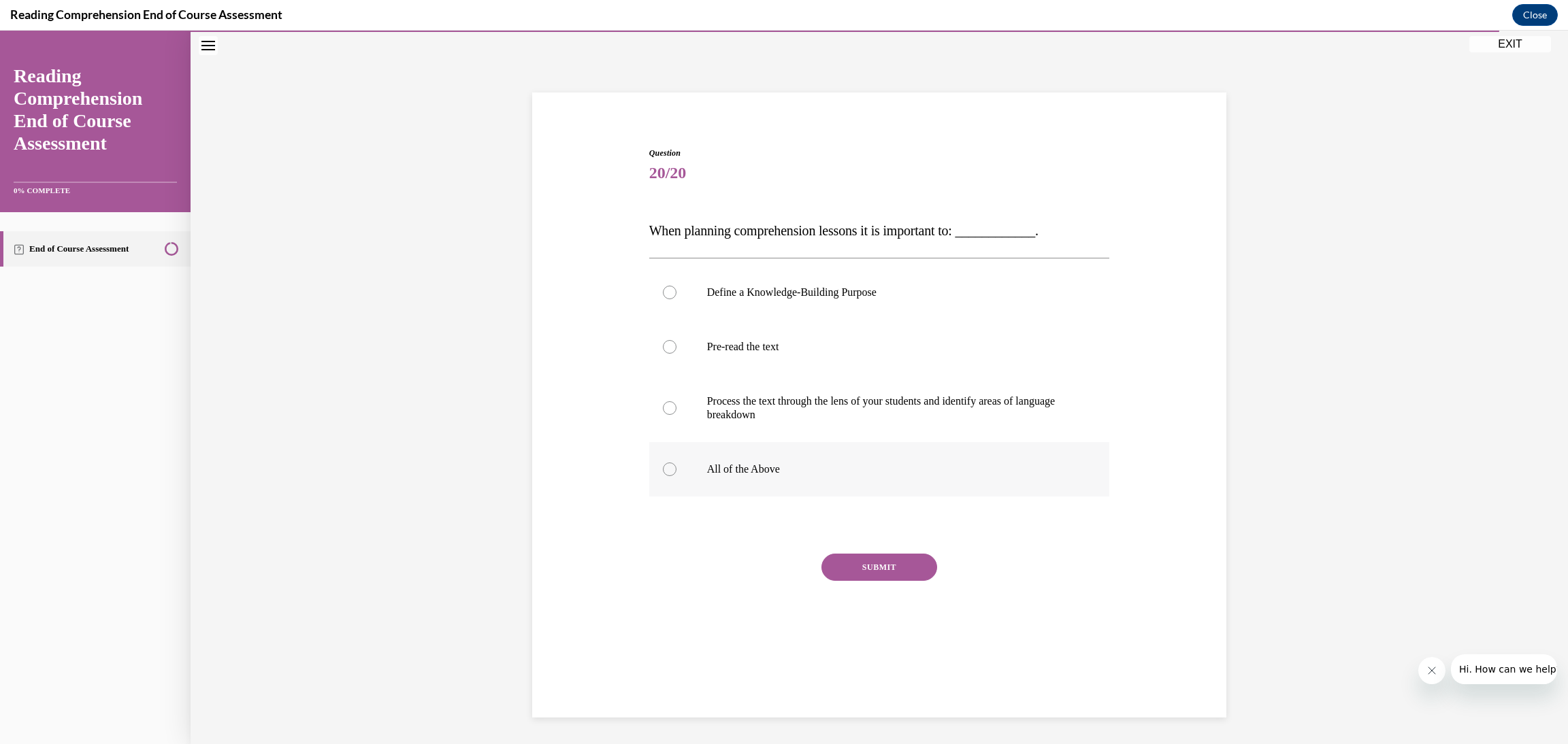
click at [810, 466] on p "All of the Above" at bounding box center [891, 468] width 369 height 13
click at [677, 466] on input "All of the Above" at bounding box center [669, 468] width 13 height 13
radio input "true"
click at [875, 569] on button "SUBMIT" at bounding box center [879, 567] width 115 height 27
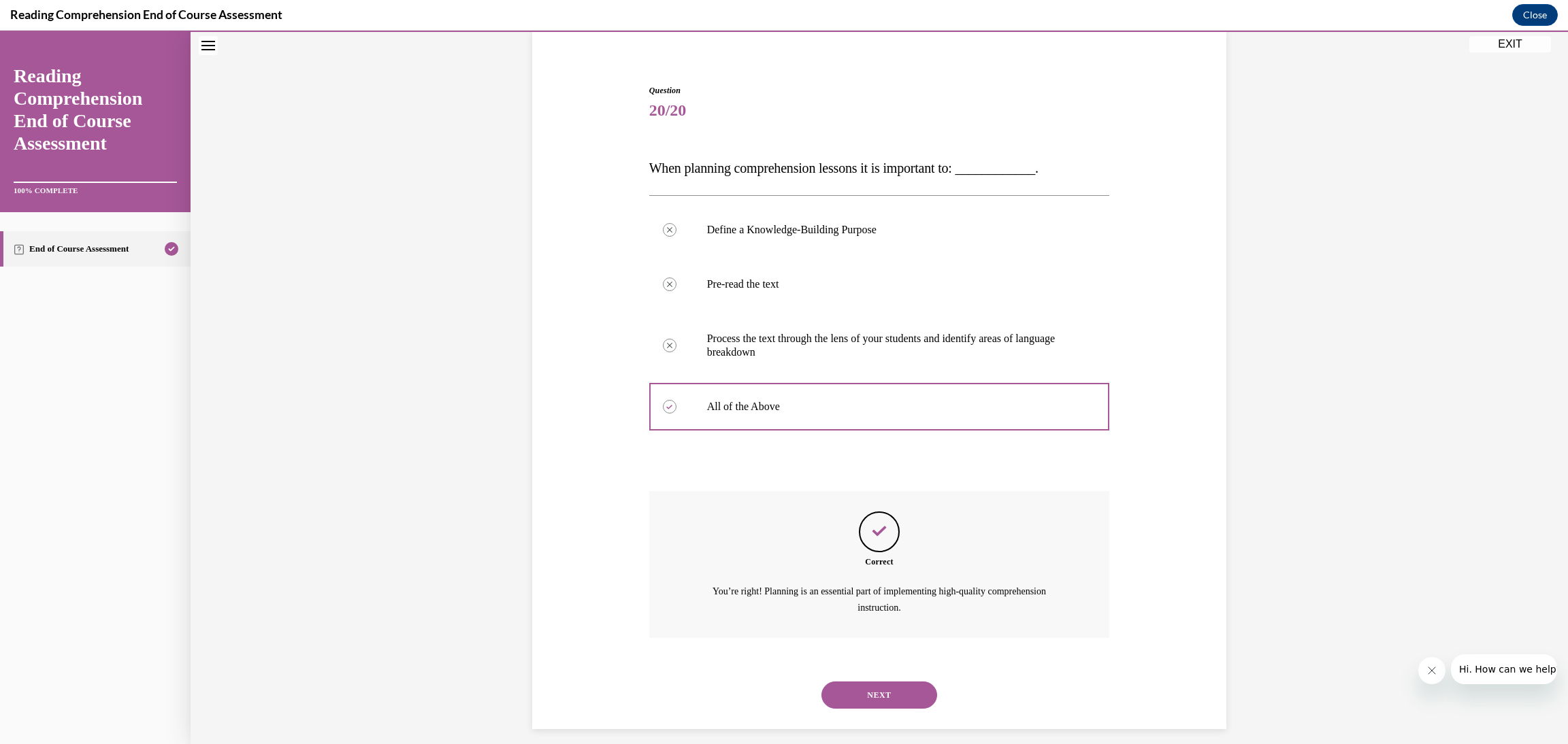
scroll to position [115, 0]
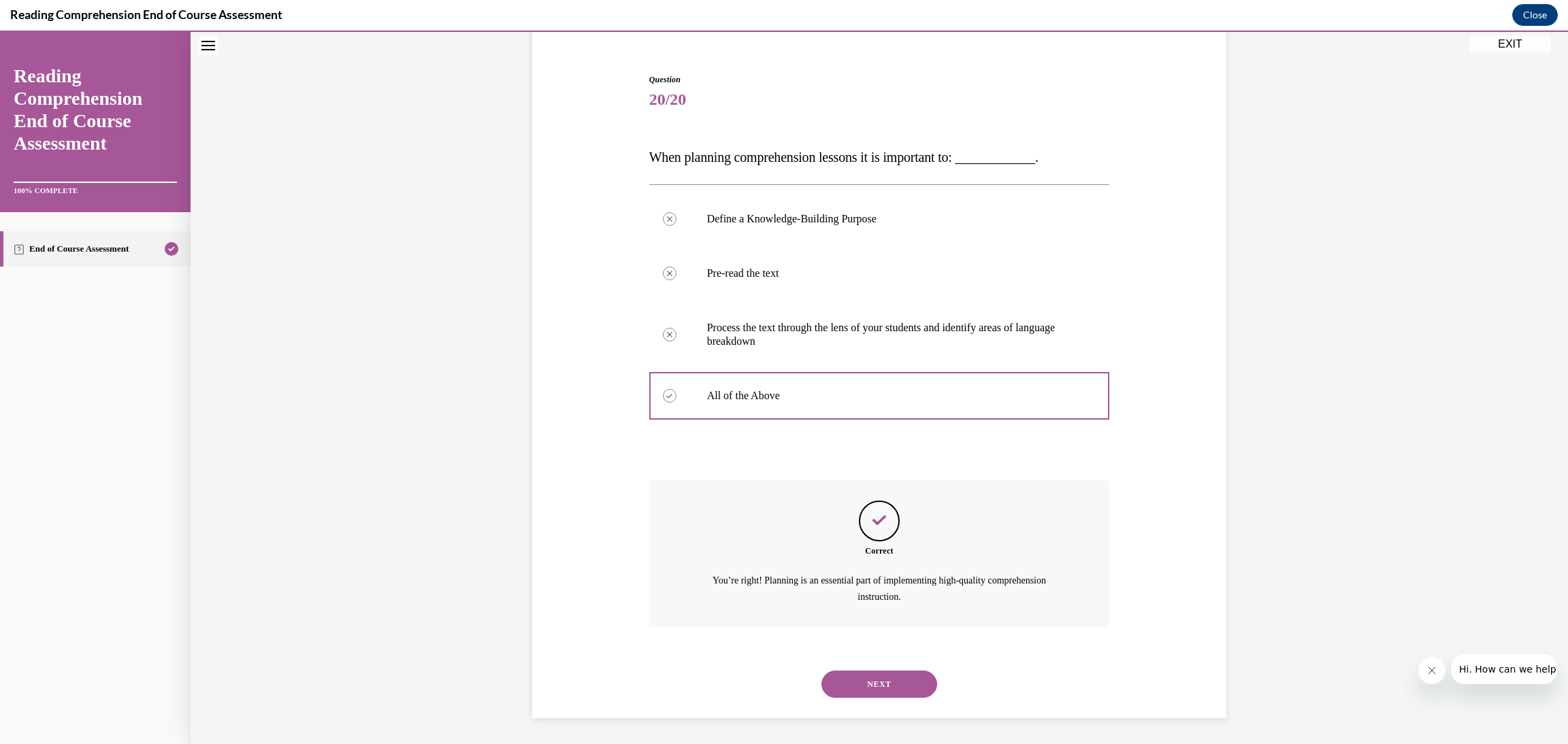
click at [921, 685] on button "NEXT" at bounding box center [879, 684] width 115 height 27
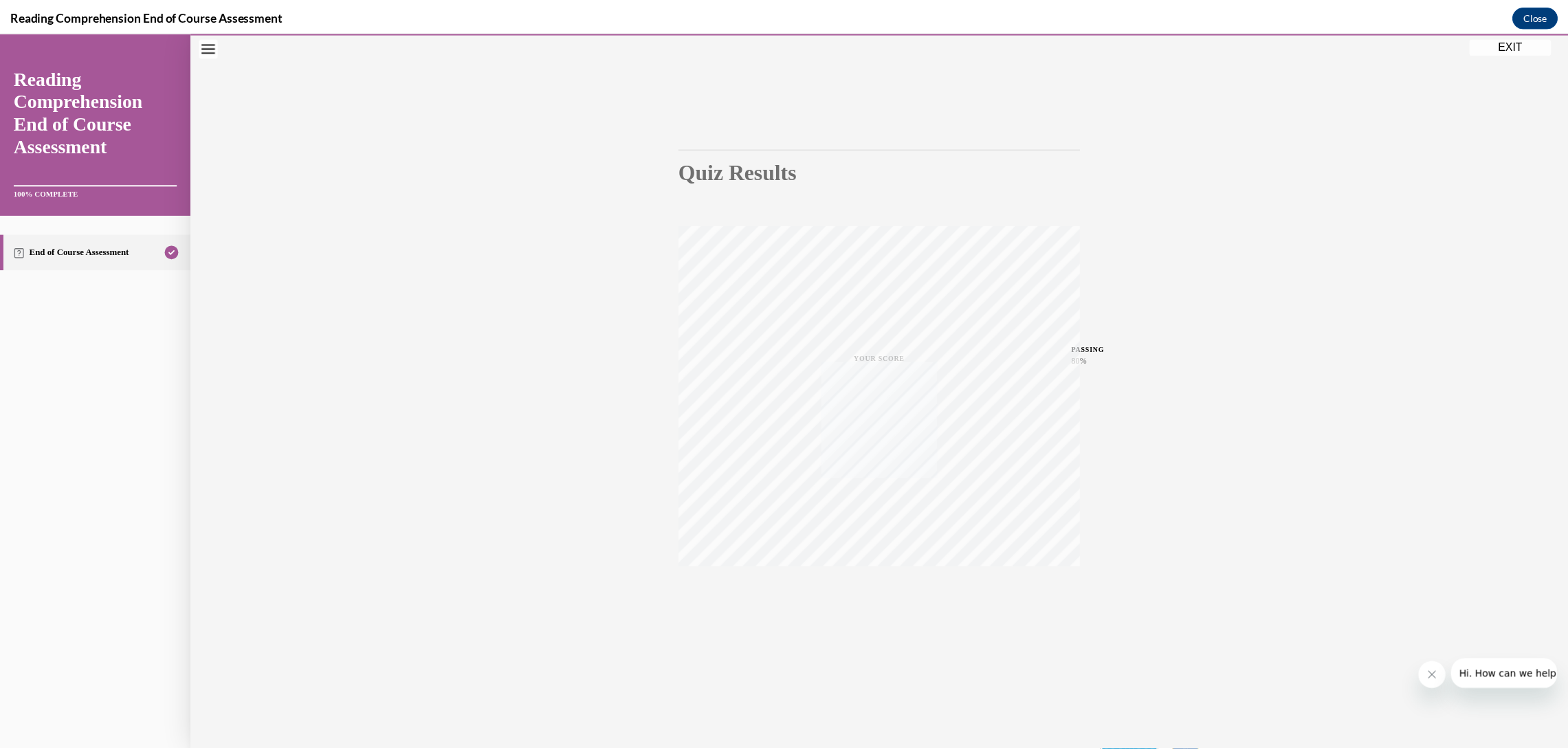
scroll to position [43, 0]
click at [1530, 47] on button "EXIT" at bounding box center [1525, 44] width 83 height 17
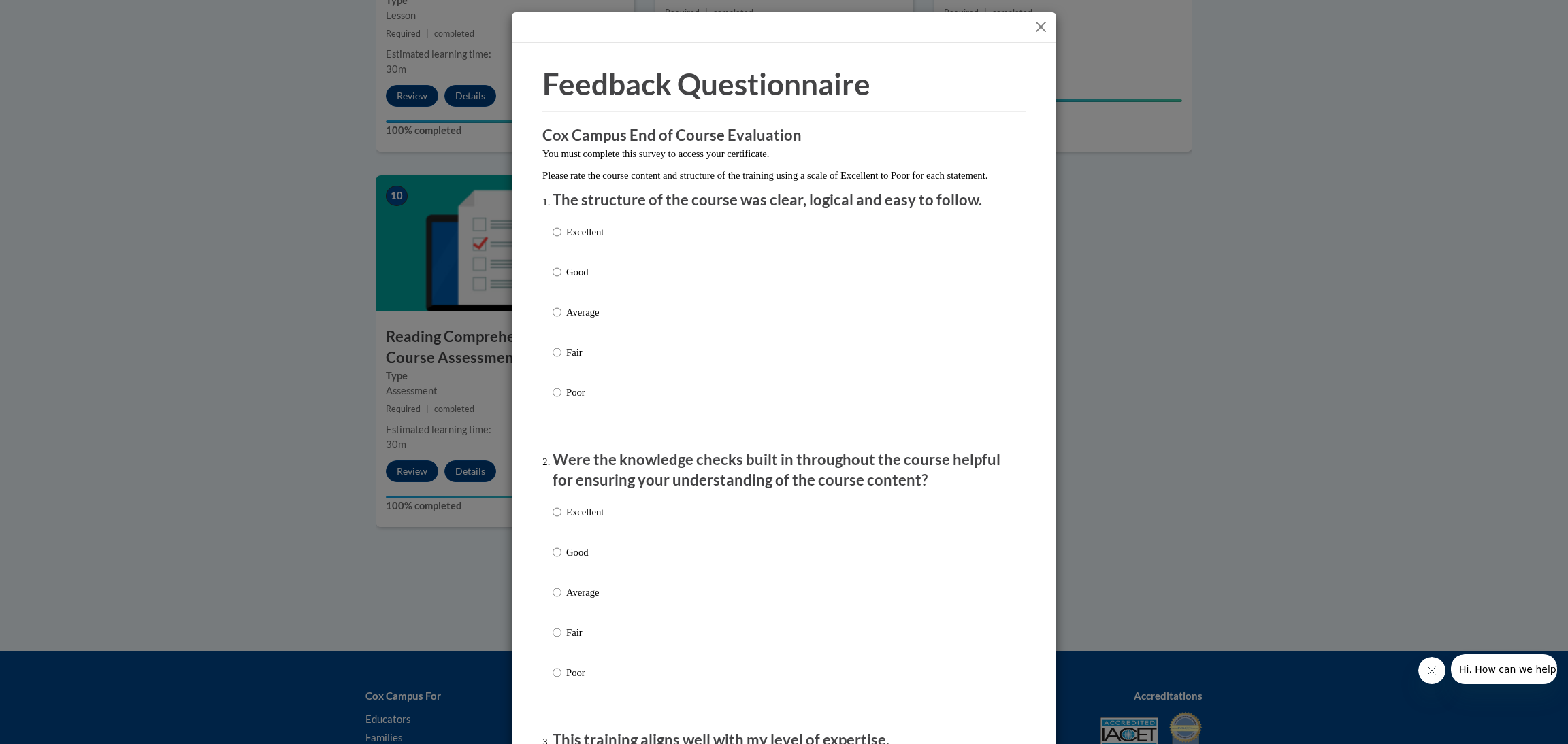
click at [1034, 26] on button "Close" at bounding box center [1040, 26] width 17 height 17
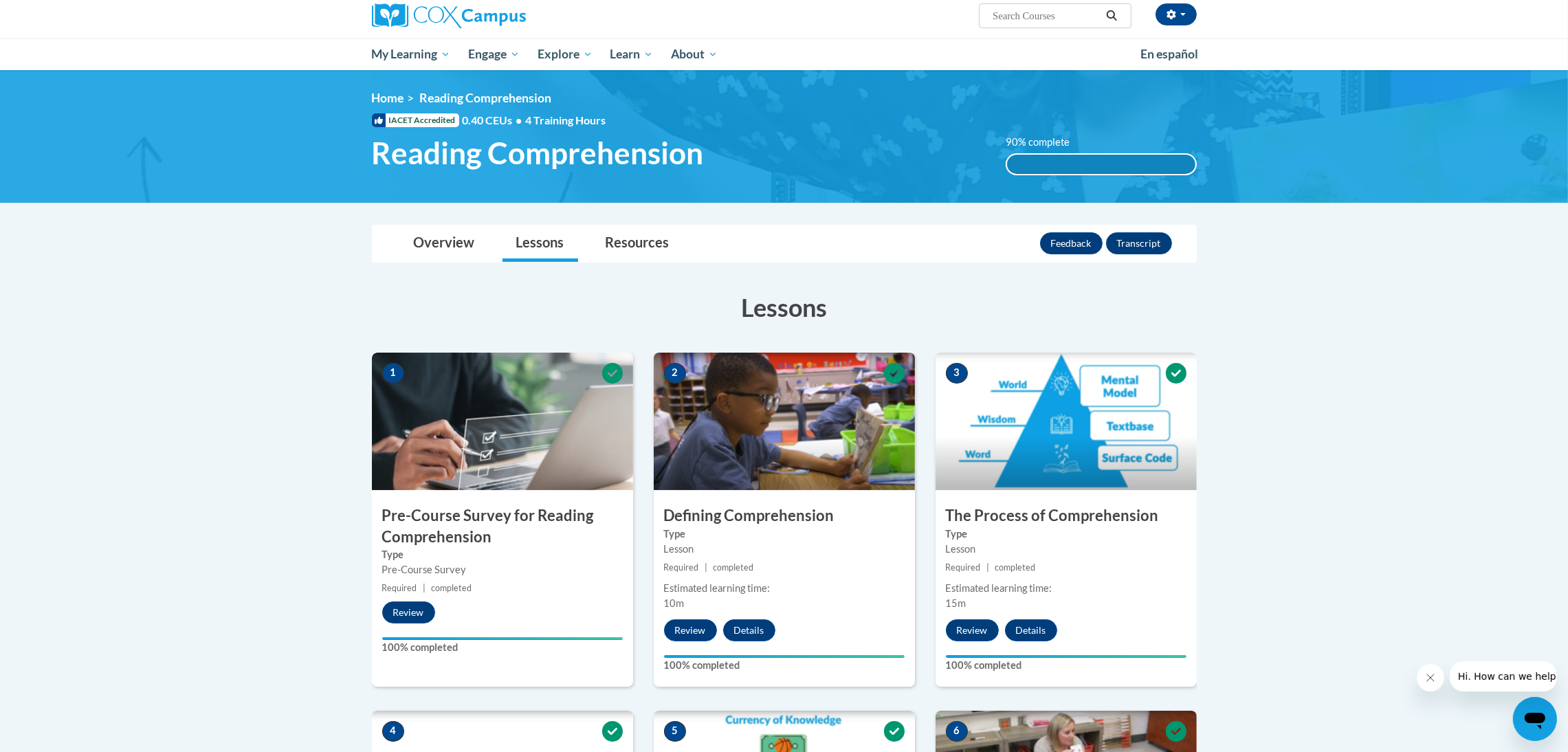
scroll to position [0, 0]
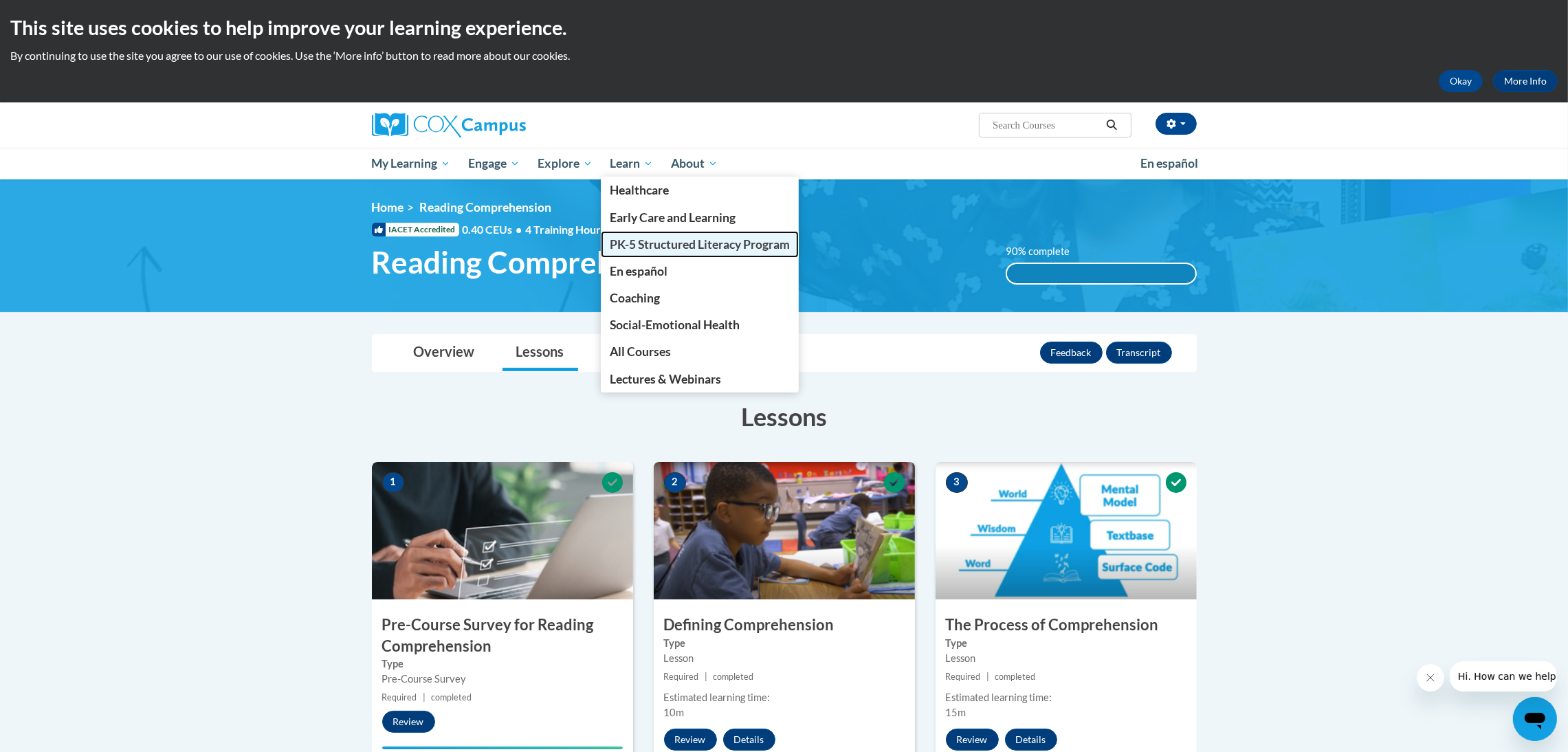
click at [655, 239] on span "PK-5 Structured Literacy Program" at bounding box center [699, 245] width 180 height 14
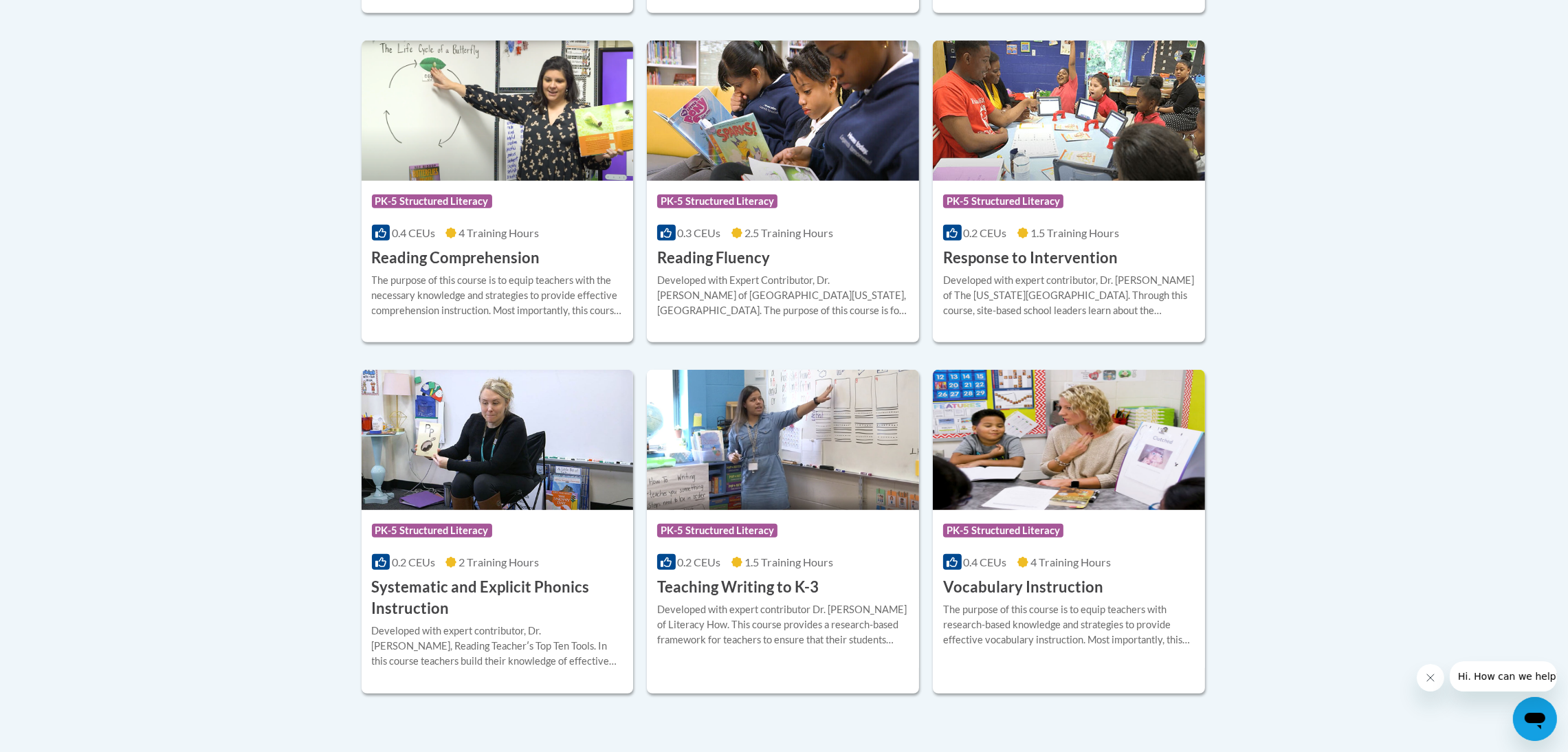
scroll to position [1419, 0]
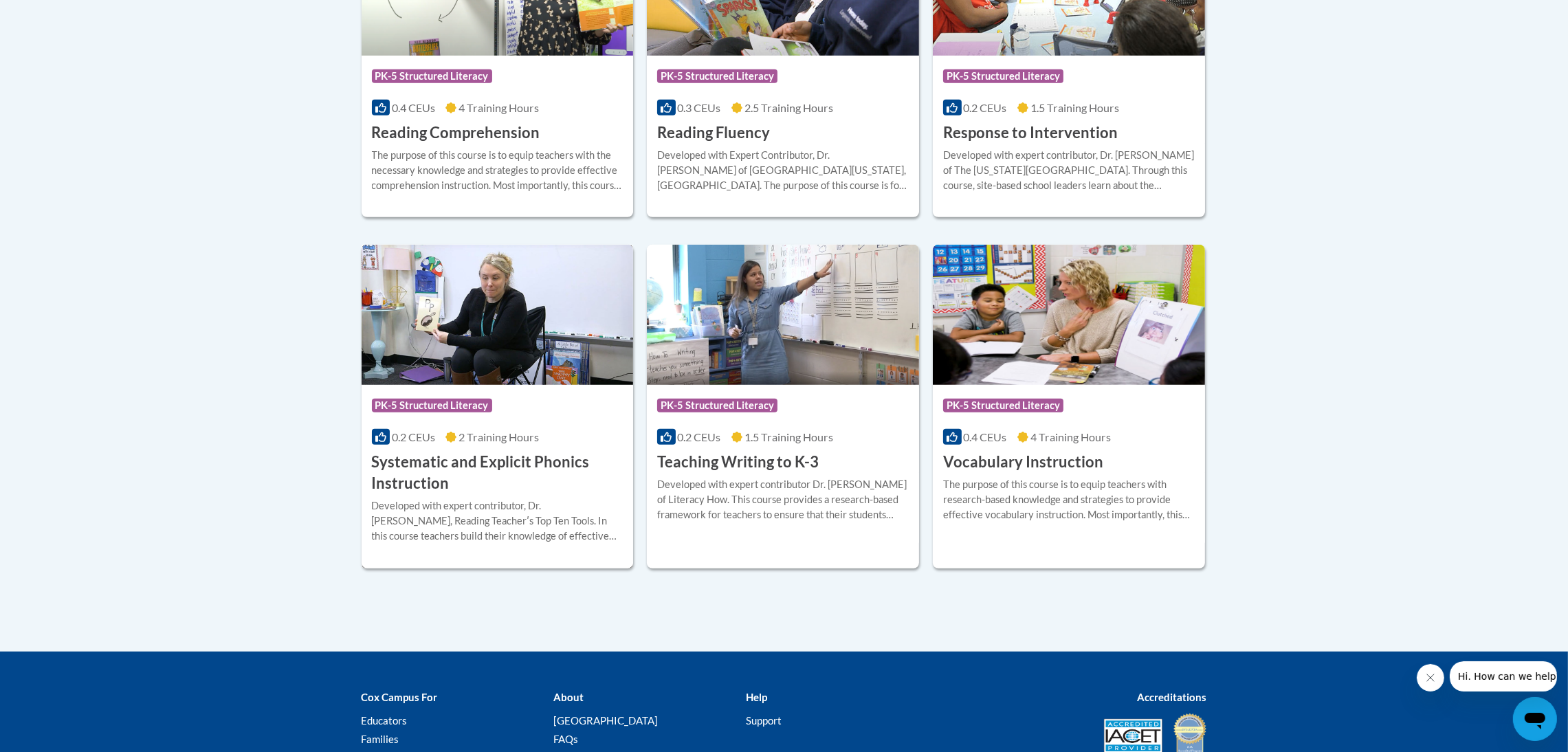
click at [380, 441] on icon at bounding box center [381, 437] width 11 height 10
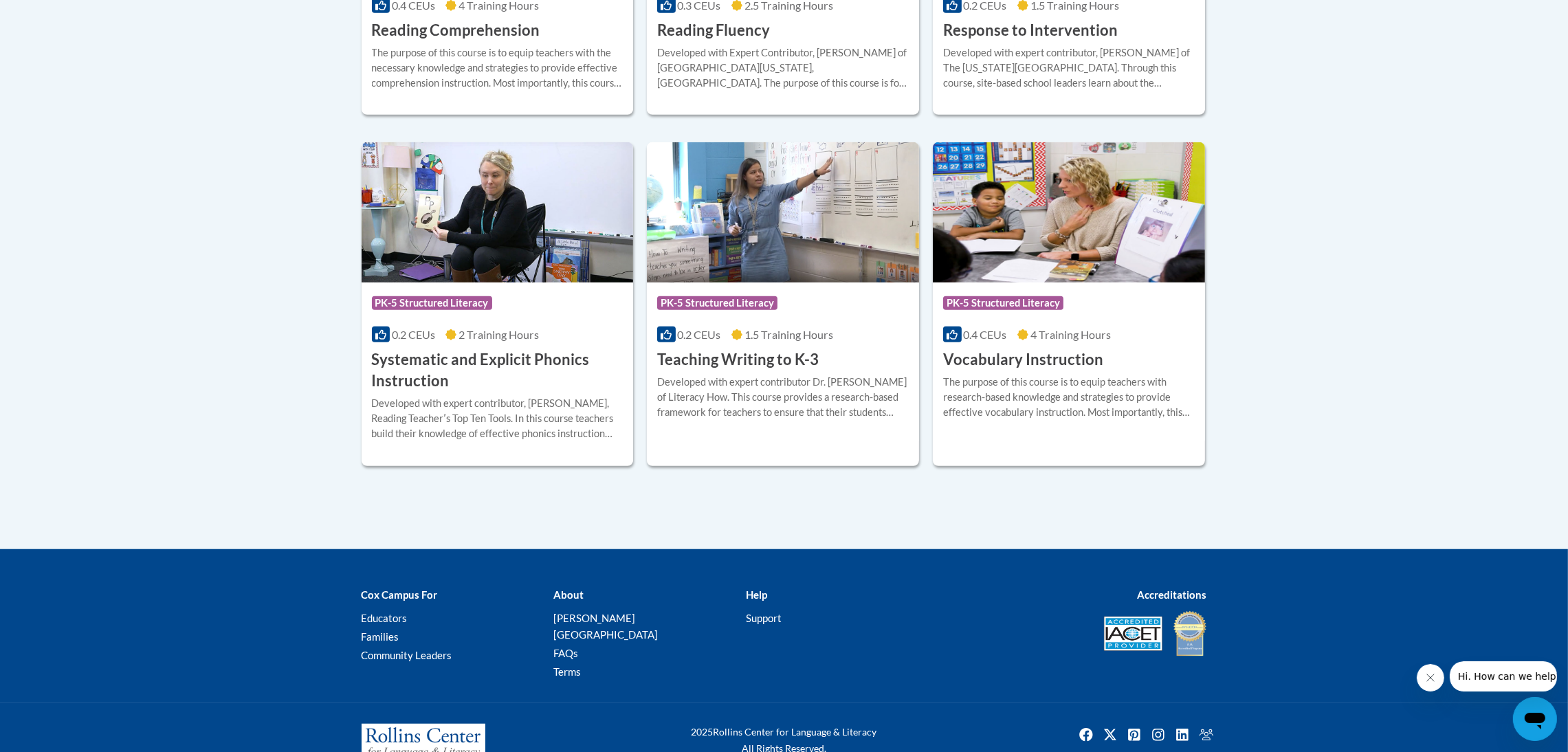
scroll to position [1523, 0]
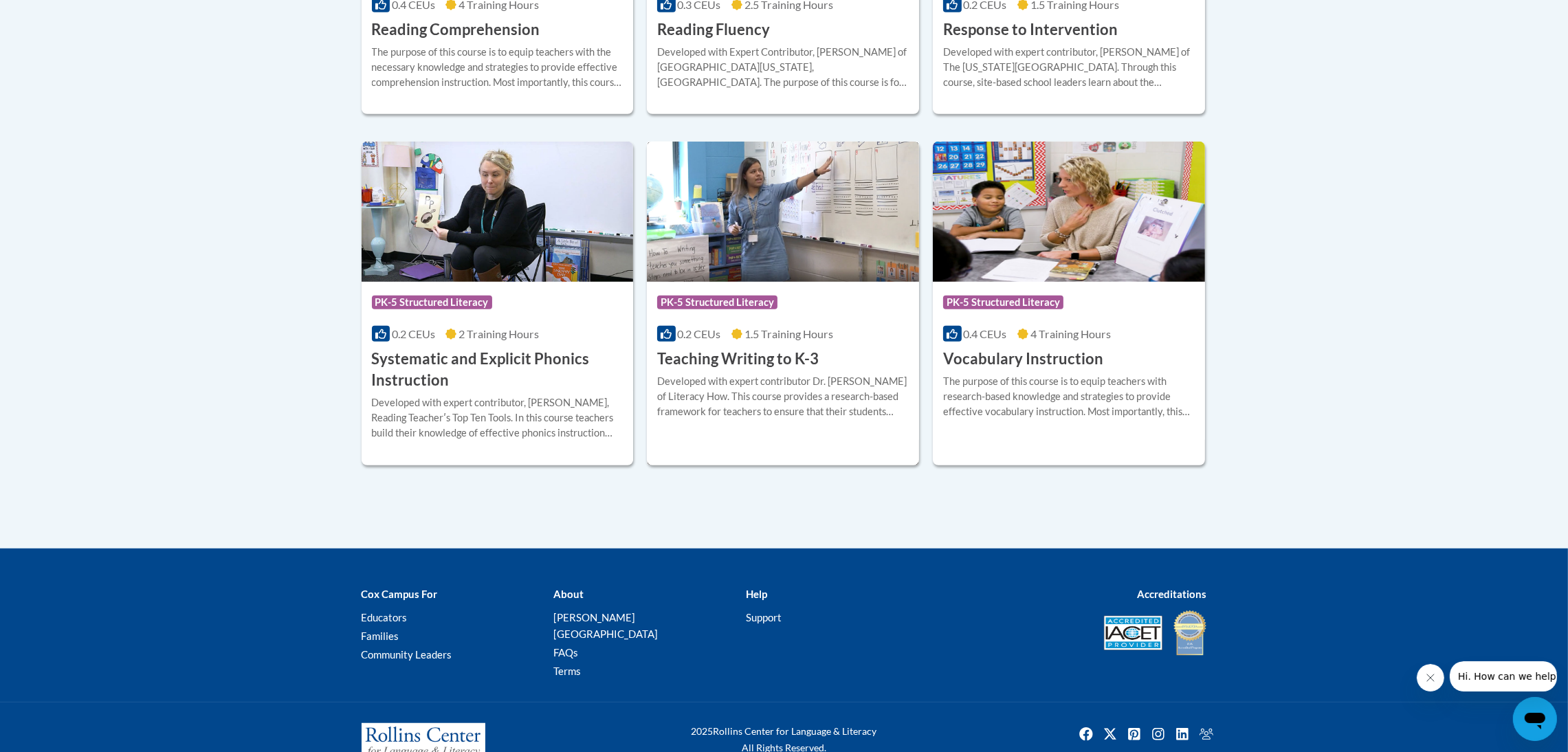
click at [821, 247] on img at bounding box center [783, 212] width 272 height 141
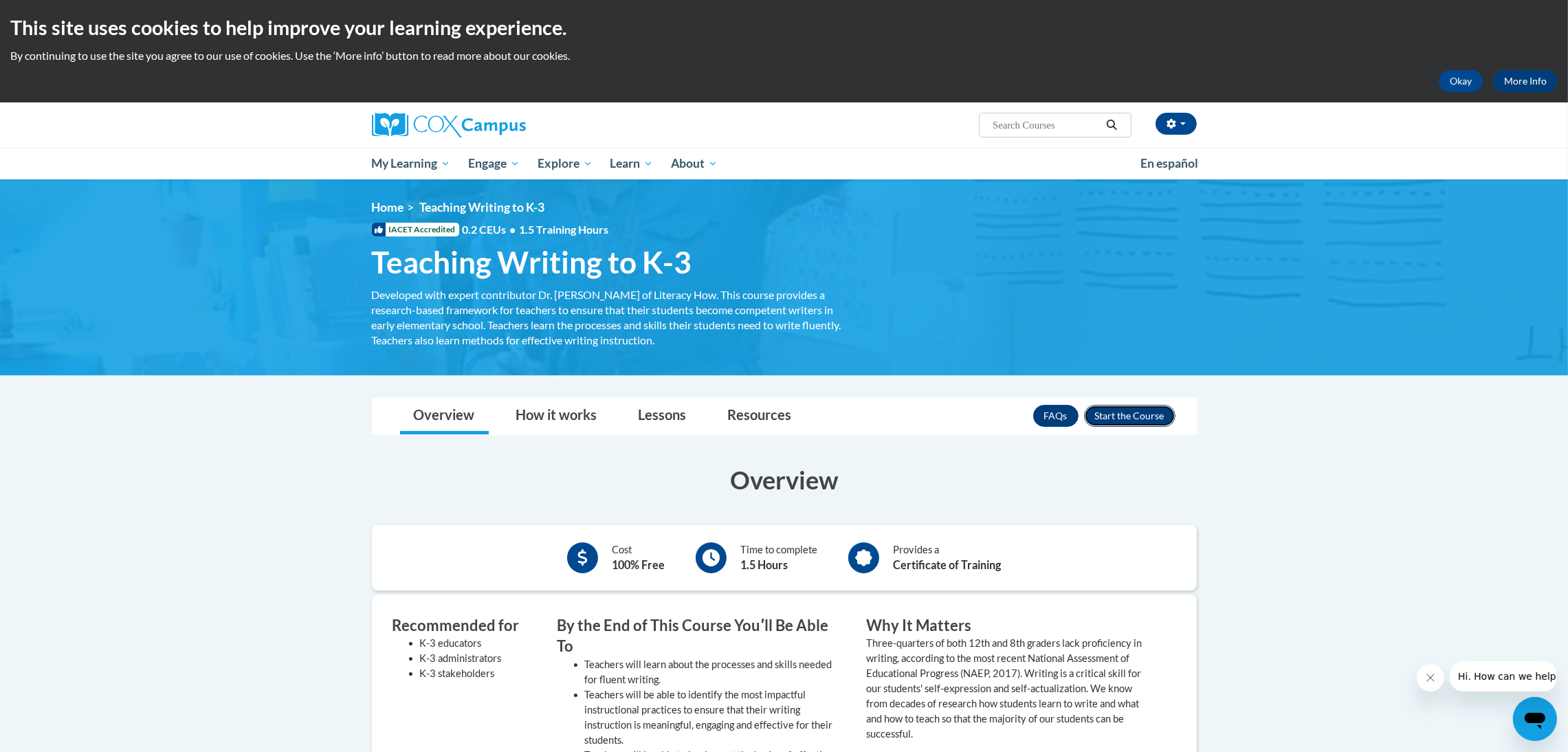
click at [1145, 419] on button "Enroll" at bounding box center [1129, 416] width 92 height 22
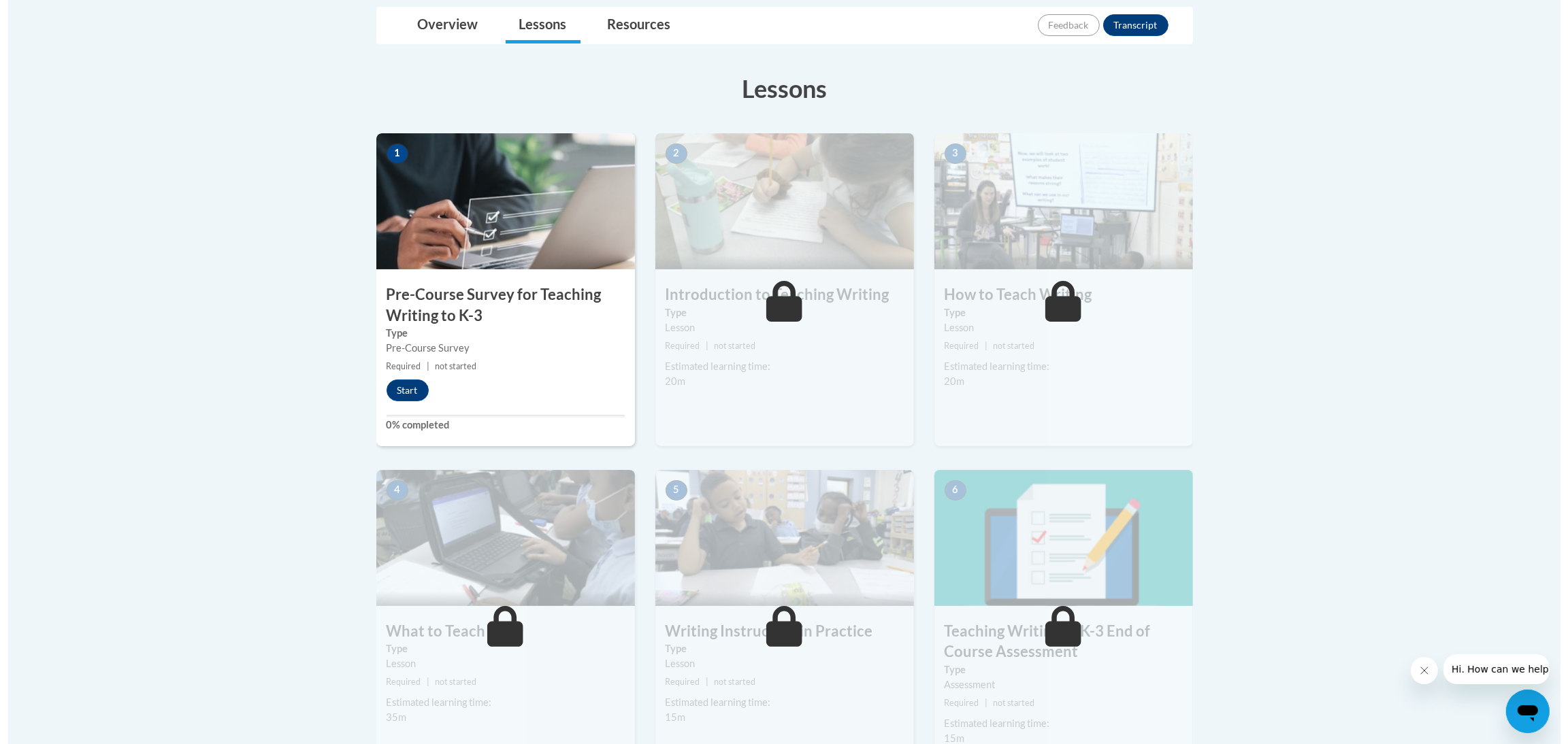
scroll to position [306, 0]
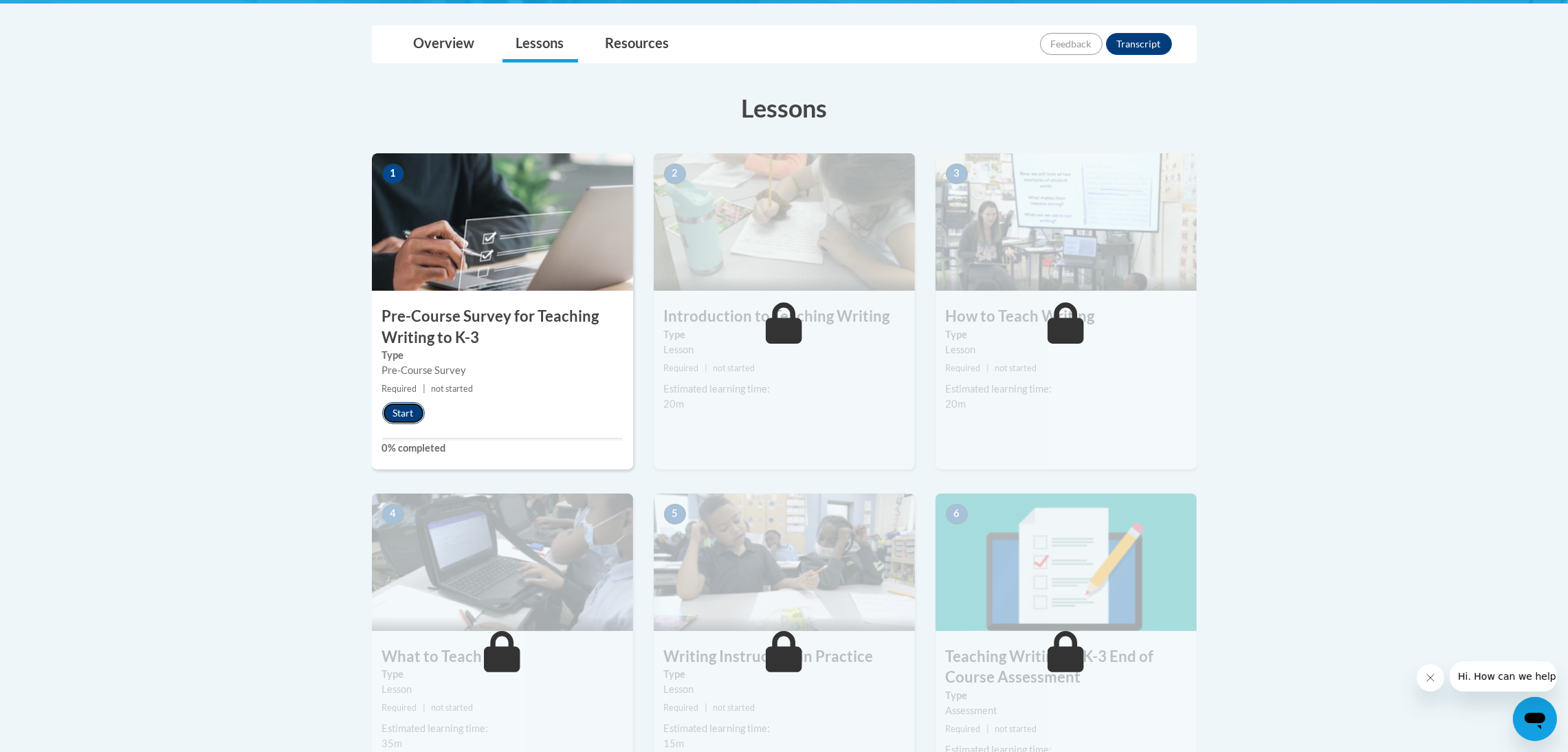
click at [420, 417] on button "Start" at bounding box center [404, 413] width 43 height 22
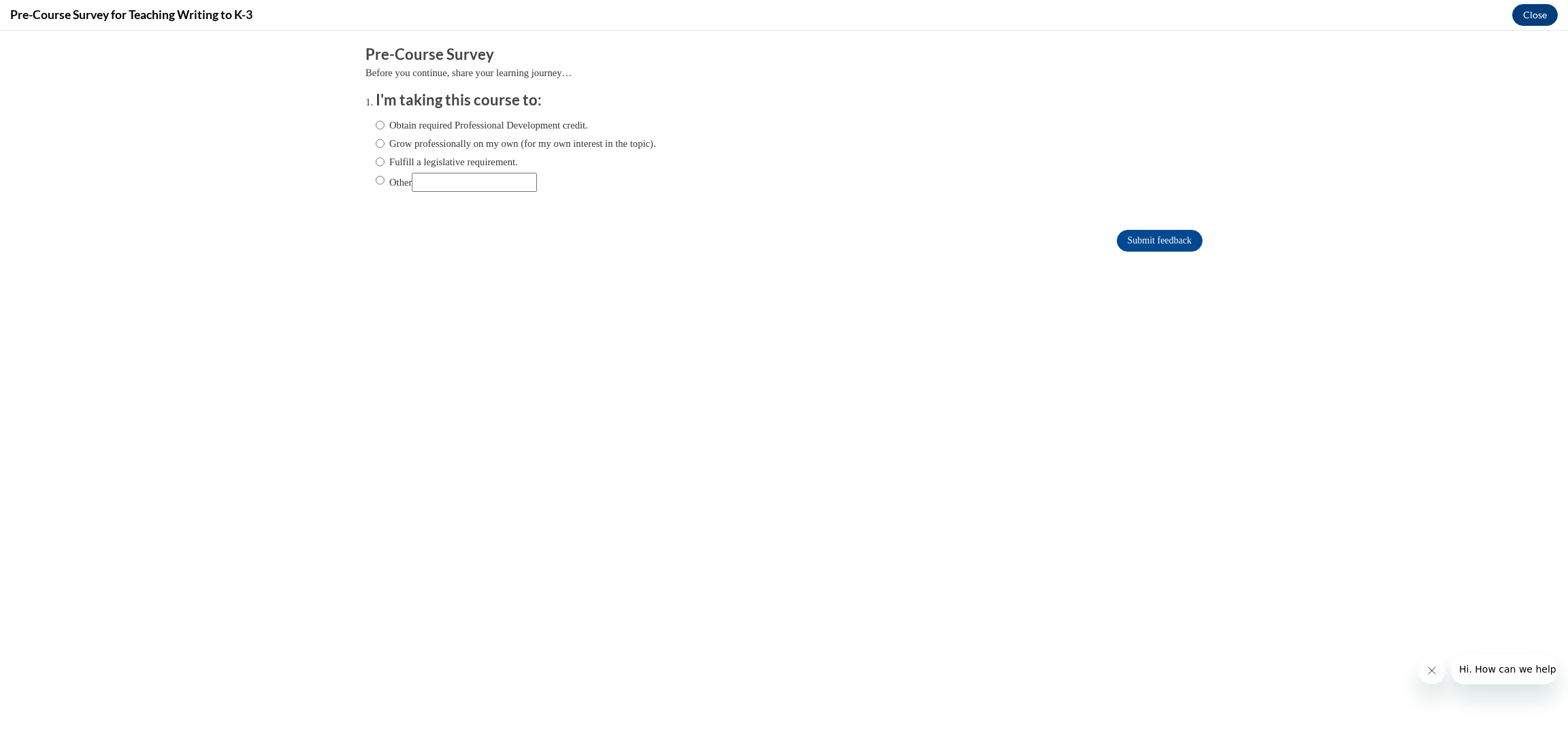
scroll to position [0, 0]
click at [558, 136] on label "Grow professionally on my own (for my own interest in the topic)." at bounding box center [515, 144] width 280 height 15
click at [385, 136] on input "Grow professionally on my own (for my own interest in the topic)." at bounding box center [380, 144] width 9 height 15
radio input "true"
click at [1144, 238] on input "Submit feedback" at bounding box center [1159, 240] width 85 height 22
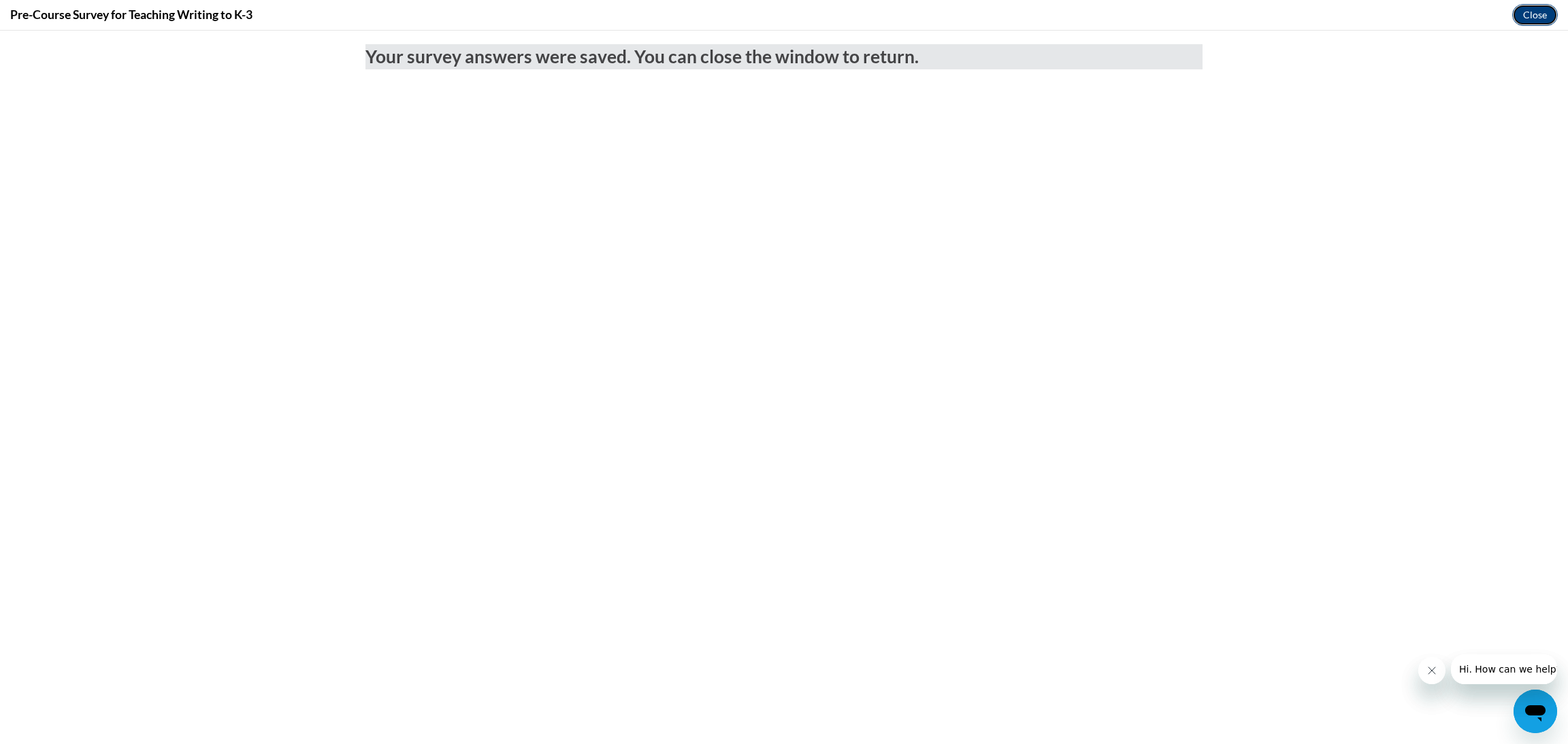
click at [1535, 18] on button "Close" at bounding box center [1535, 15] width 46 height 22
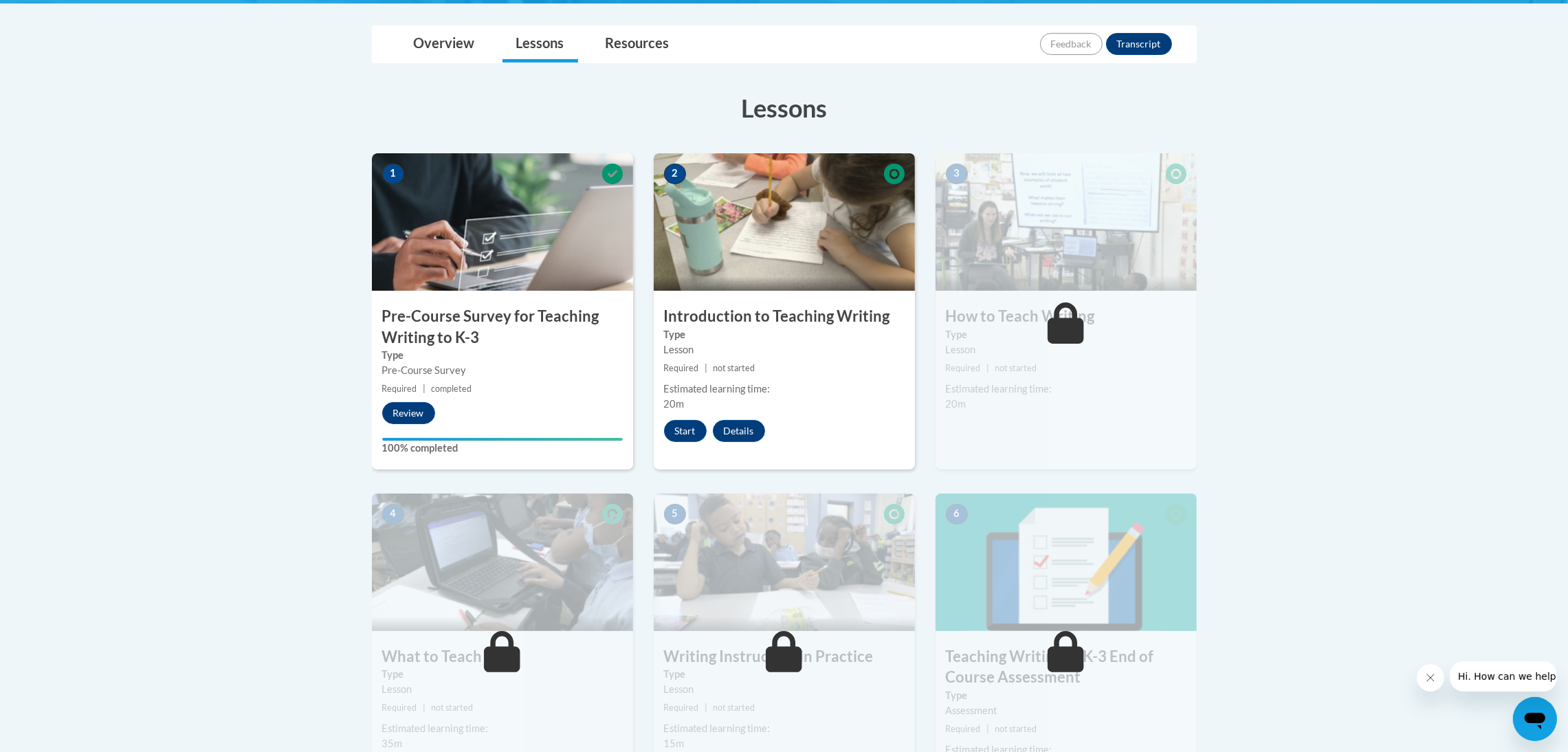
click at [793, 286] on img at bounding box center [785, 222] width 262 height 138
click at [680, 422] on button "Start" at bounding box center [685, 431] width 43 height 22
